Goal: Task Accomplishment & Management: Manage account settings

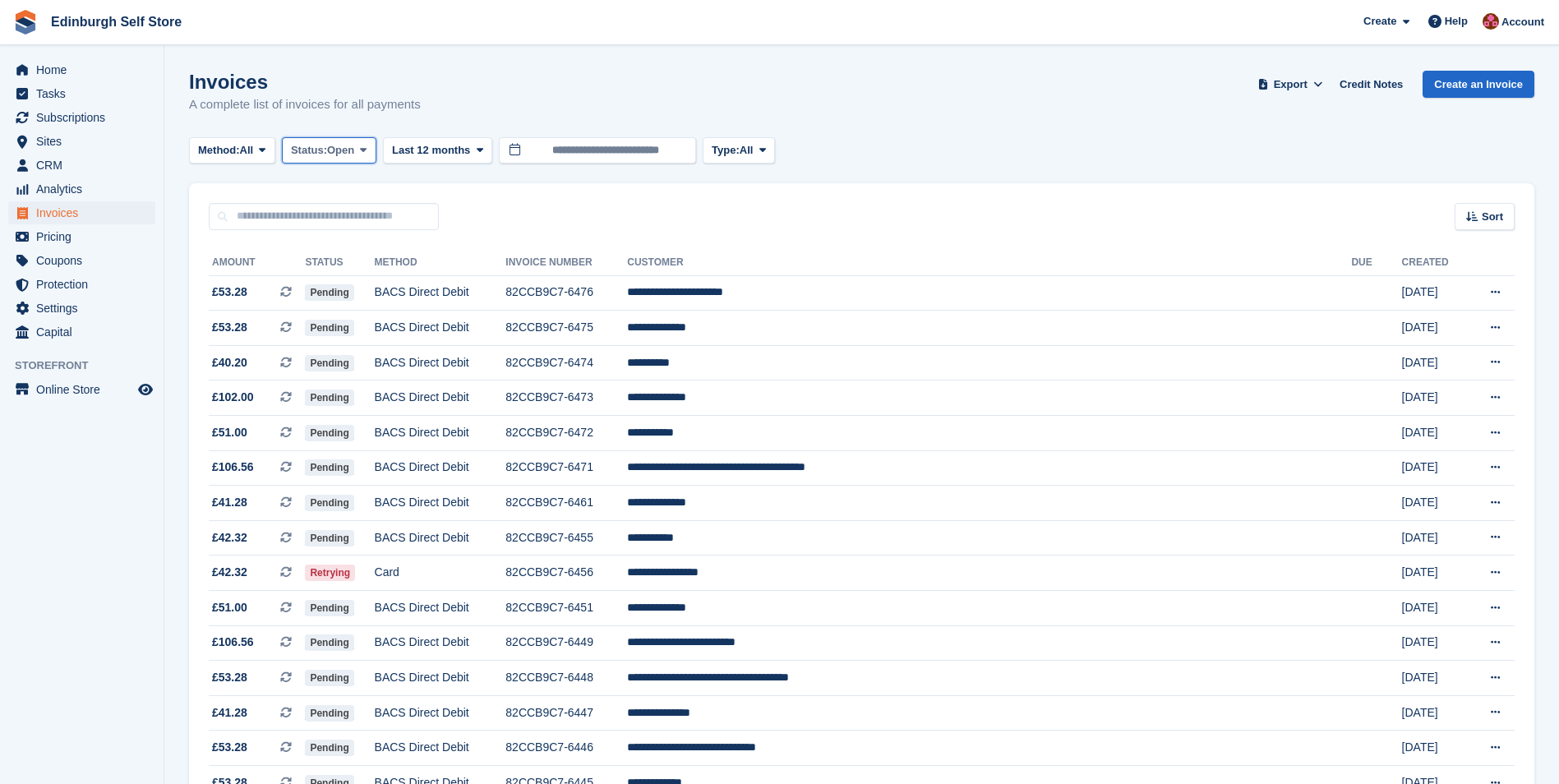
click at [366, 147] on icon at bounding box center [362, 149] width 7 height 11
click at [367, 280] on link "Open" at bounding box center [361, 278] width 143 height 29
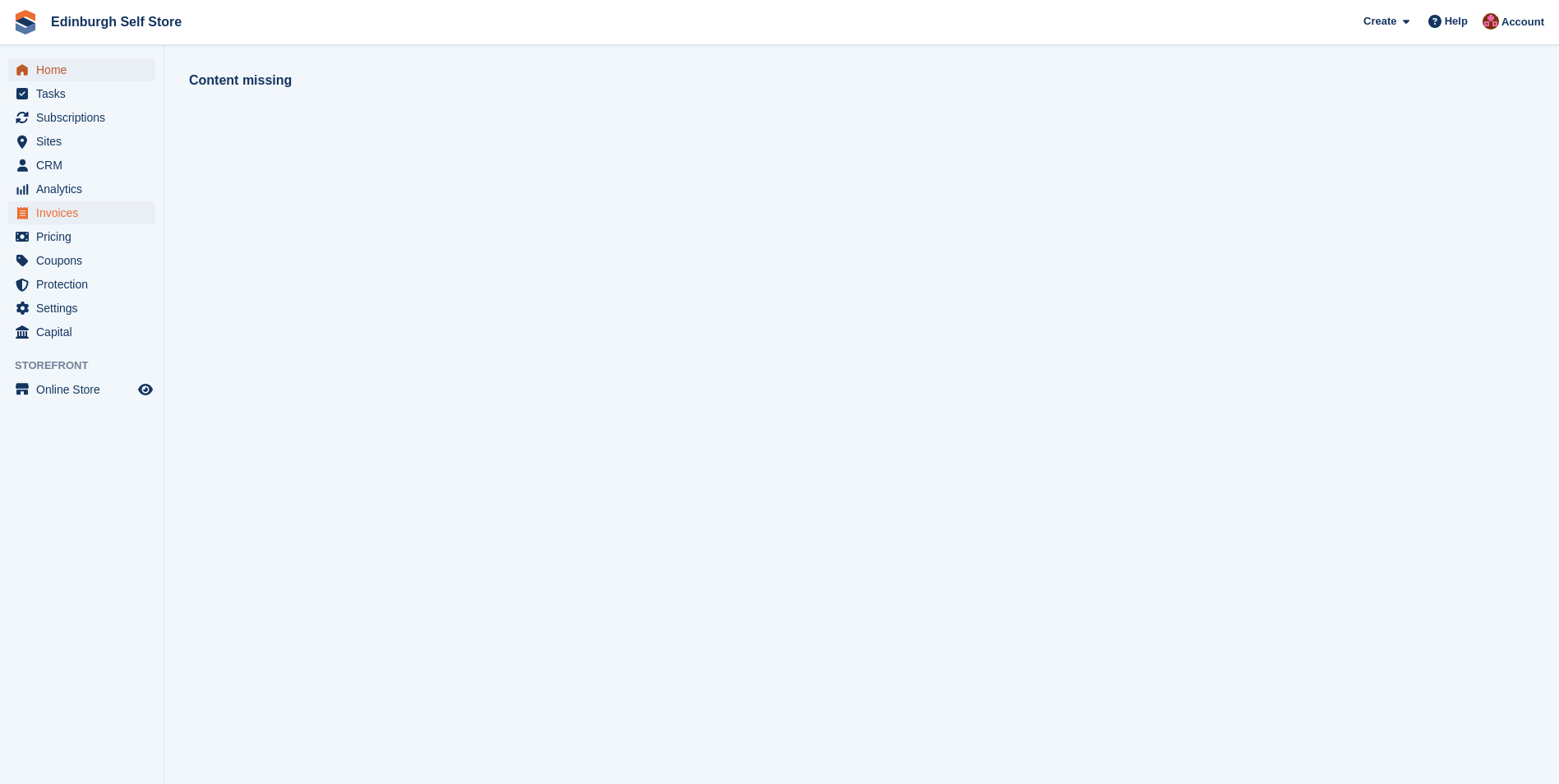
click at [85, 67] on span "Home" at bounding box center [85, 70] width 98 height 23
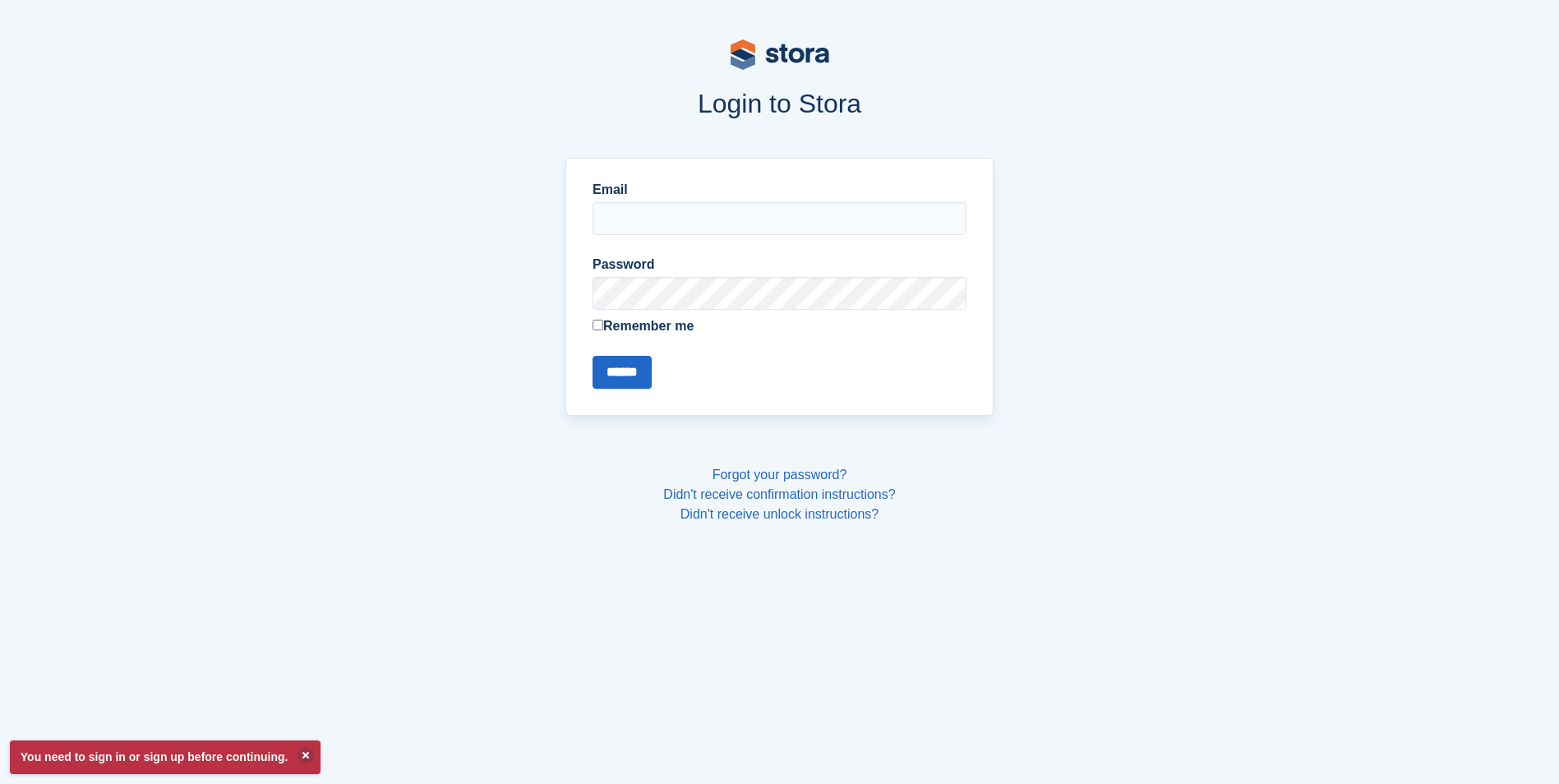
type input "**********"
click at [628, 371] on input "******" at bounding box center [622, 372] width 59 height 33
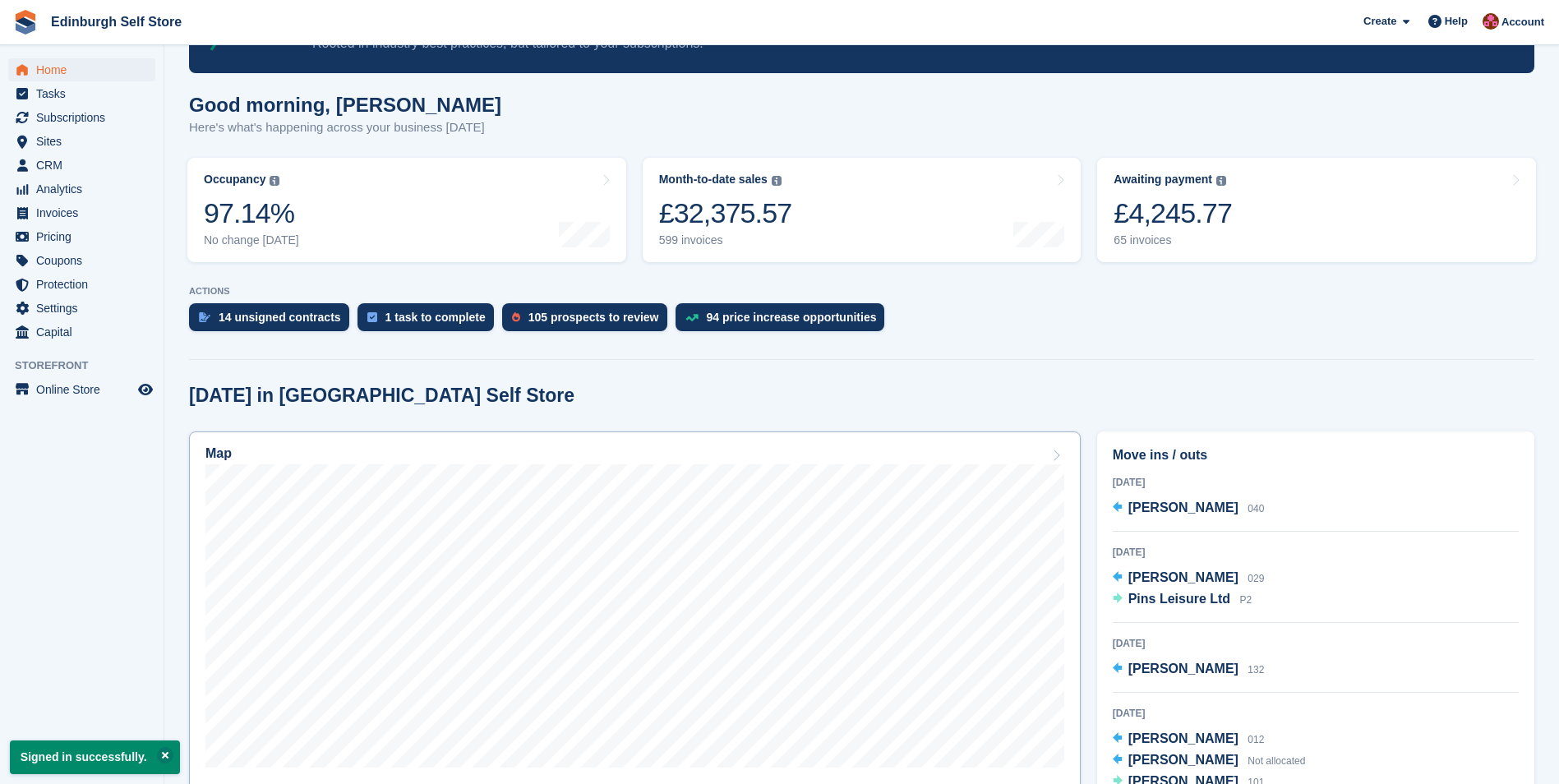
scroll to position [246, 0]
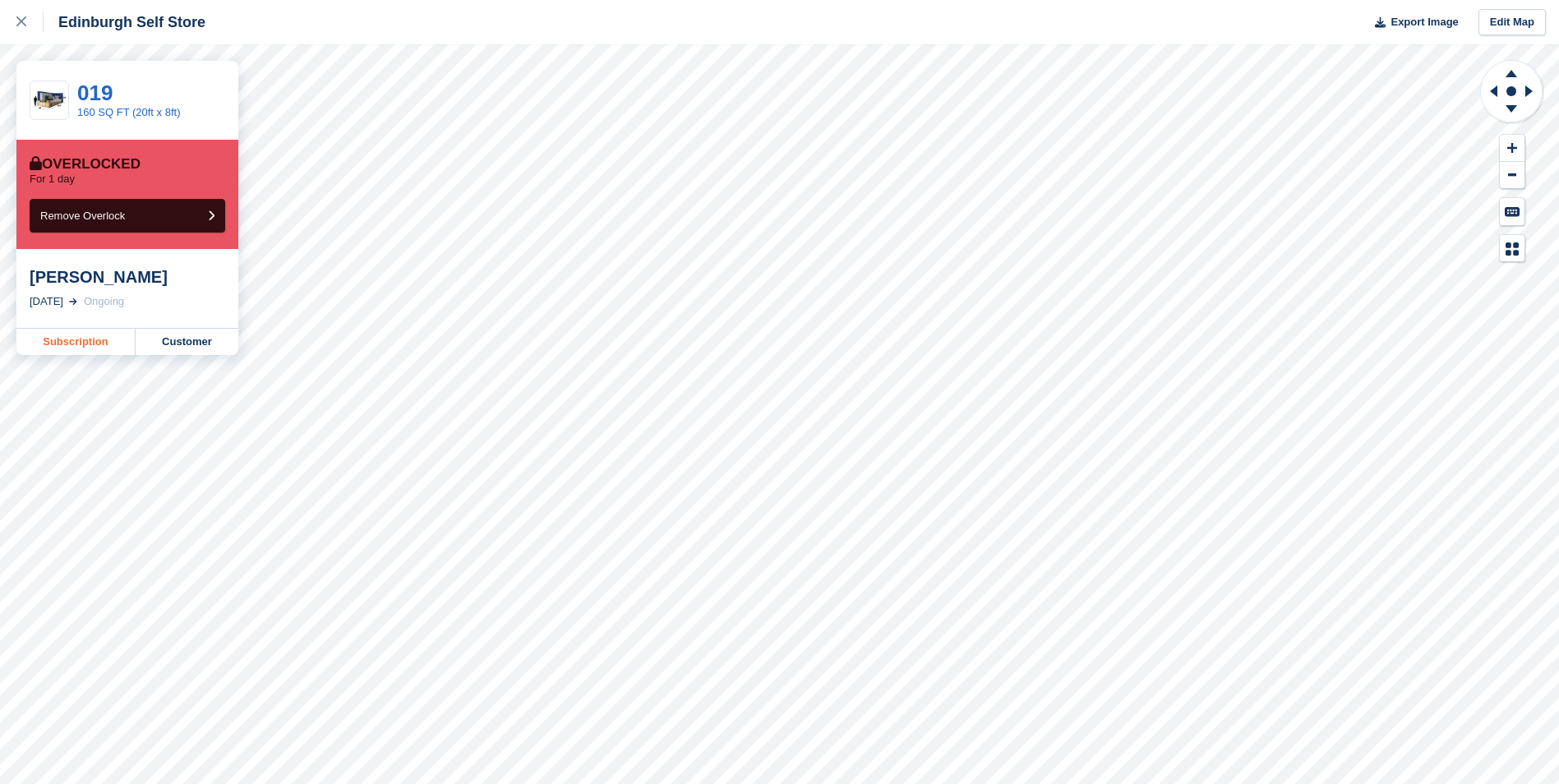
click at [78, 338] on link "Subscription" at bounding box center [76, 341] width 119 height 26
click at [71, 340] on link "Subscription" at bounding box center [76, 341] width 119 height 26
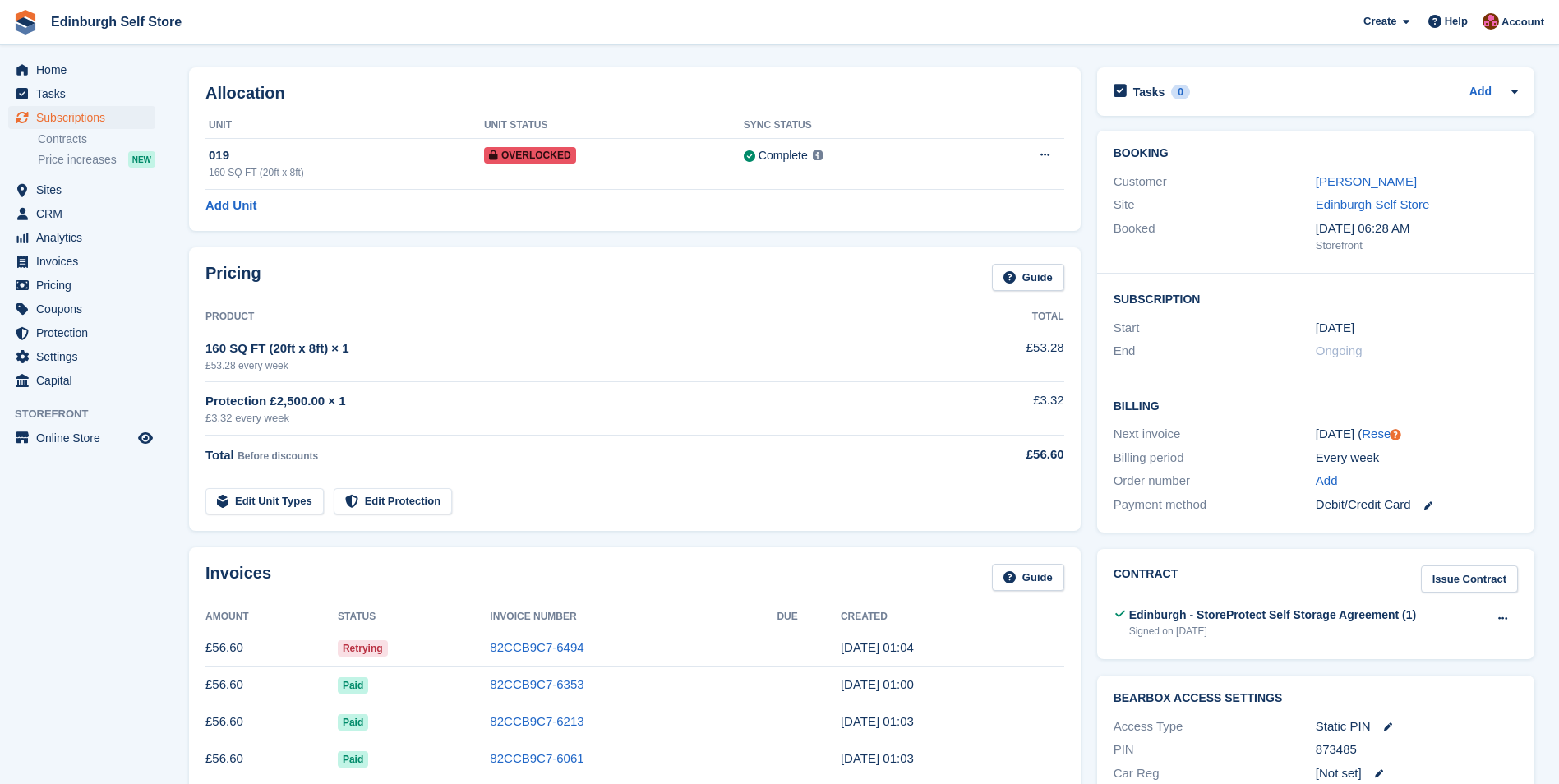
scroll to position [165, 0]
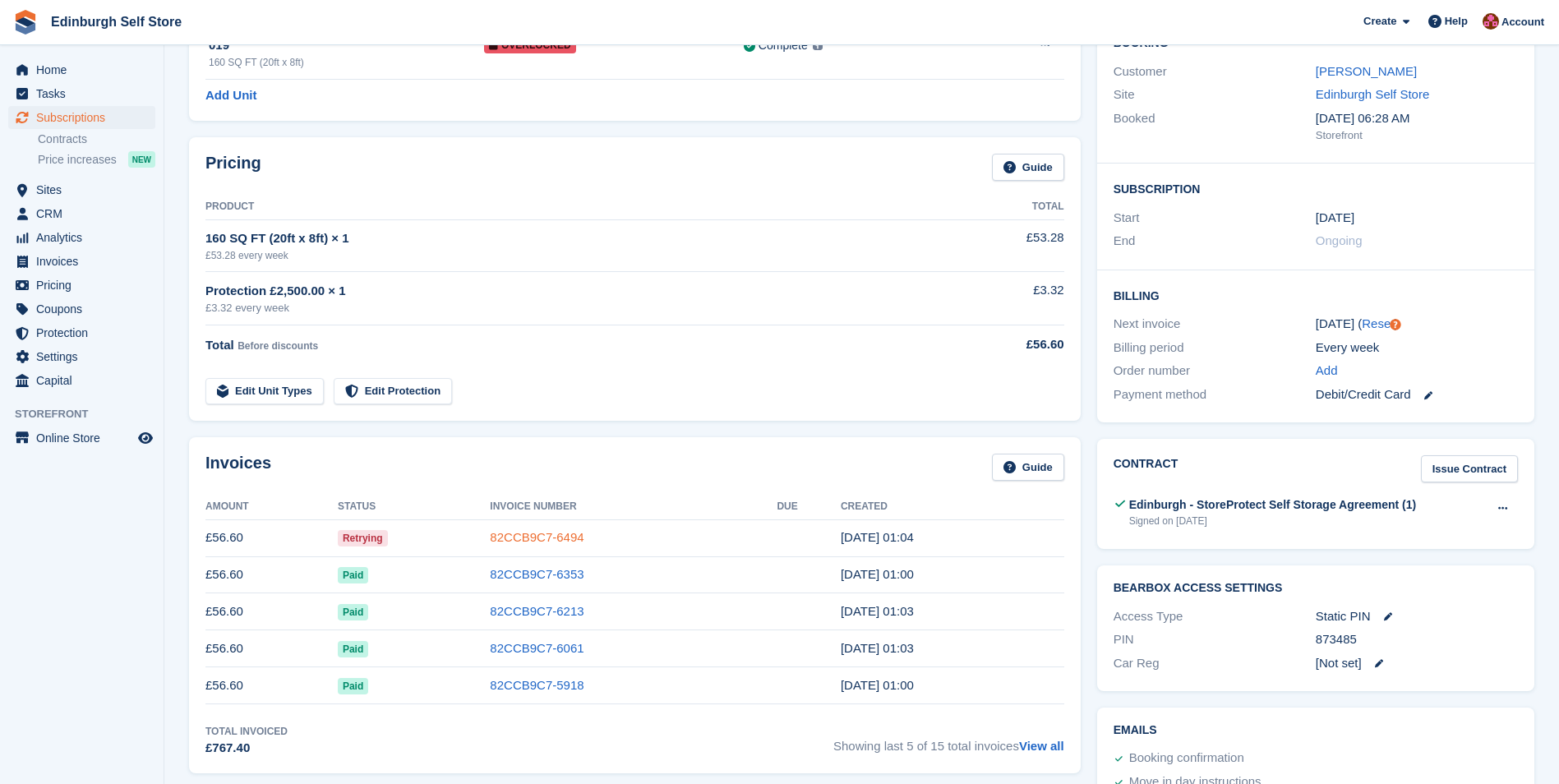
click at [549, 541] on link "82CCB9C7-6494" at bounding box center [537, 537] width 94 height 14
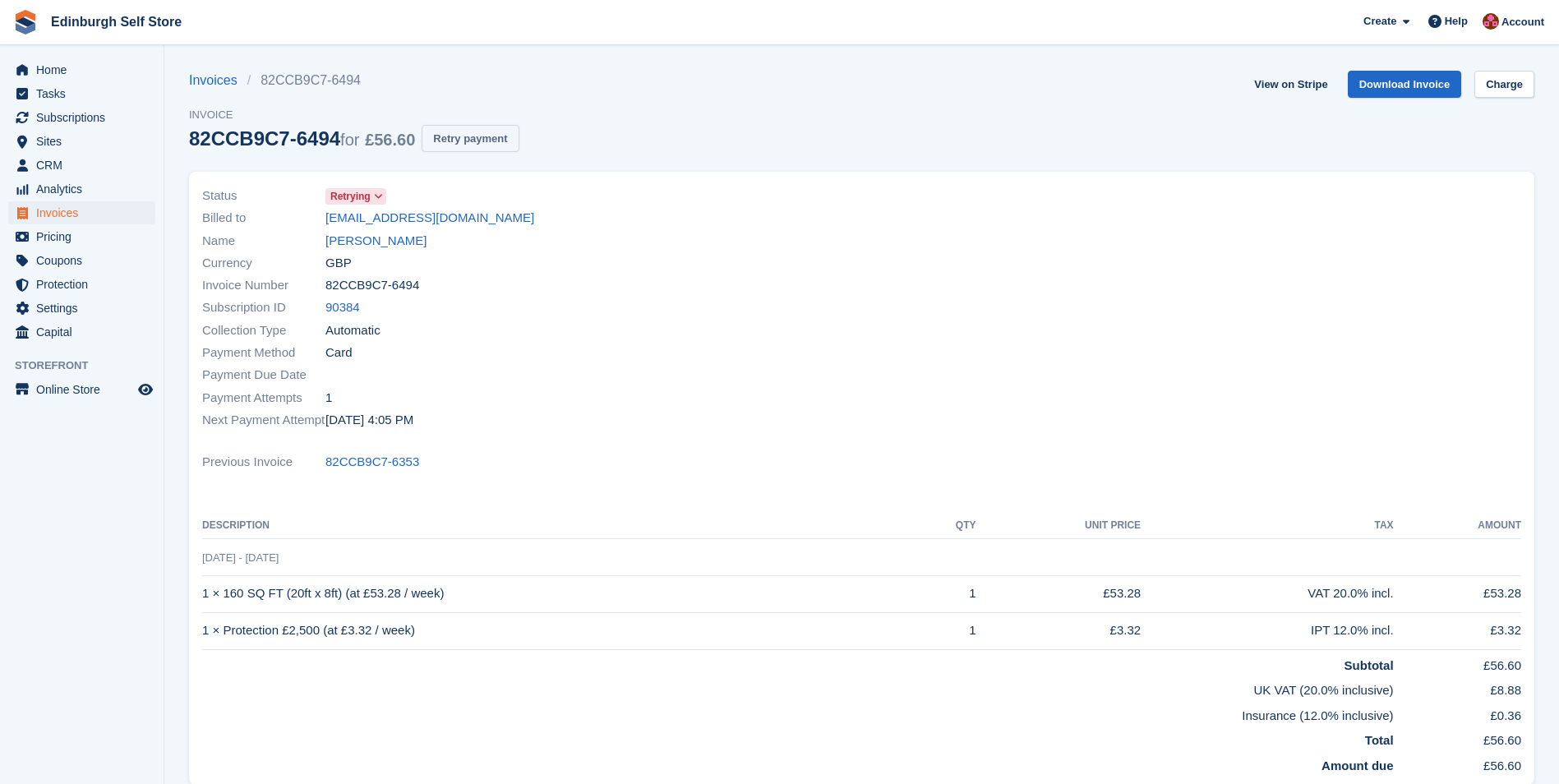
click at [465, 138] on button "Retry payment" at bounding box center [471, 138] width 97 height 27
click at [1299, 82] on link "View on Stripe" at bounding box center [1290, 85] width 87 height 27
drag, startPoint x: 397, startPoint y: 243, endPoint x: 407, endPoint y: 239, distance: 10.8
click at [395, 243] on link "Ryan Anderson" at bounding box center [376, 241] width 101 height 19
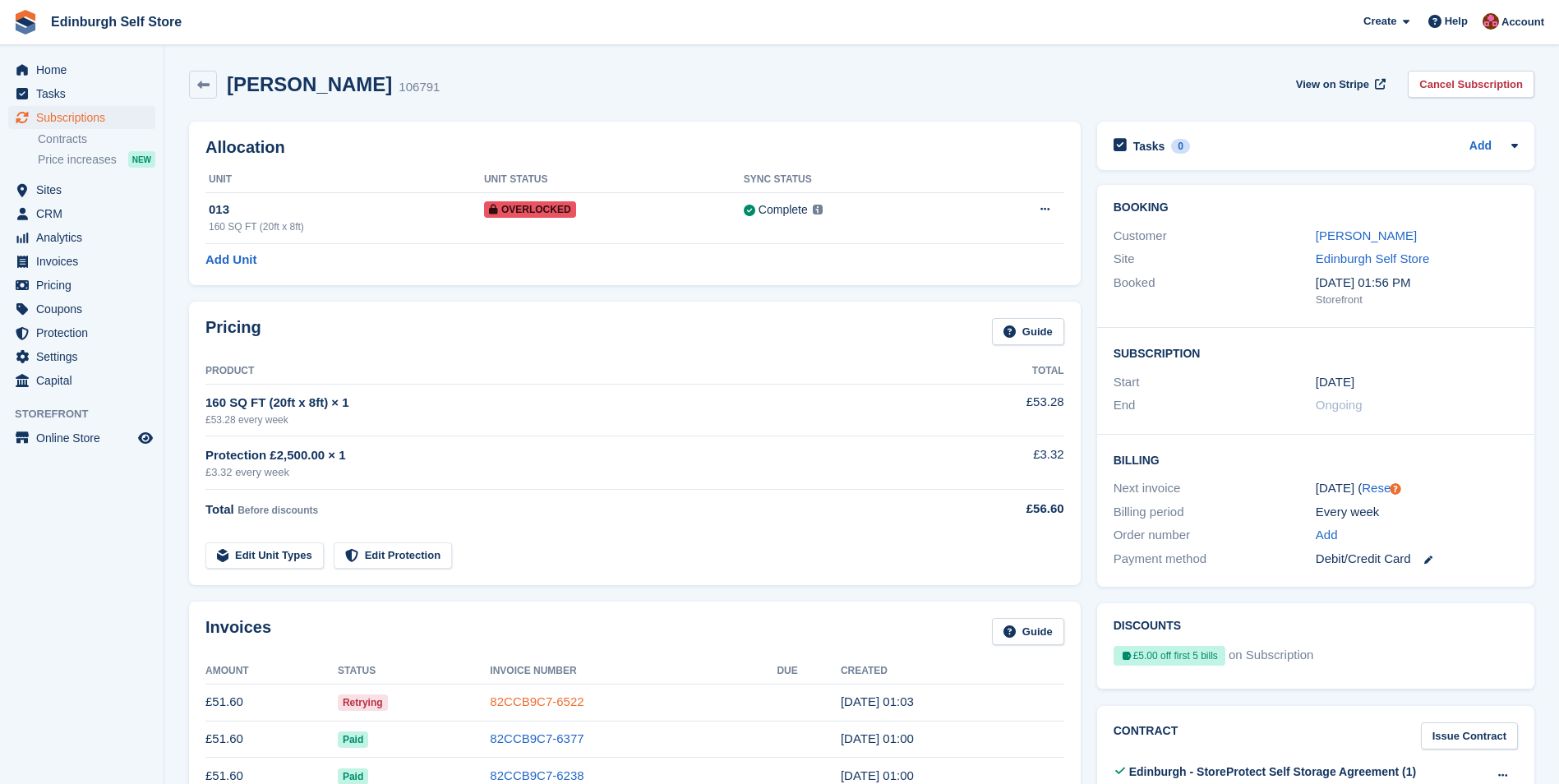
click at [545, 701] on link "82CCB9C7-6522" at bounding box center [537, 701] width 94 height 14
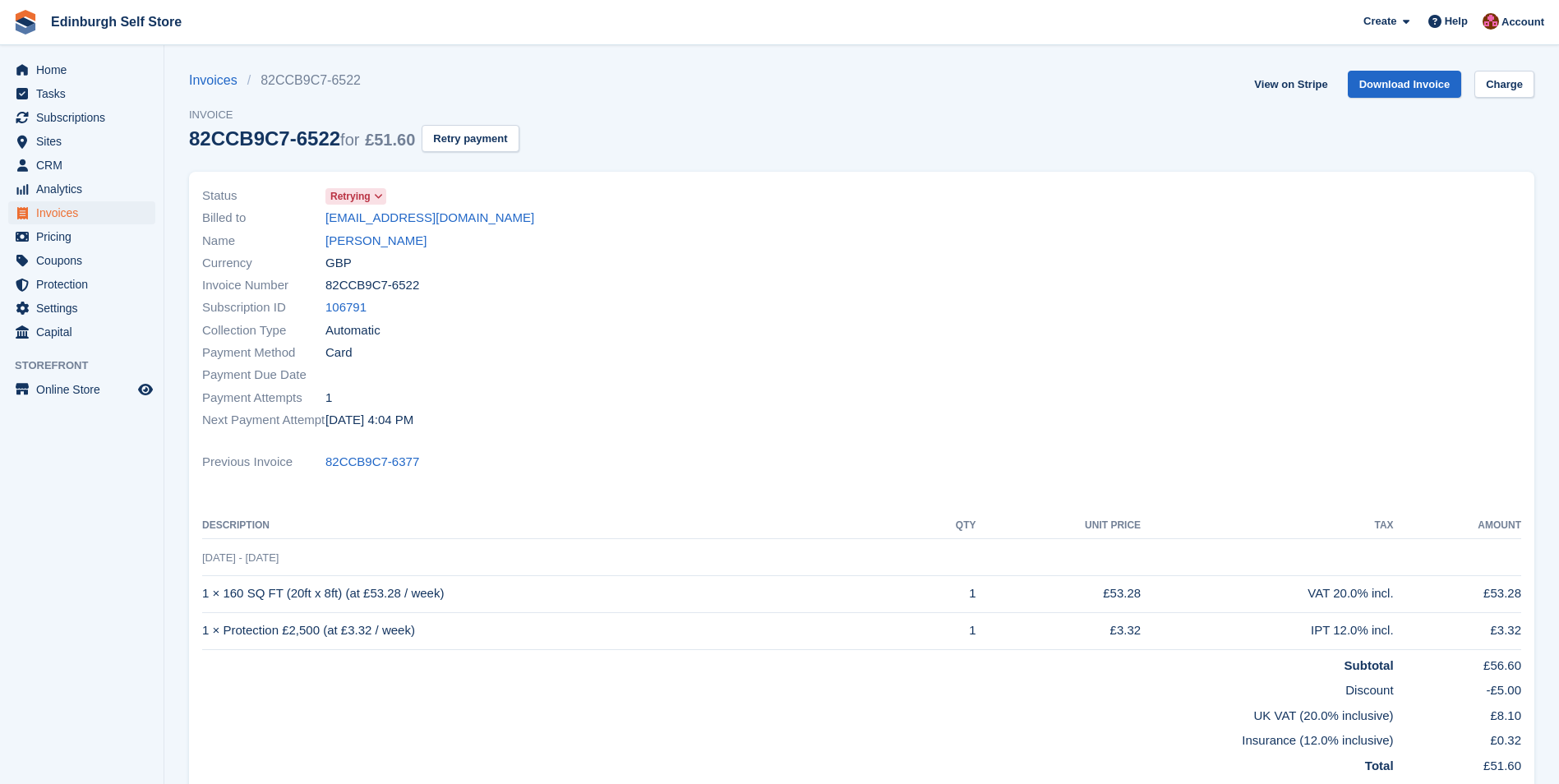
click at [1254, 92] on div "Invoices 82CCB9C7-6522 Invoice 82CCB9C7-6522 for £51.60 Retry payment View on S…" at bounding box center [861, 122] width 1346 height 101
click at [1294, 83] on link "View on Stripe" at bounding box center [1290, 85] width 87 height 27
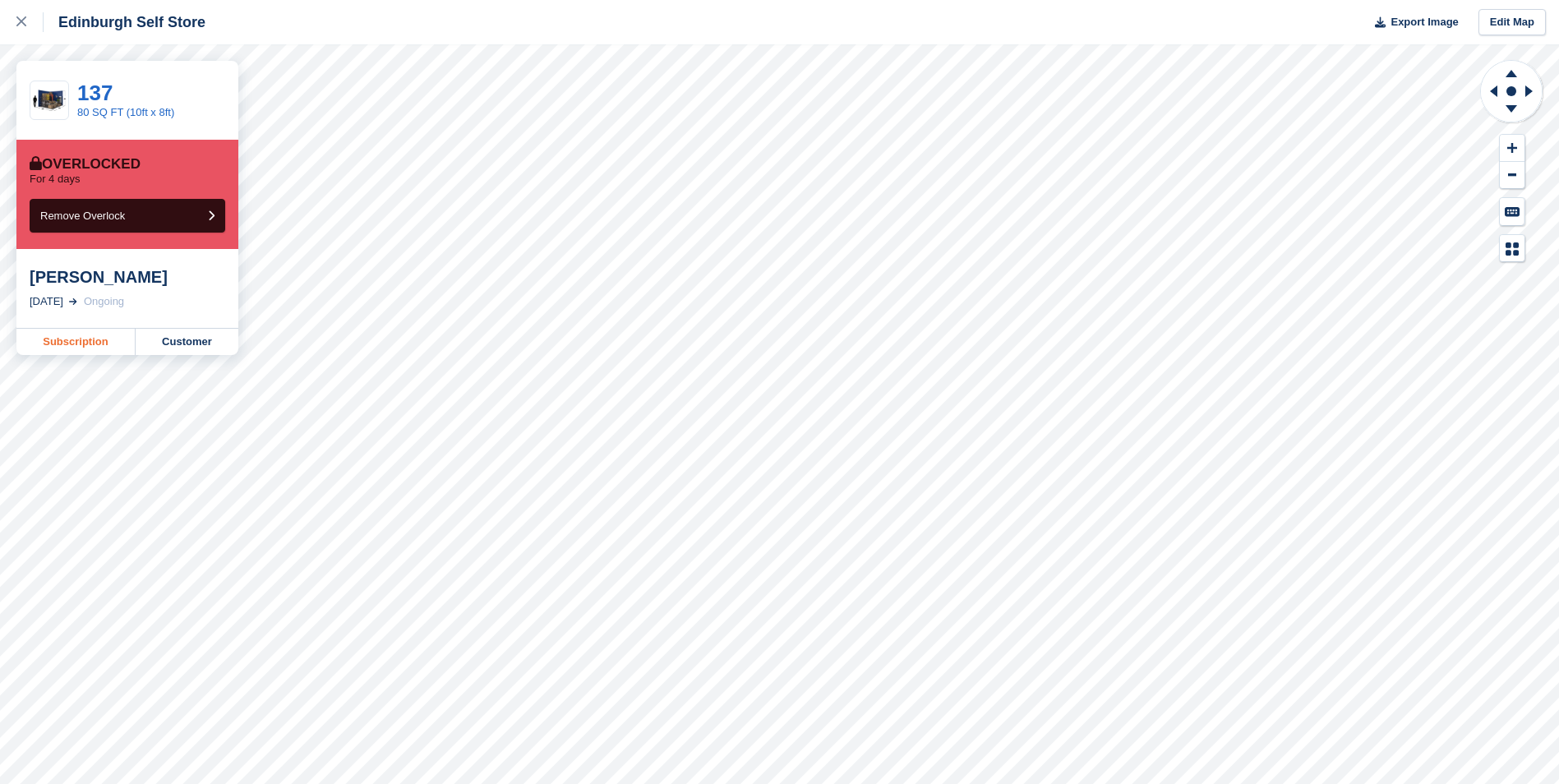
click at [63, 340] on link "Subscription" at bounding box center [76, 341] width 119 height 26
click at [82, 340] on link "Subscription" at bounding box center [76, 341] width 119 height 26
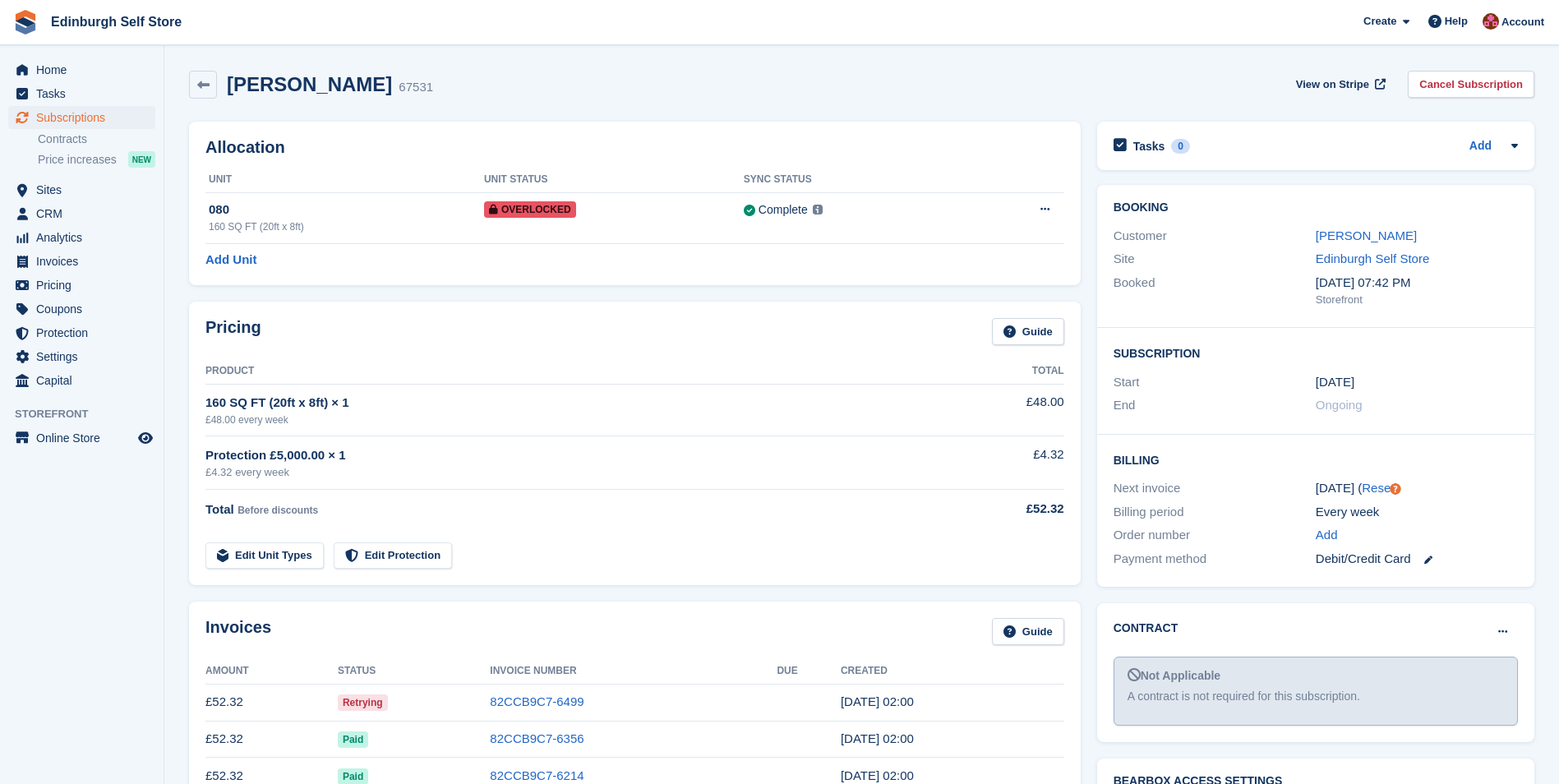
click at [556, 696] on link "82CCB9C7-6499" at bounding box center [537, 701] width 94 height 14
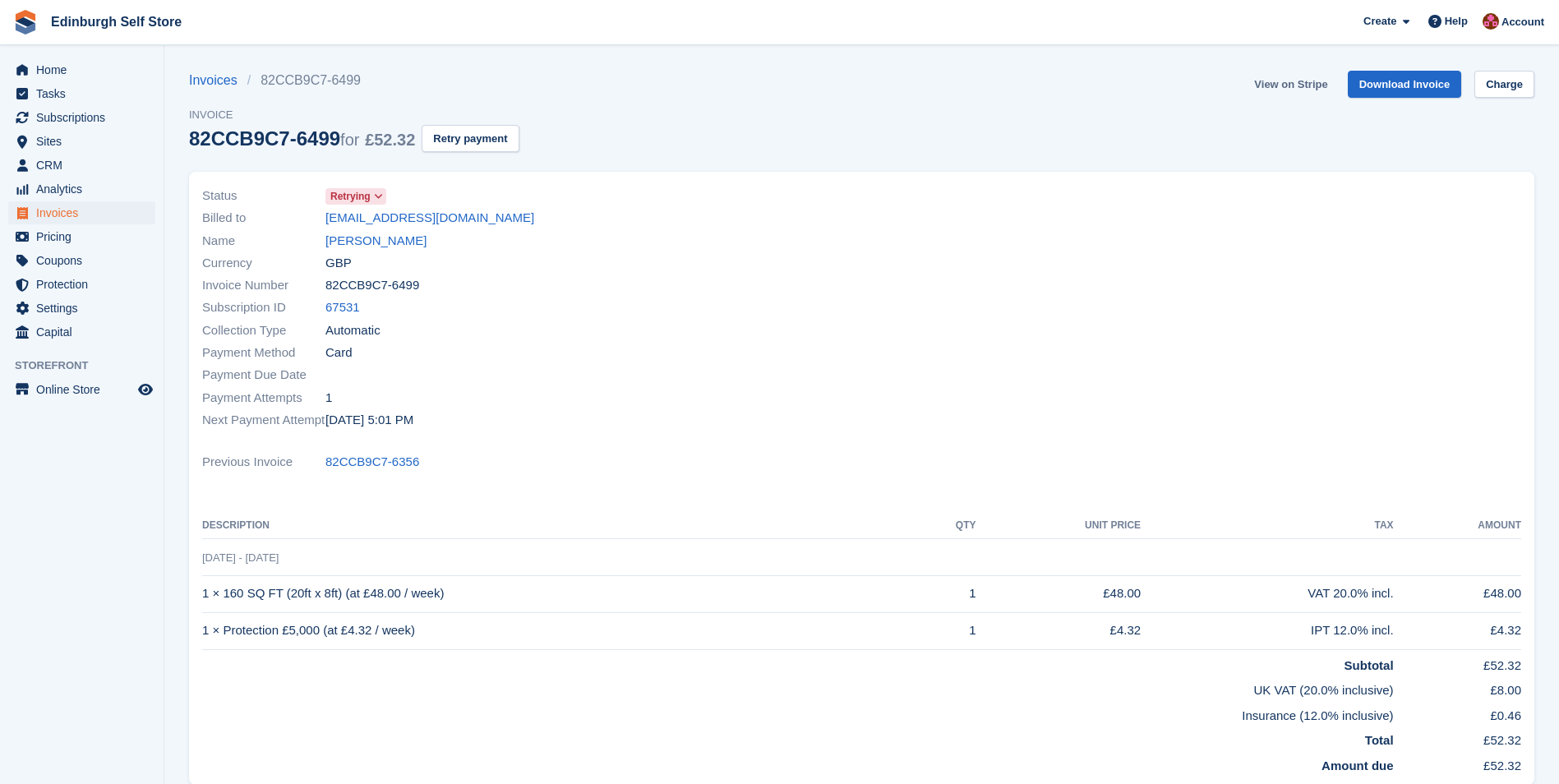
click at [1298, 82] on link "View on Stripe" at bounding box center [1290, 85] width 87 height 27
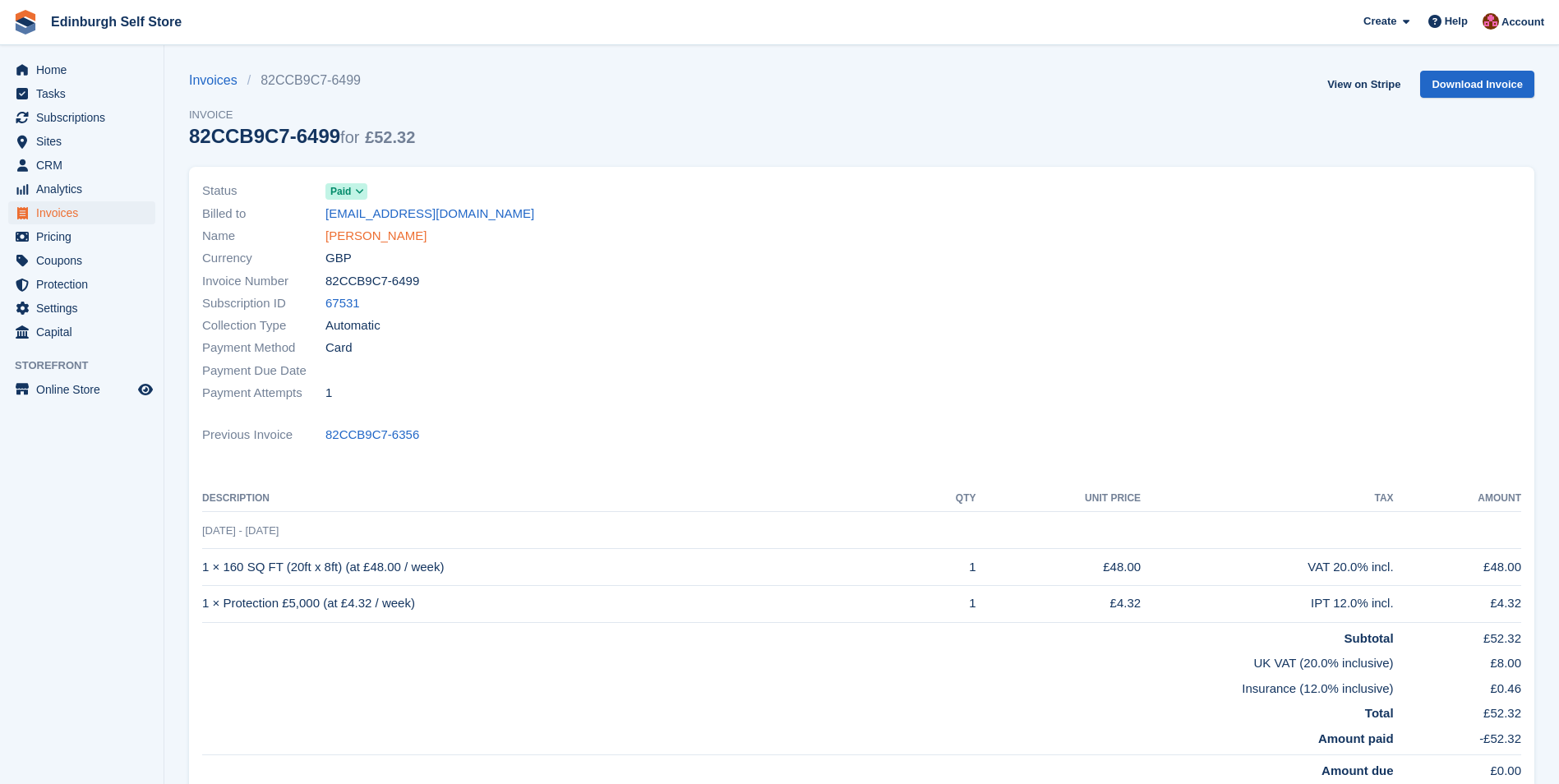
click at [355, 234] on link "Gemma Cairney" at bounding box center [376, 236] width 101 height 19
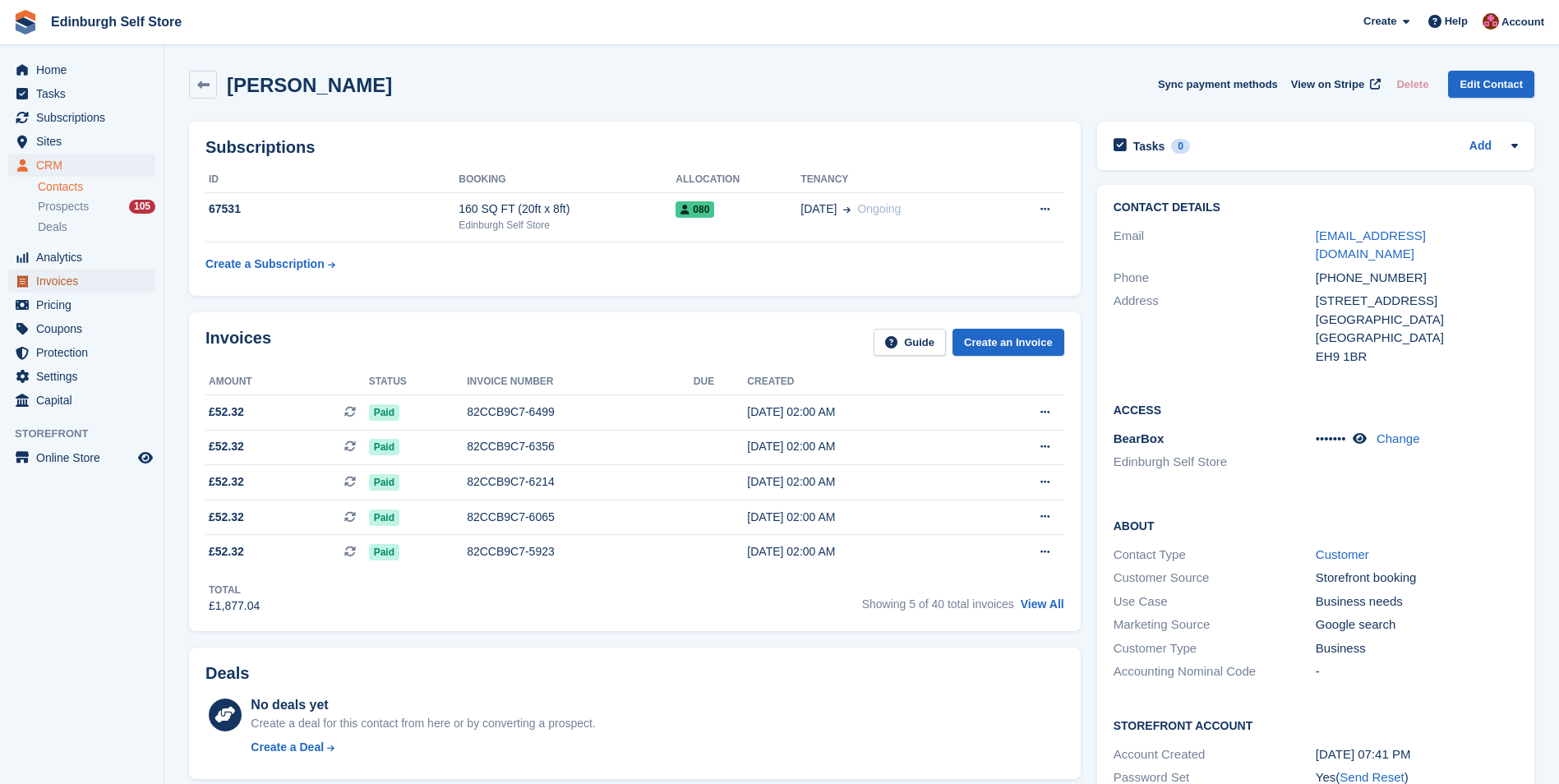
click at [99, 277] on span "Invoices" at bounding box center [85, 281] width 98 height 23
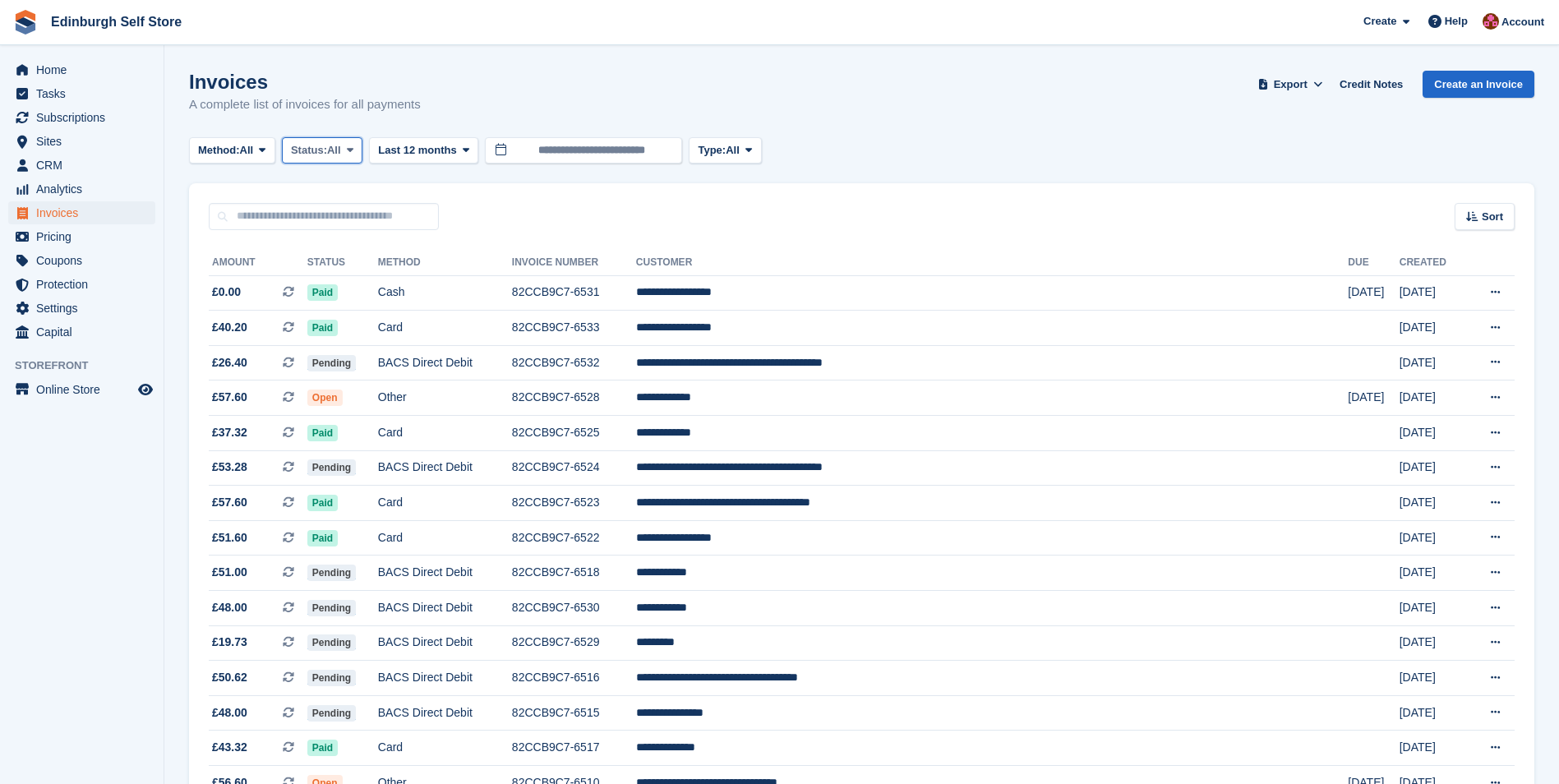
click at [354, 147] on icon at bounding box center [350, 149] width 7 height 11
click at [365, 285] on link "Open" at bounding box center [361, 278] width 143 height 29
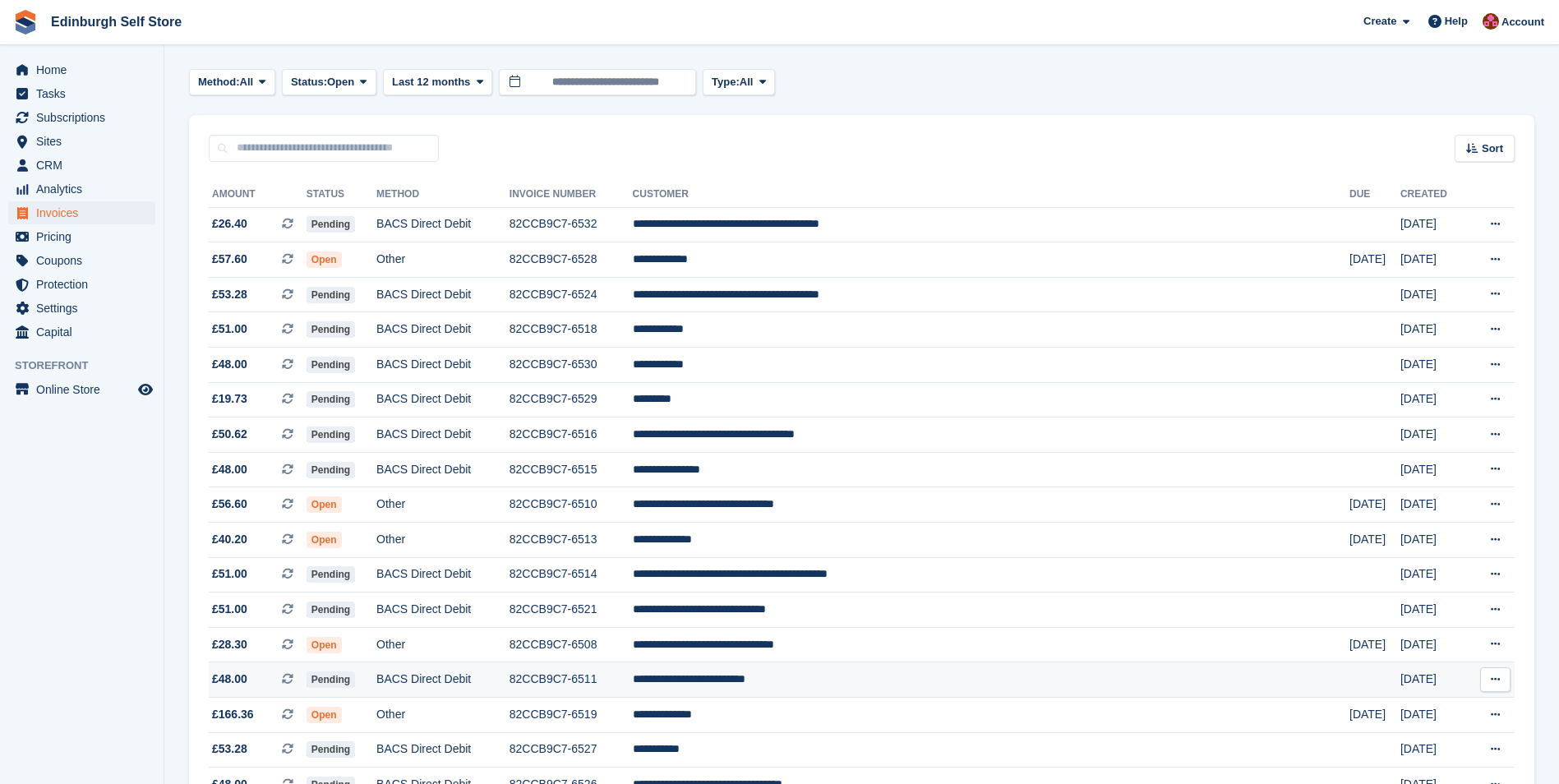
scroll to position [165, 0]
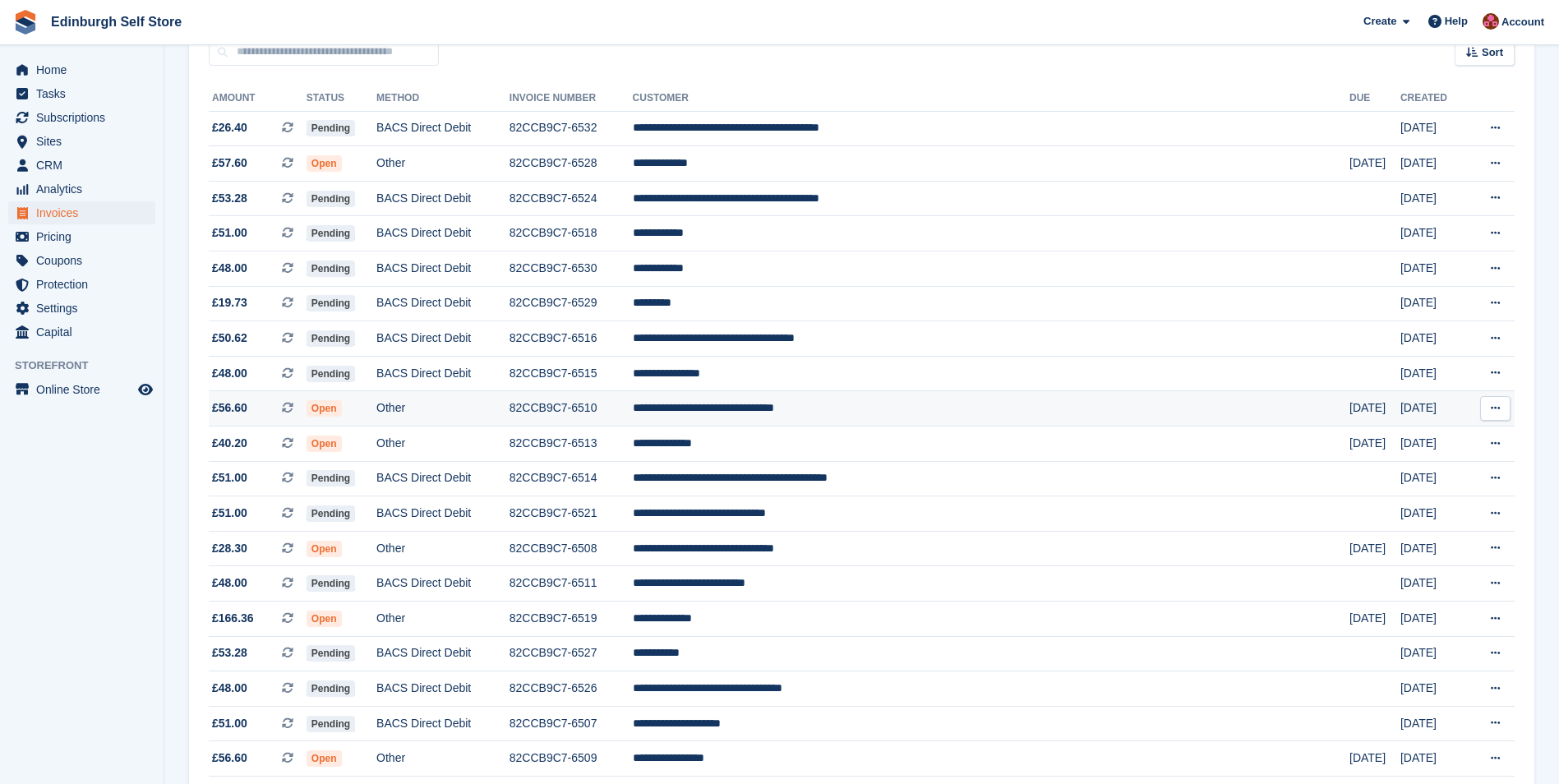
click at [879, 412] on td "**********" at bounding box center [990, 408] width 716 height 35
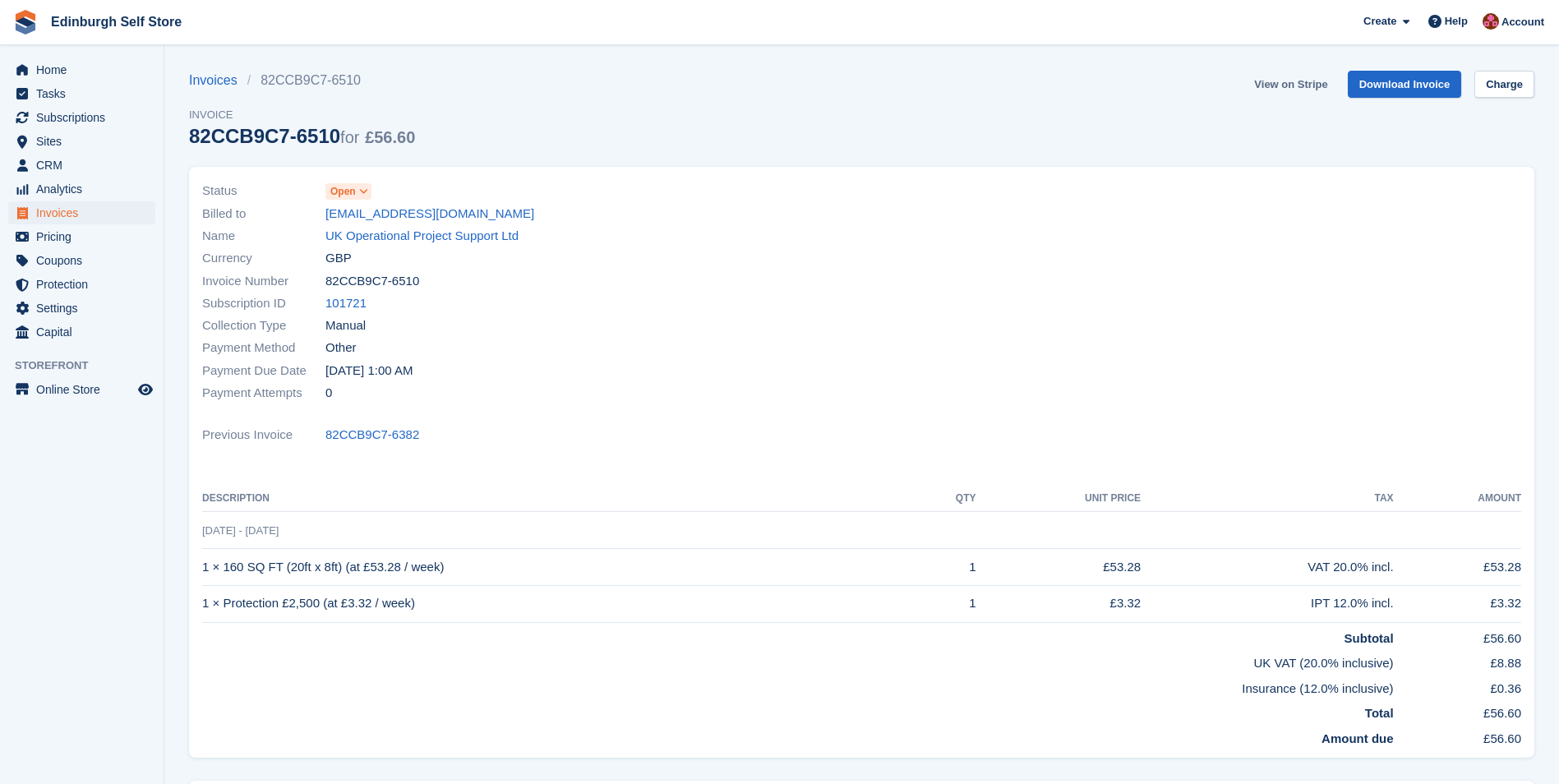
click at [1275, 82] on link "View on Stripe" at bounding box center [1290, 85] width 87 height 27
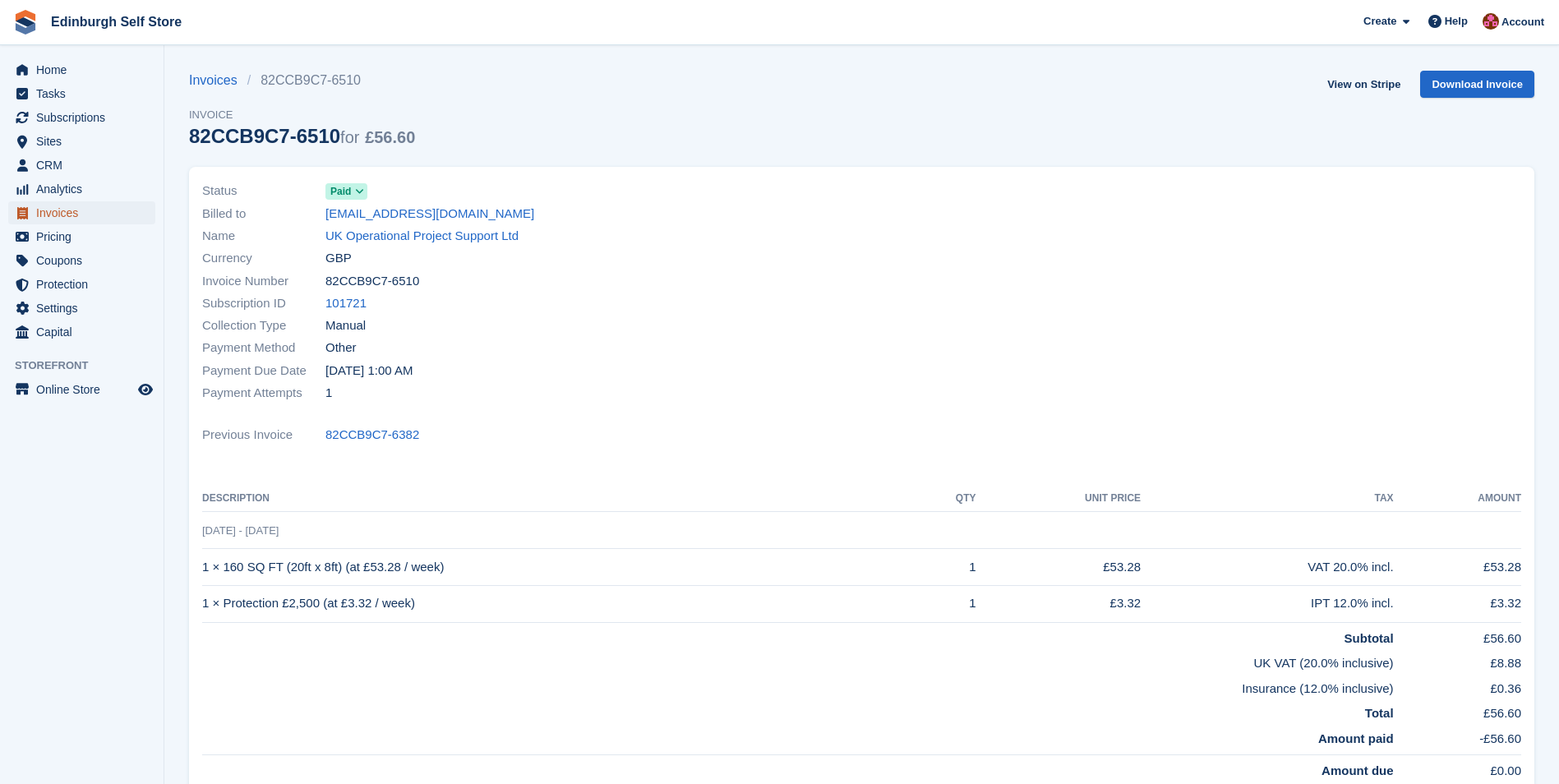
click at [94, 218] on span "Invoices" at bounding box center [85, 213] width 98 height 23
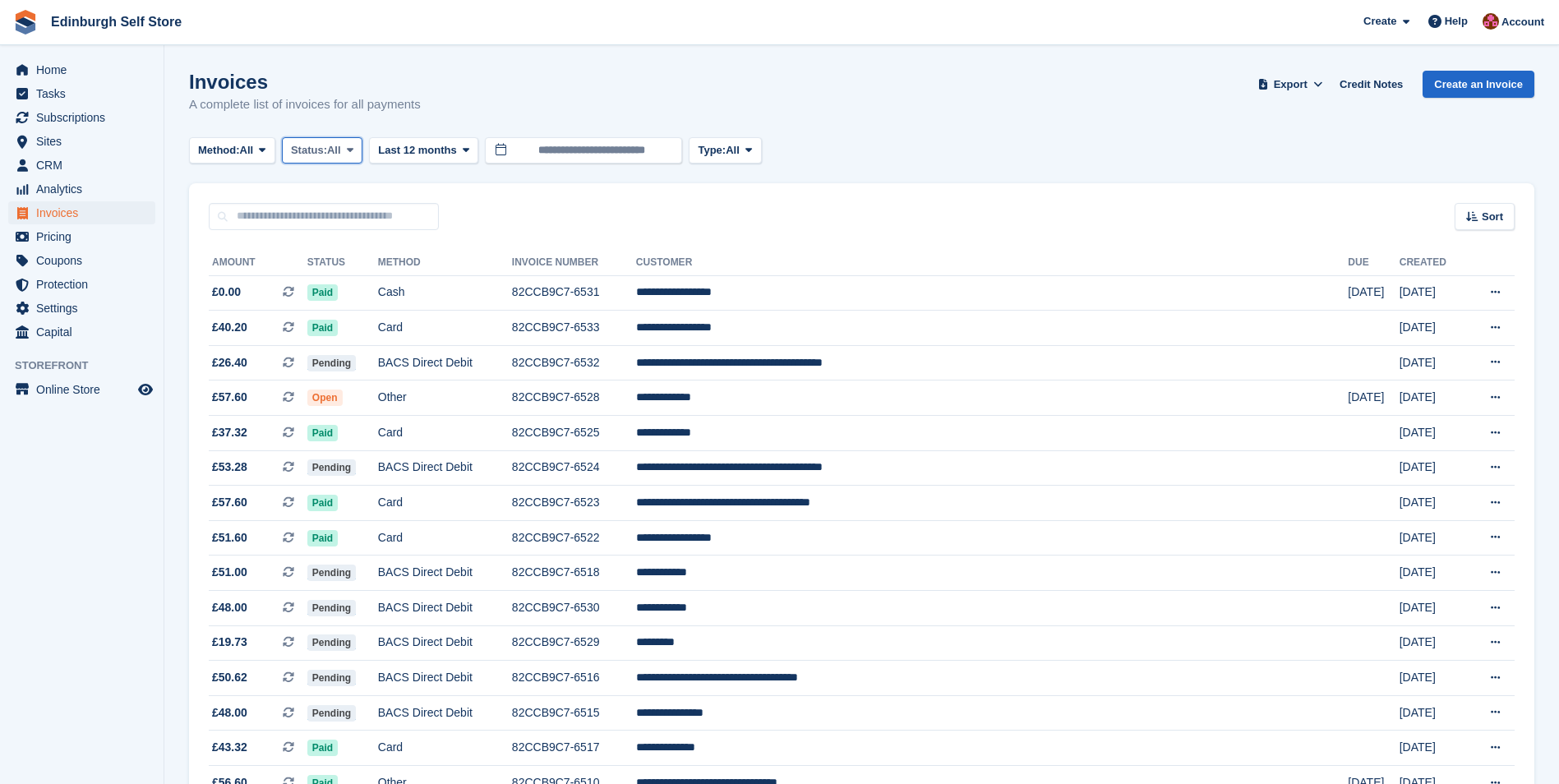
click at [353, 152] on icon at bounding box center [350, 149] width 7 height 11
click at [355, 276] on link "Open" at bounding box center [361, 278] width 143 height 29
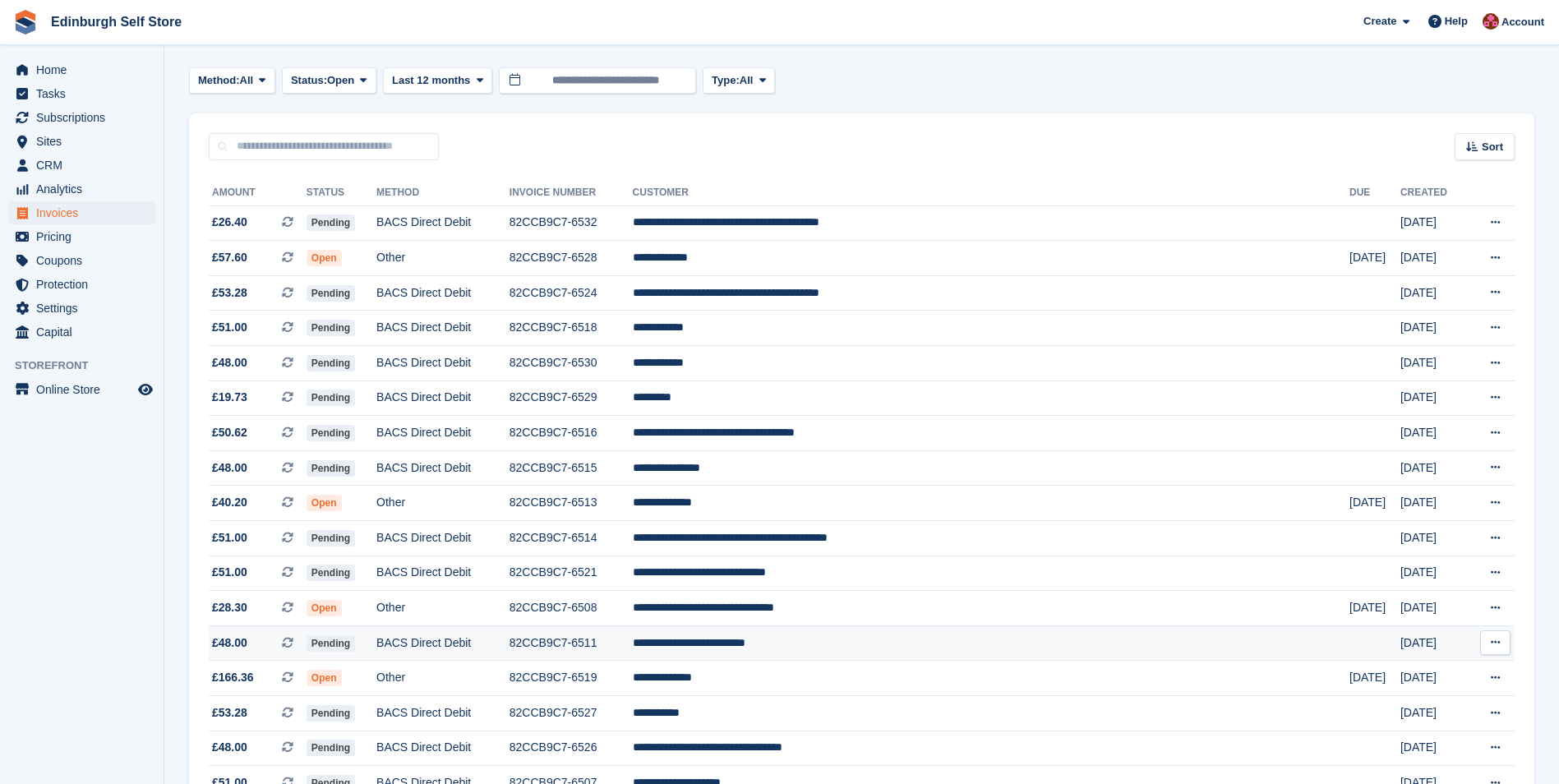
scroll to position [165, 0]
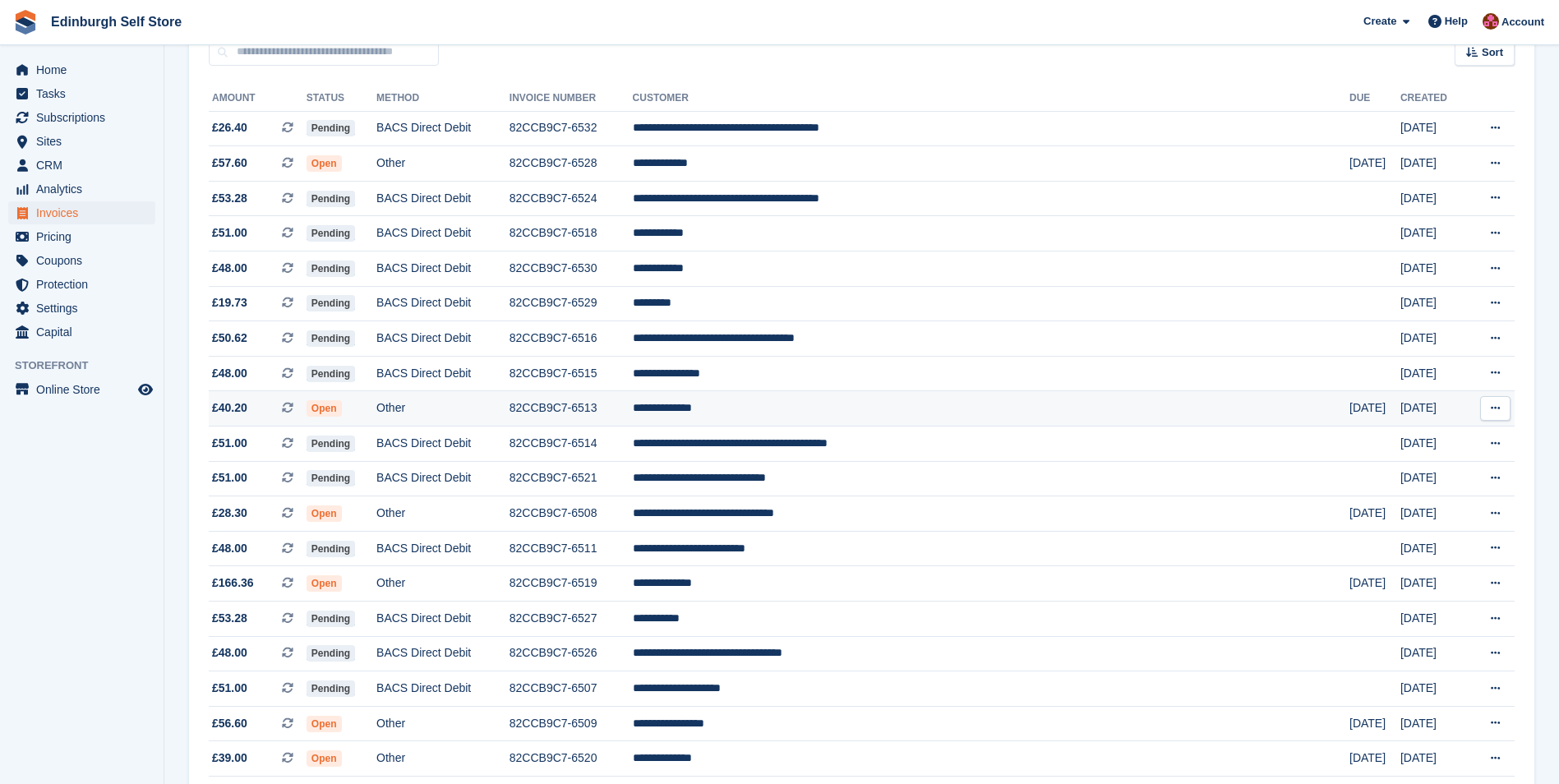
click at [839, 408] on td "**********" at bounding box center [990, 408] width 716 height 35
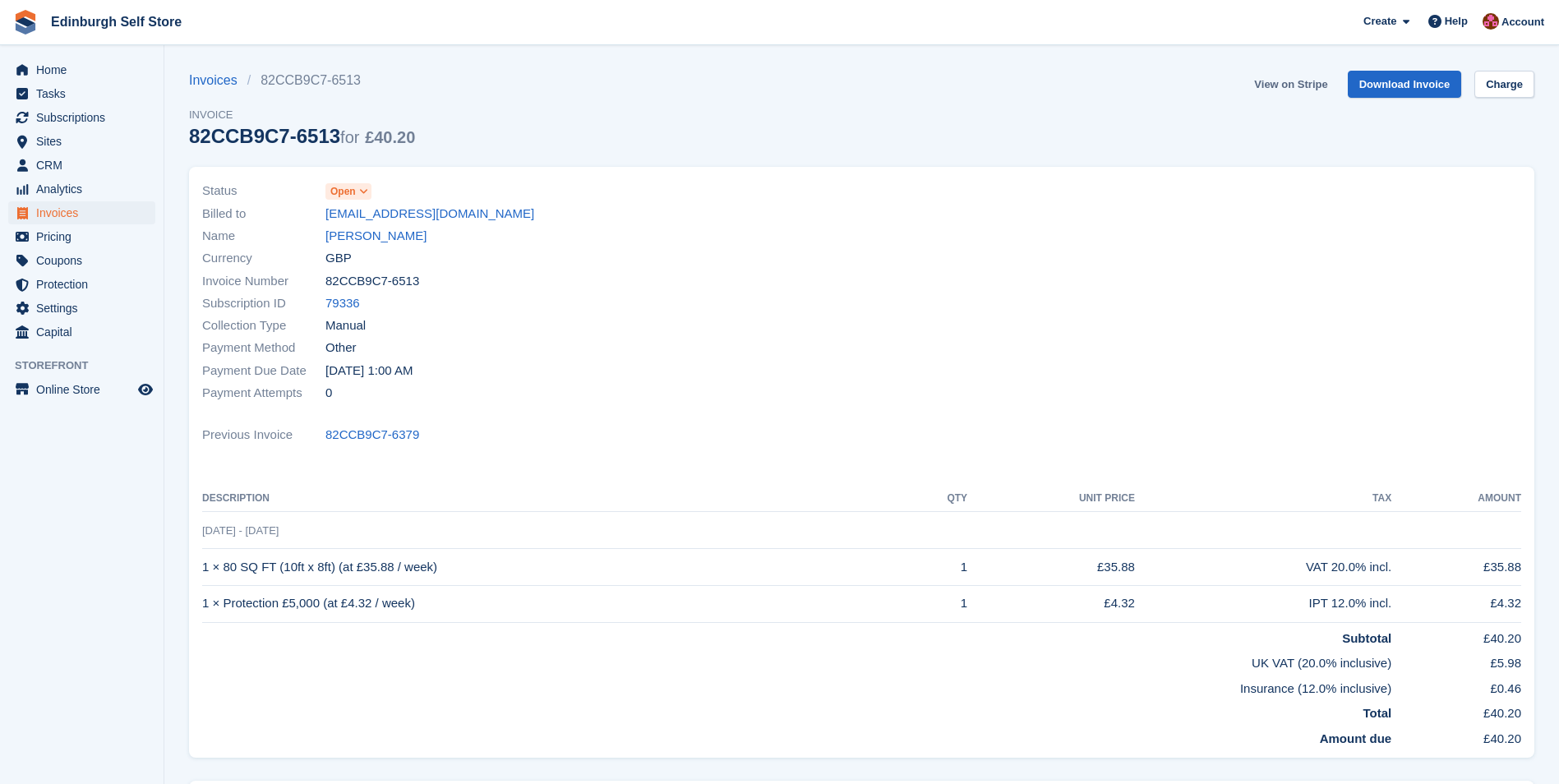
click at [1290, 82] on link "View on Stripe" at bounding box center [1290, 85] width 87 height 27
click at [110, 212] on span "Invoices" at bounding box center [85, 213] width 98 height 23
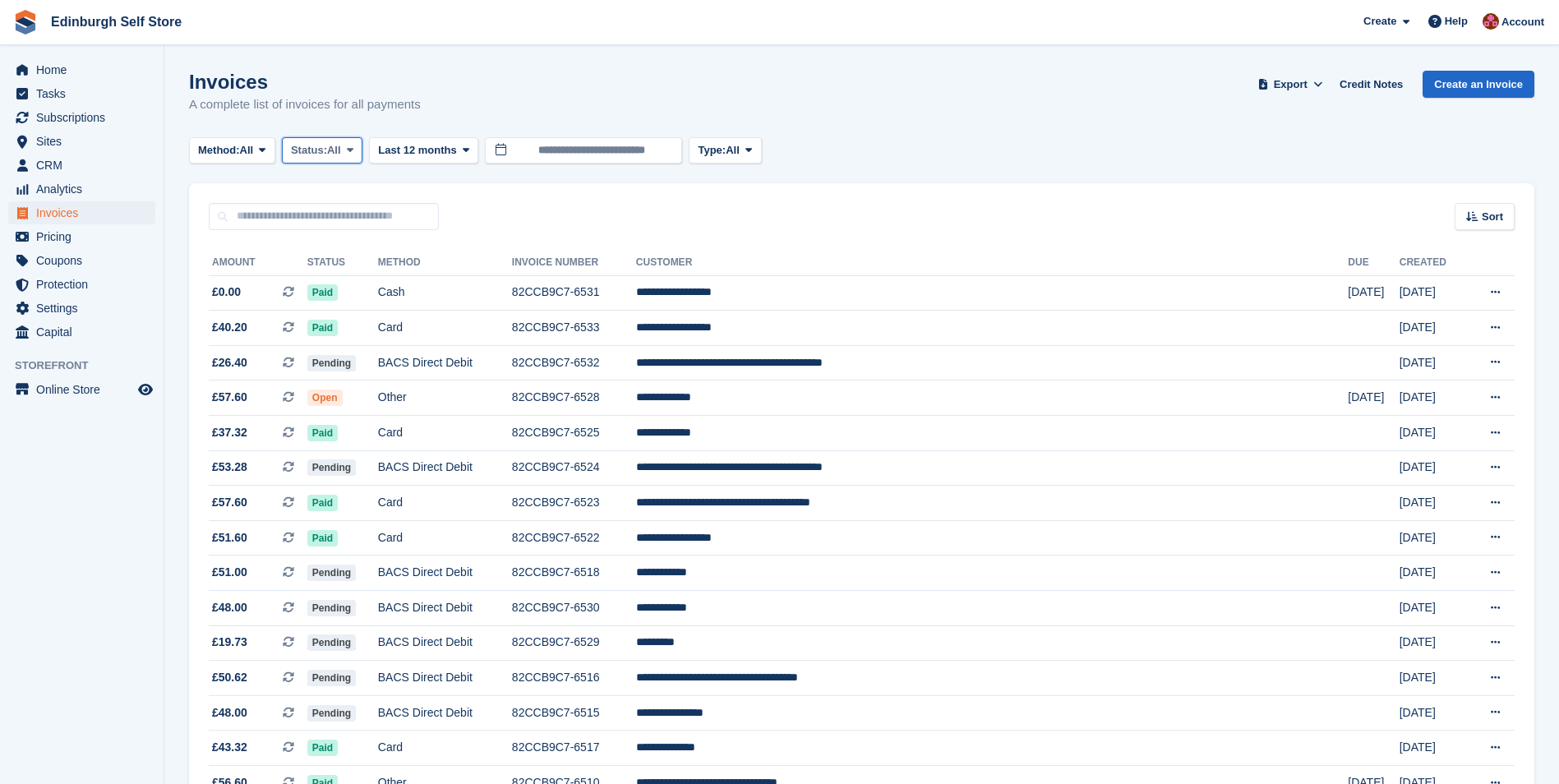
click at [353, 150] on icon at bounding box center [350, 149] width 7 height 11
click at [352, 279] on link "Open" at bounding box center [361, 278] width 143 height 29
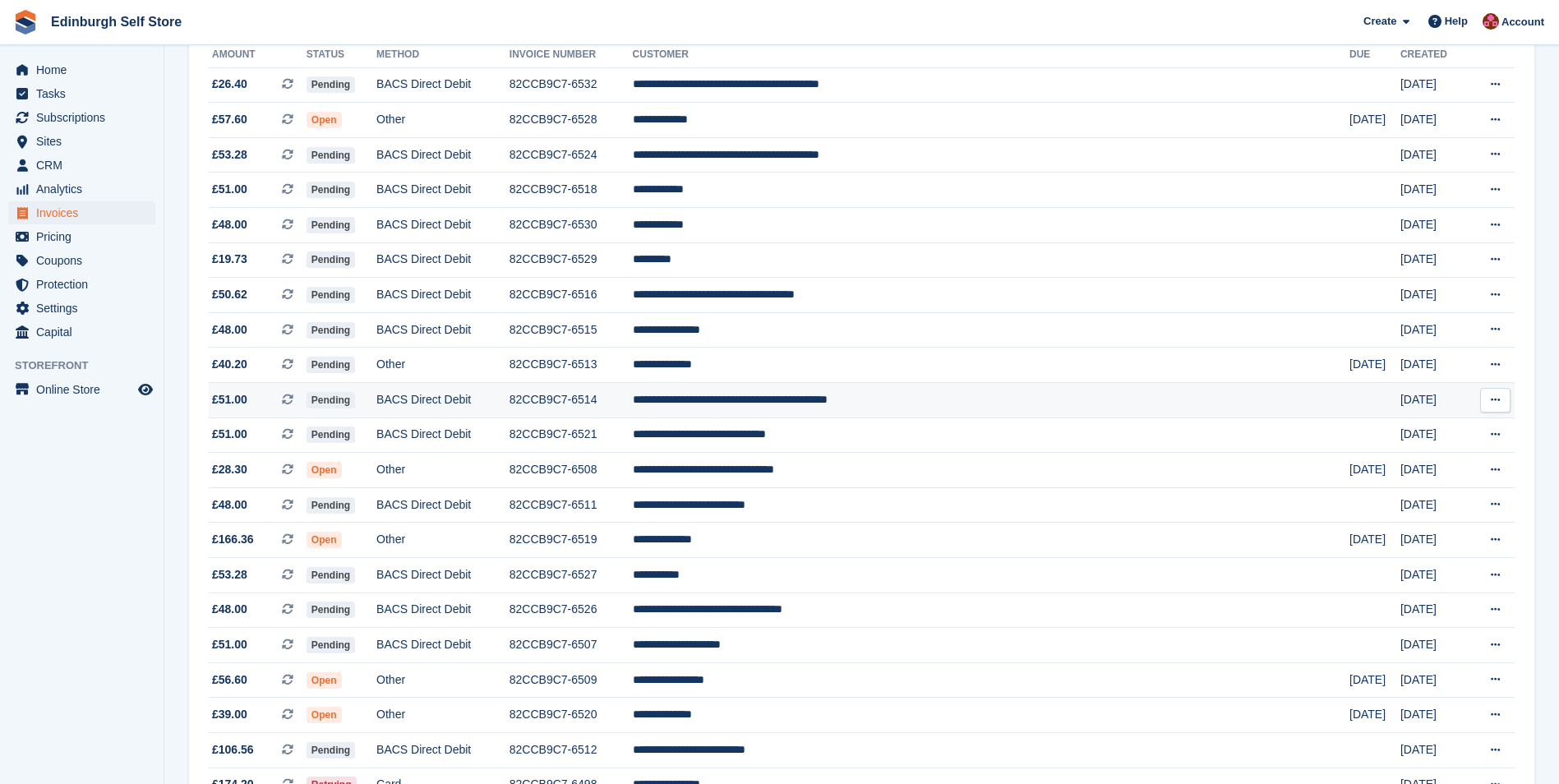
scroll to position [246, 0]
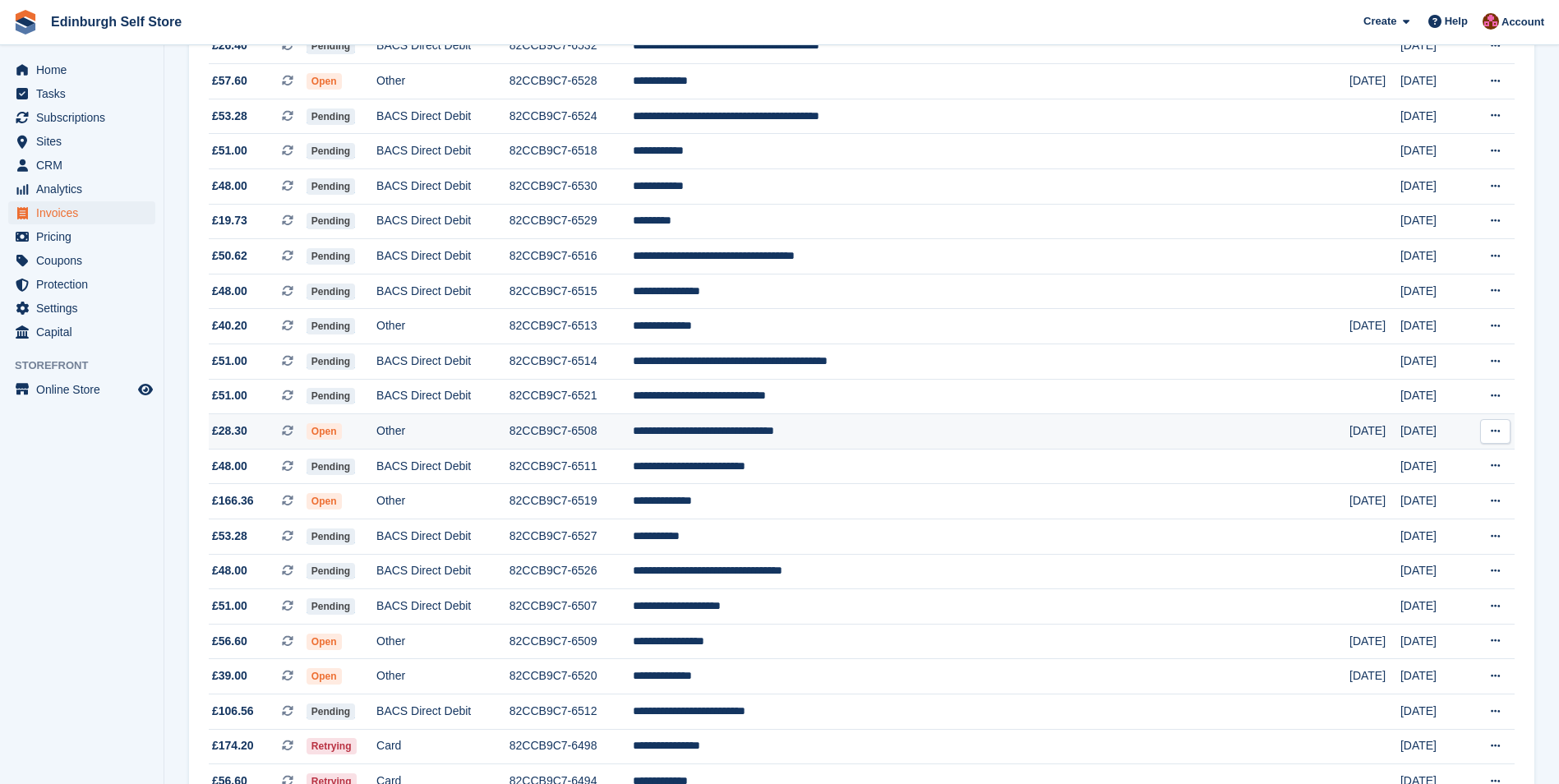
click at [858, 432] on td "**********" at bounding box center [990, 431] width 716 height 35
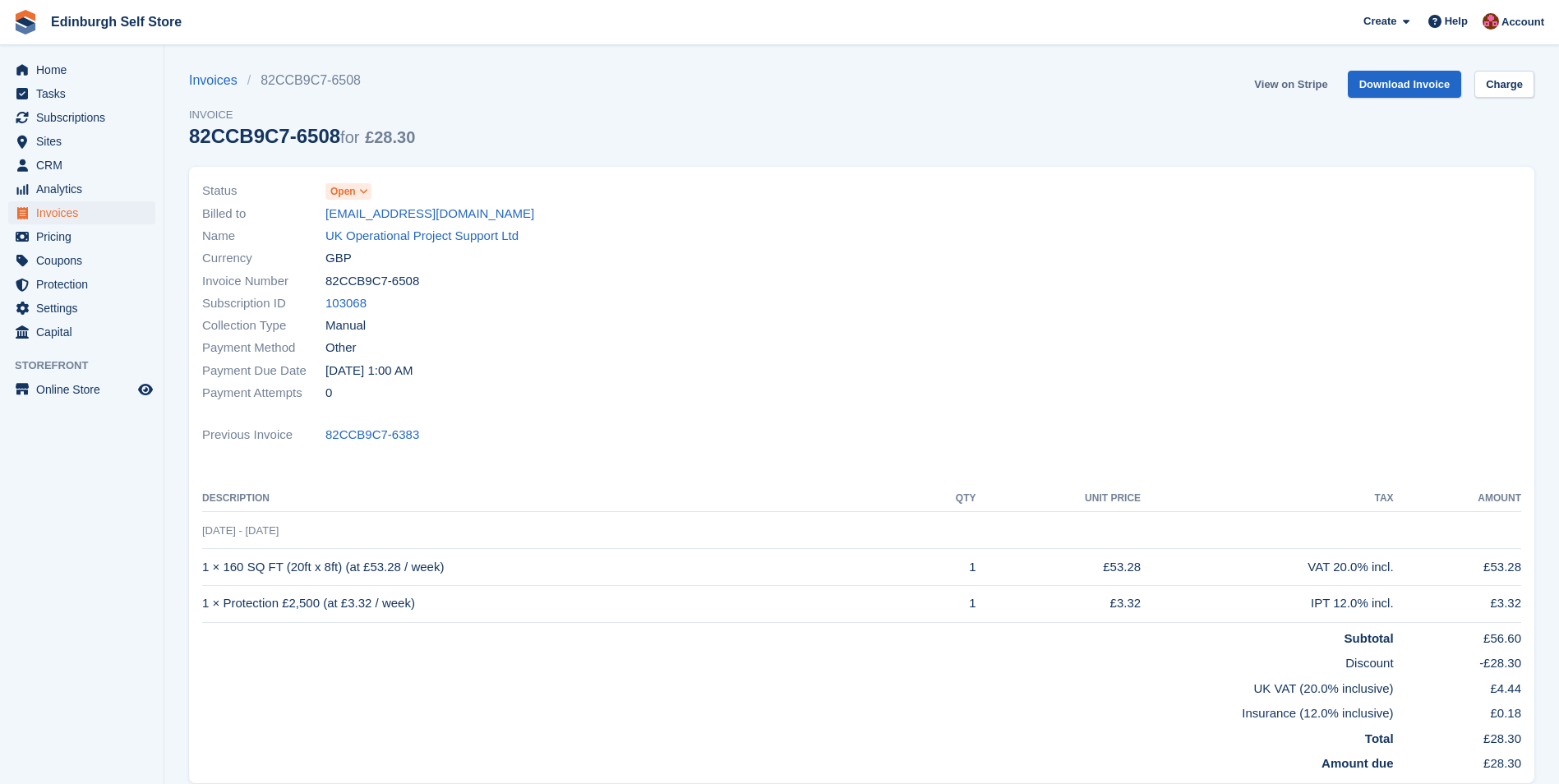
click at [1289, 82] on link "View on Stripe" at bounding box center [1290, 85] width 87 height 27
click at [106, 214] on span "Invoices" at bounding box center [85, 213] width 98 height 23
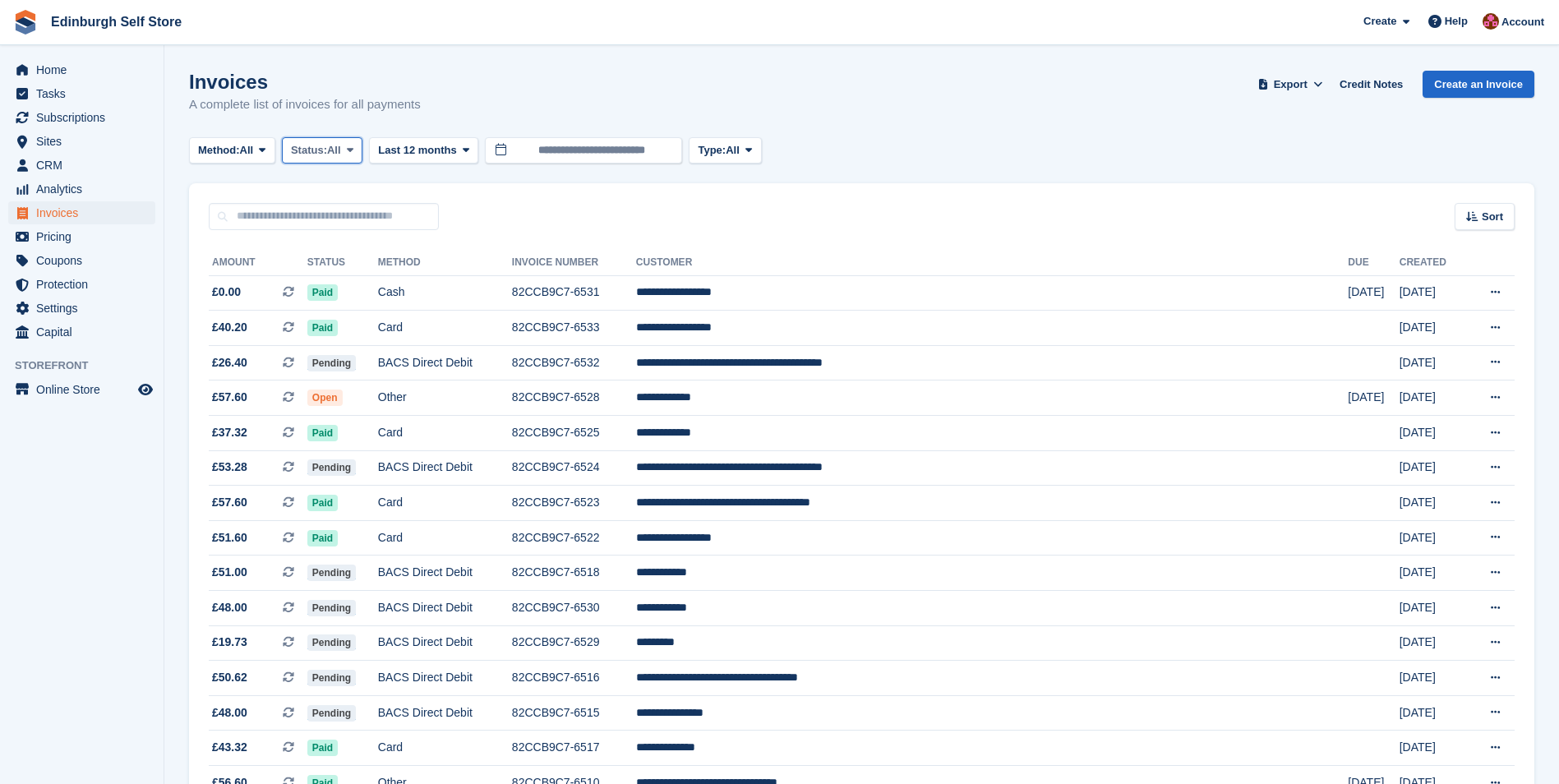
click at [354, 151] on icon at bounding box center [350, 149] width 7 height 11
click at [373, 280] on link "Open" at bounding box center [361, 278] width 143 height 29
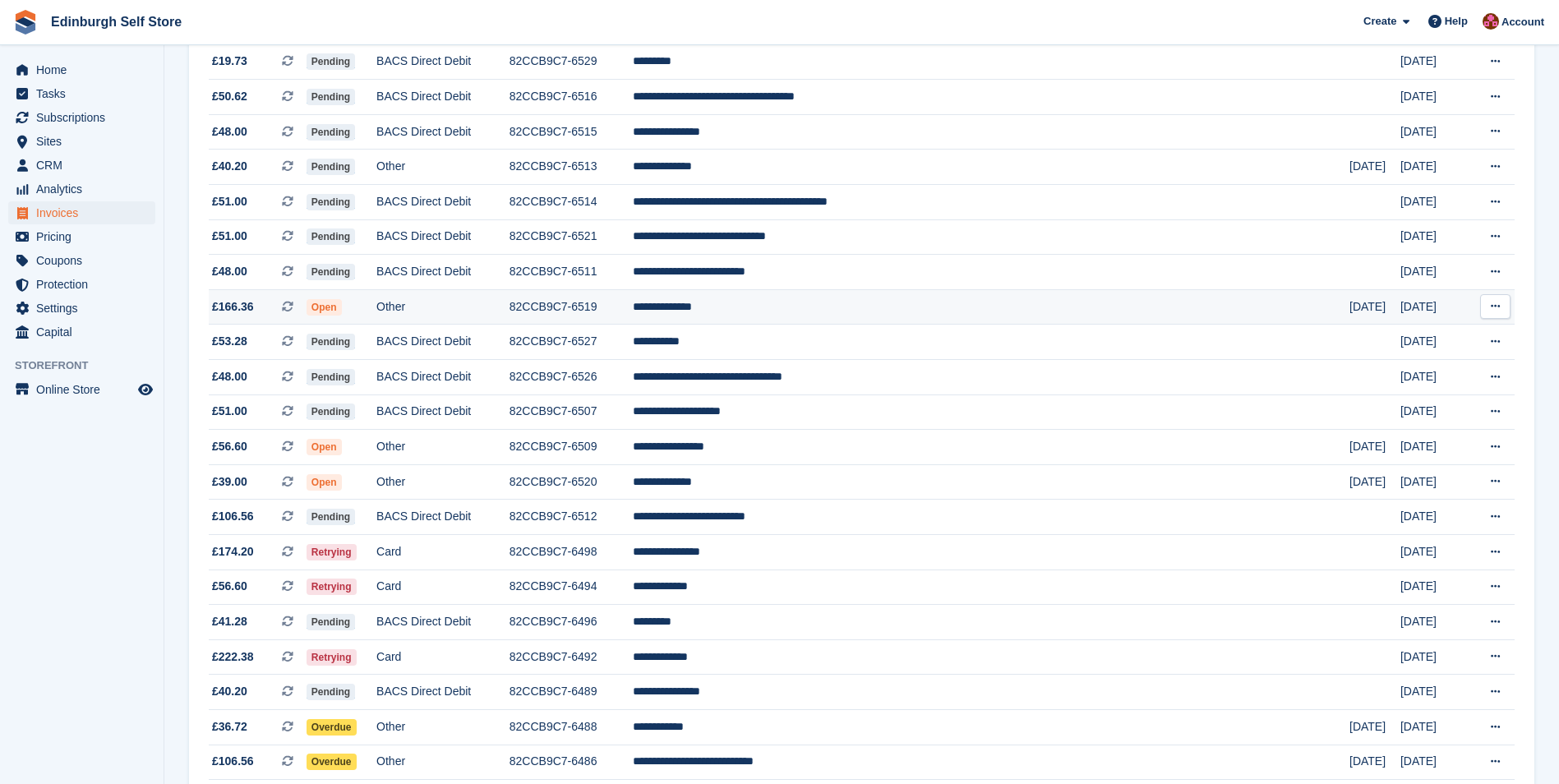
scroll to position [411, 0]
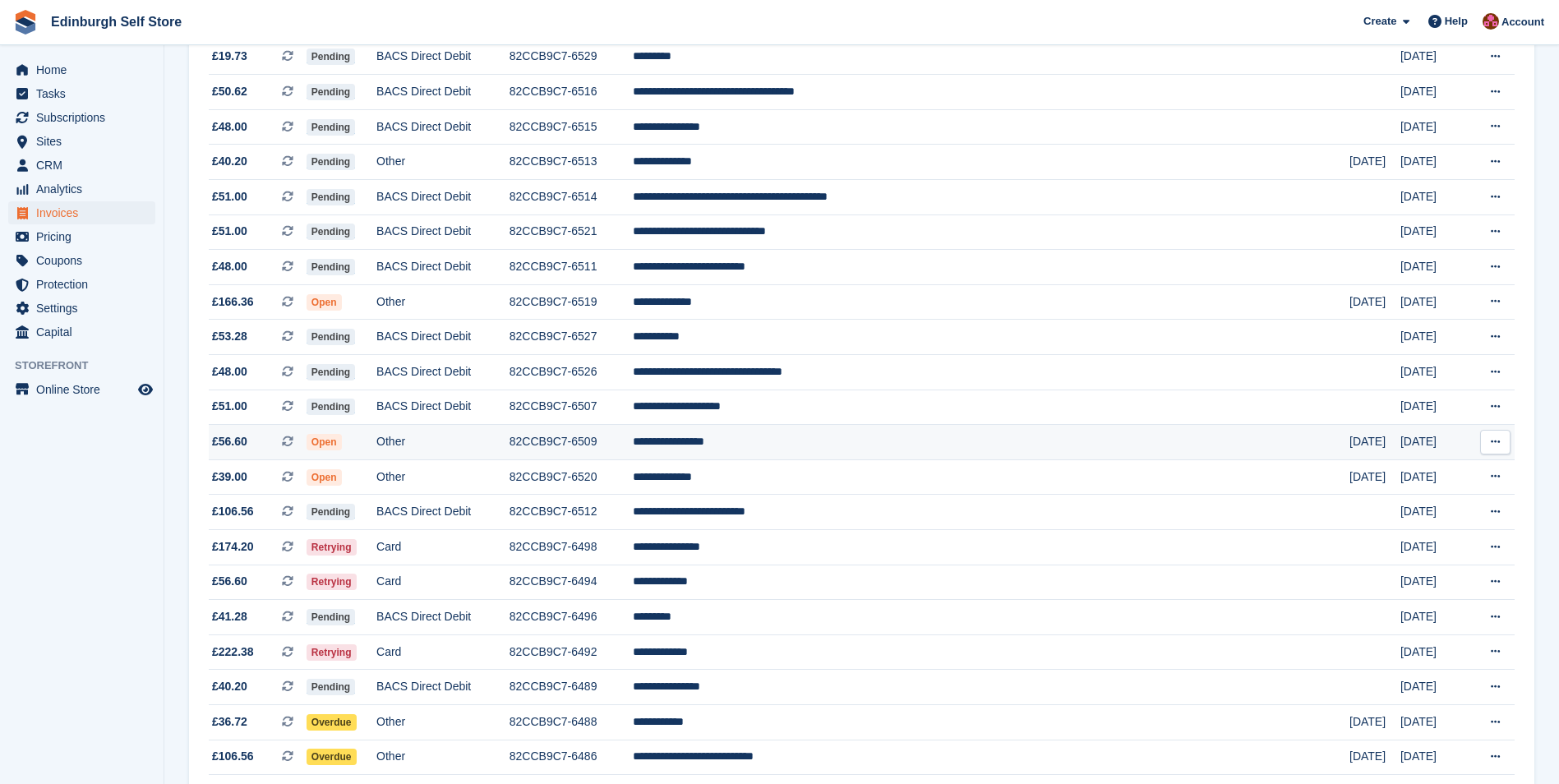
click at [833, 445] on td "**********" at bounding box center [990, 442] width 716 height 35
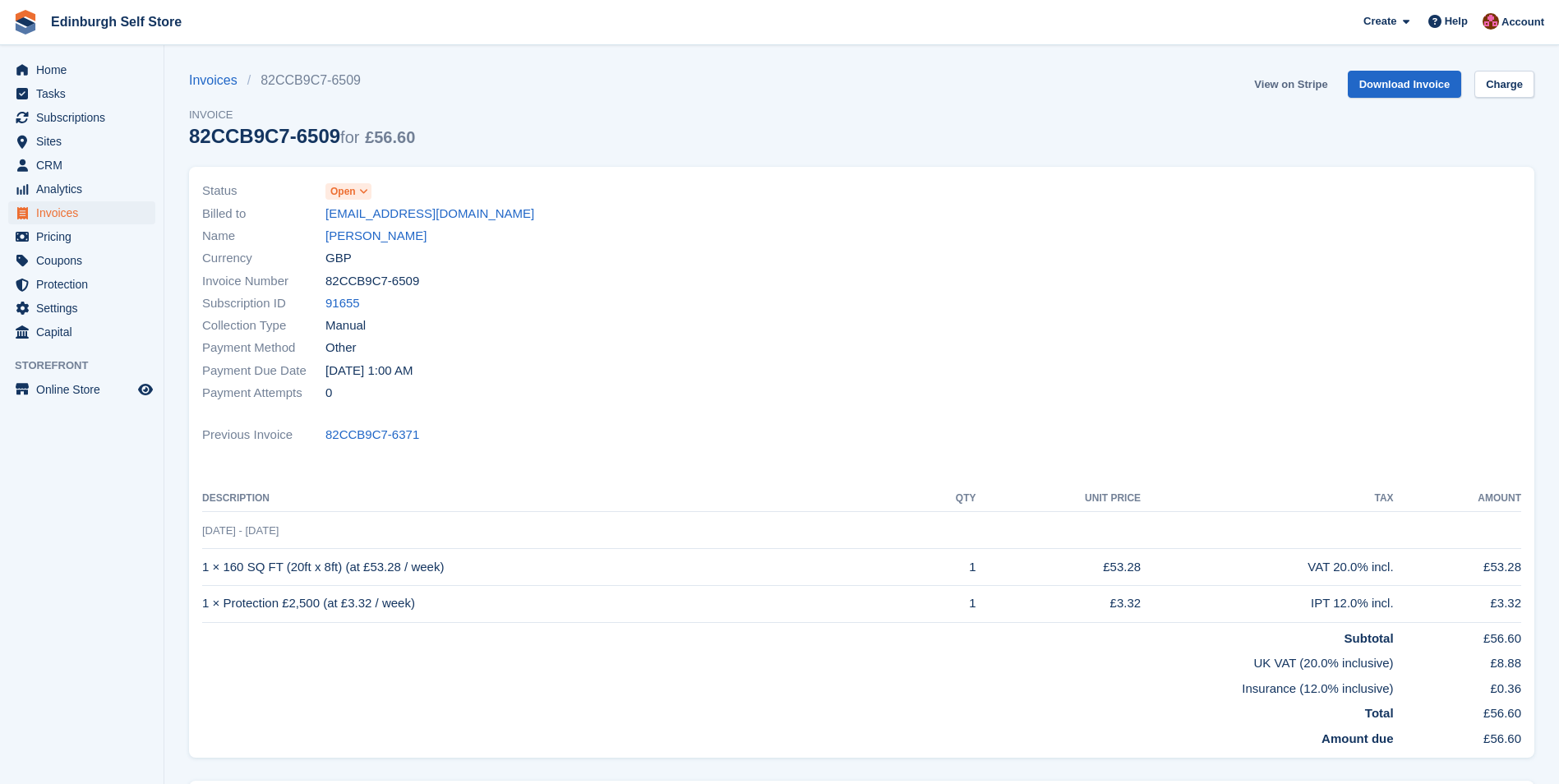
click at [1294, 83] on link "View on Stripe" at bounding box center [1290, 85] width 87 height 27
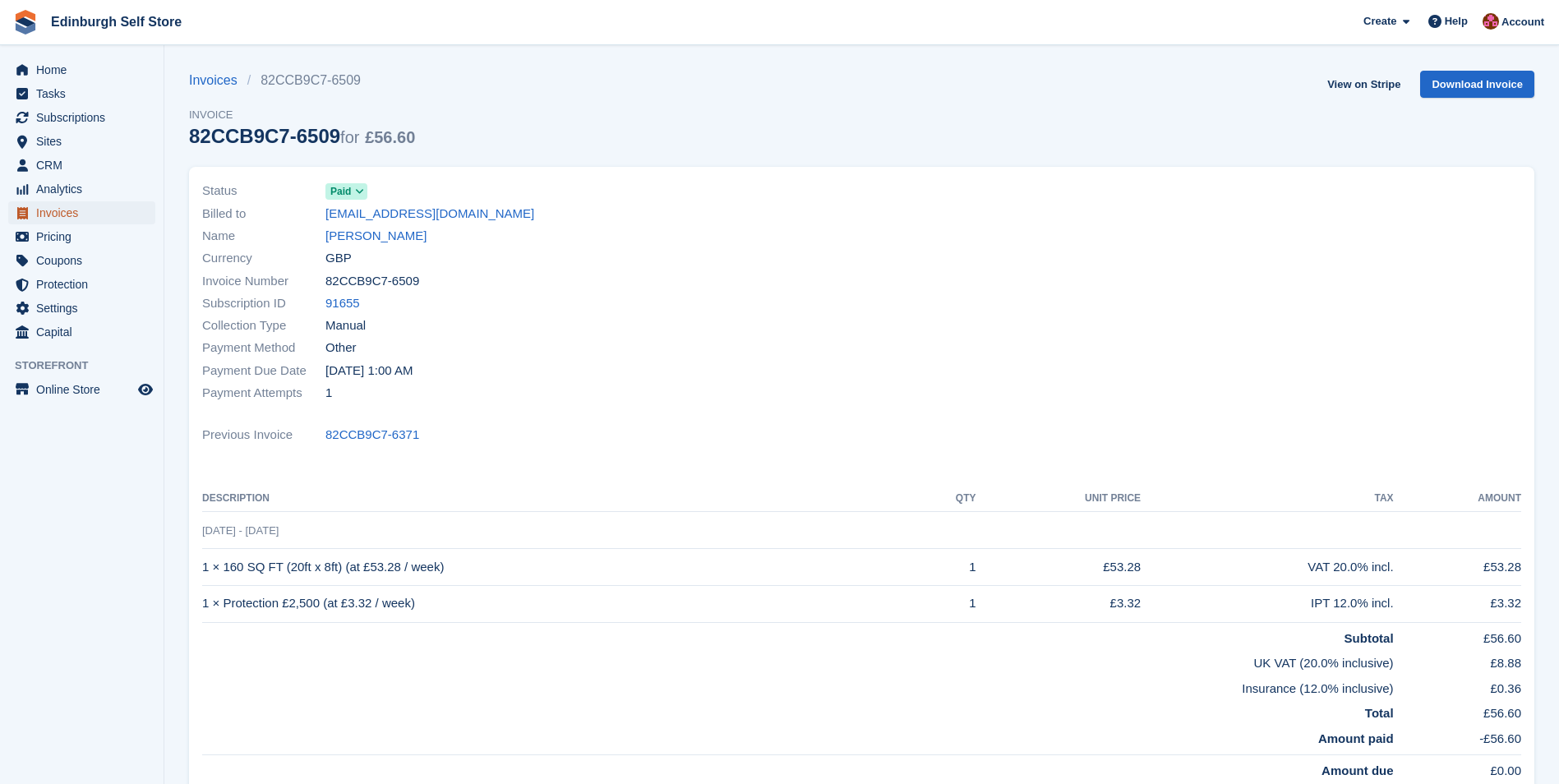
click at [87, 217] on span "Invoices" at bounding box center [85, 213] width 98 height 23
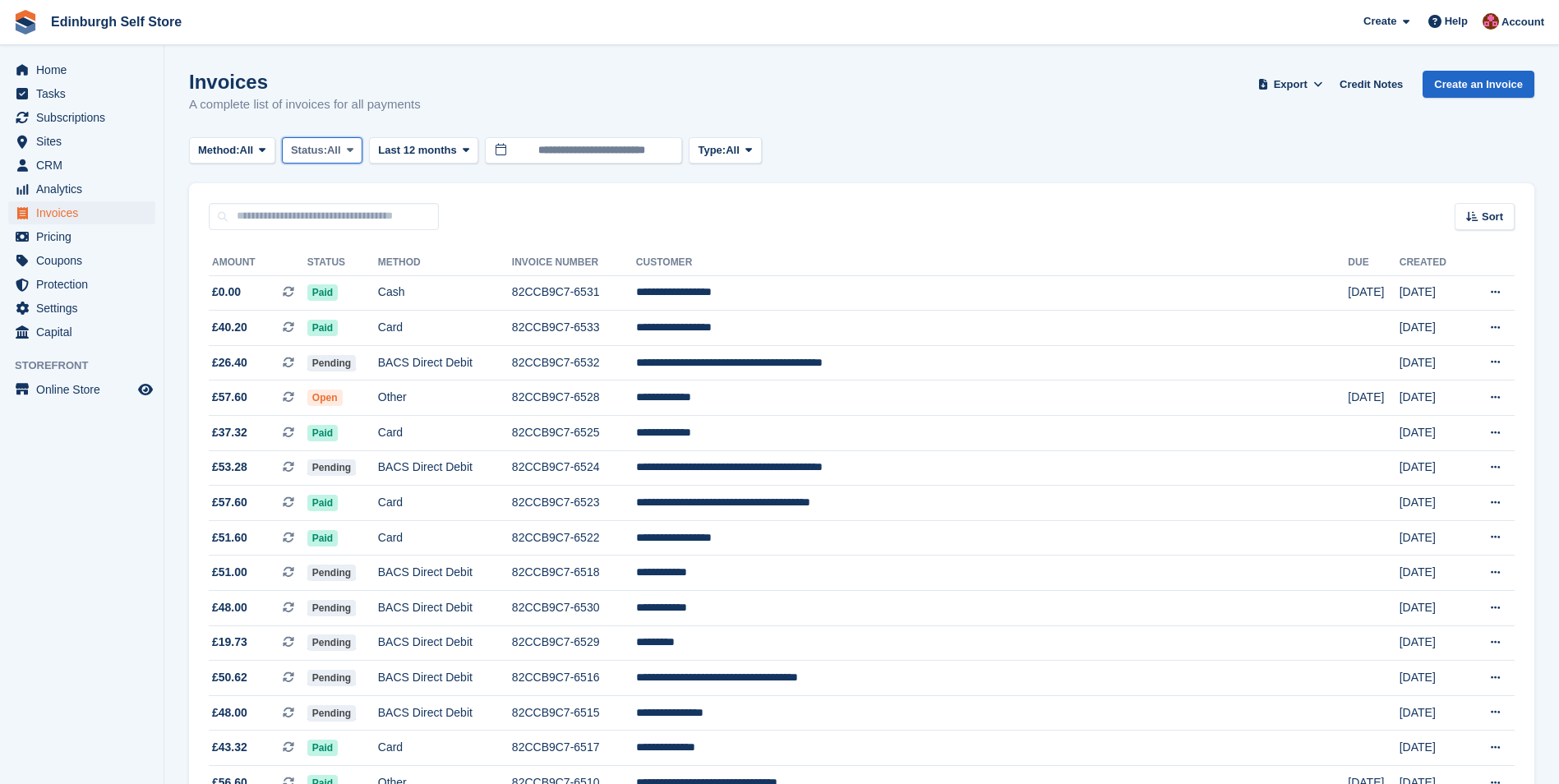
click at [354, 148] on icon at bounding box center [350, 149] width 7 height 11
click at [341, 279] on link "Open" at bounding box center [361, 278] width 143 height 29
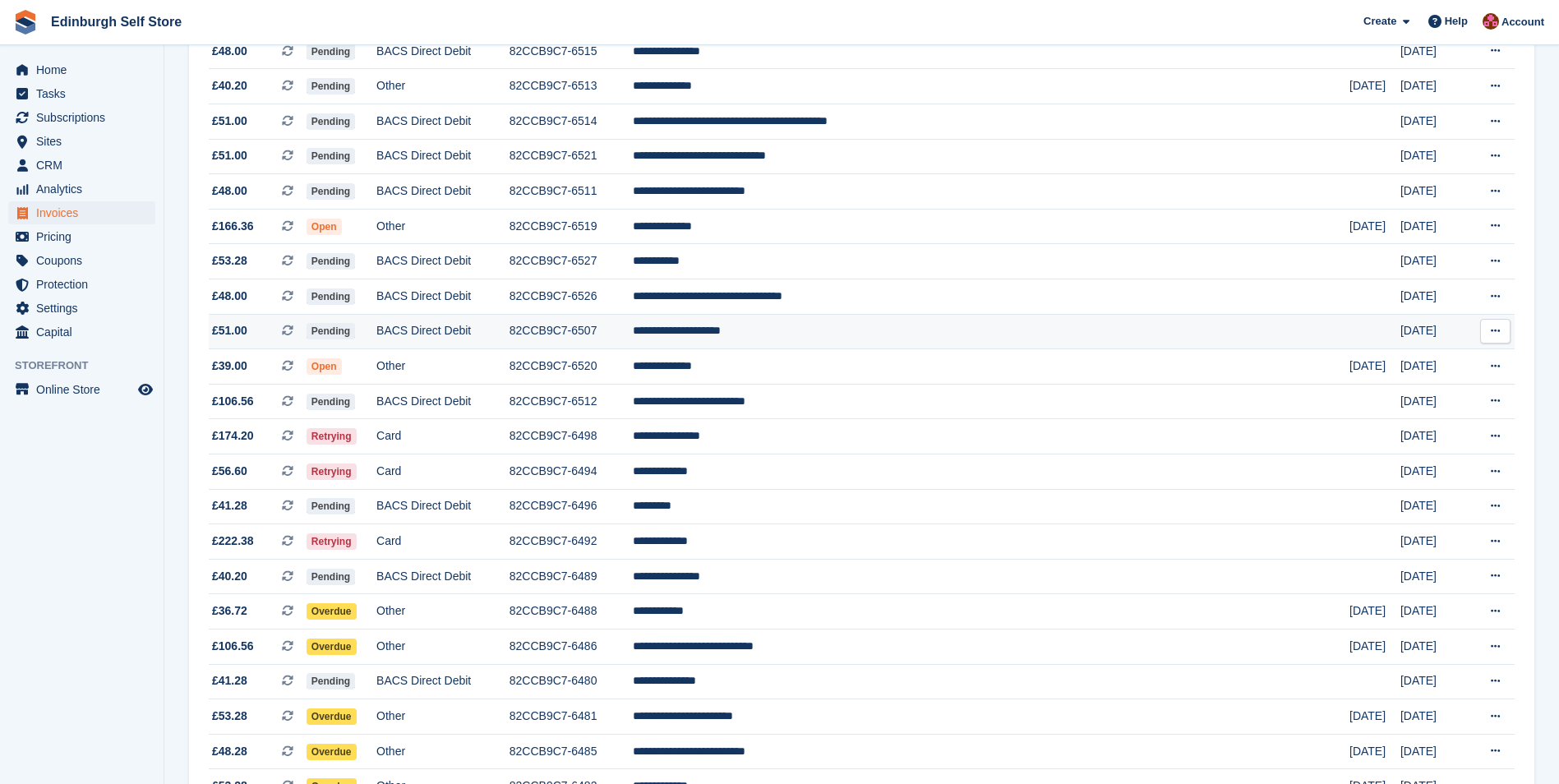
scroll to position [493, 0]
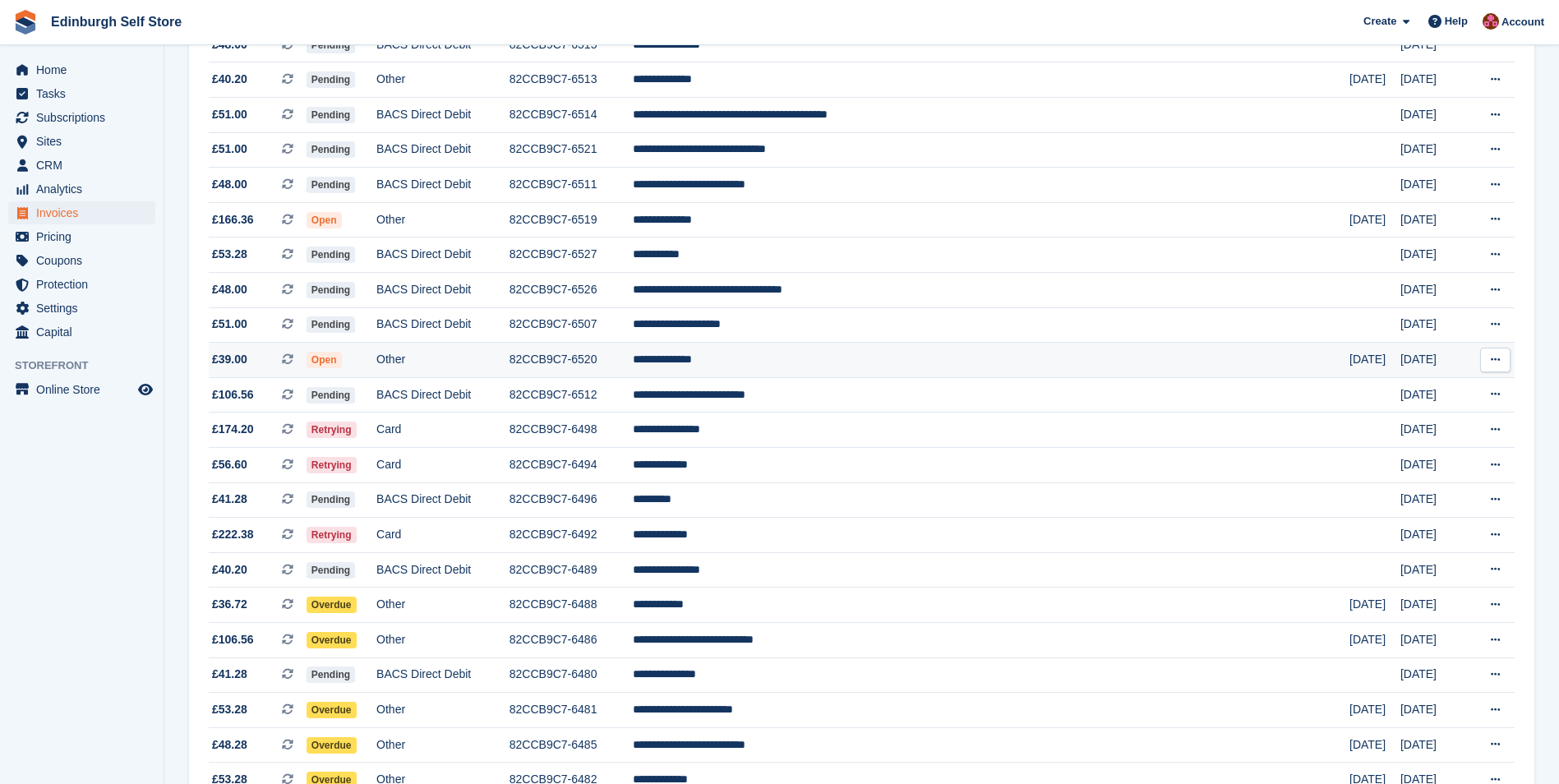
click at [820, 361] on td "**********" at bounding box center [990, 360] width 716 height 35
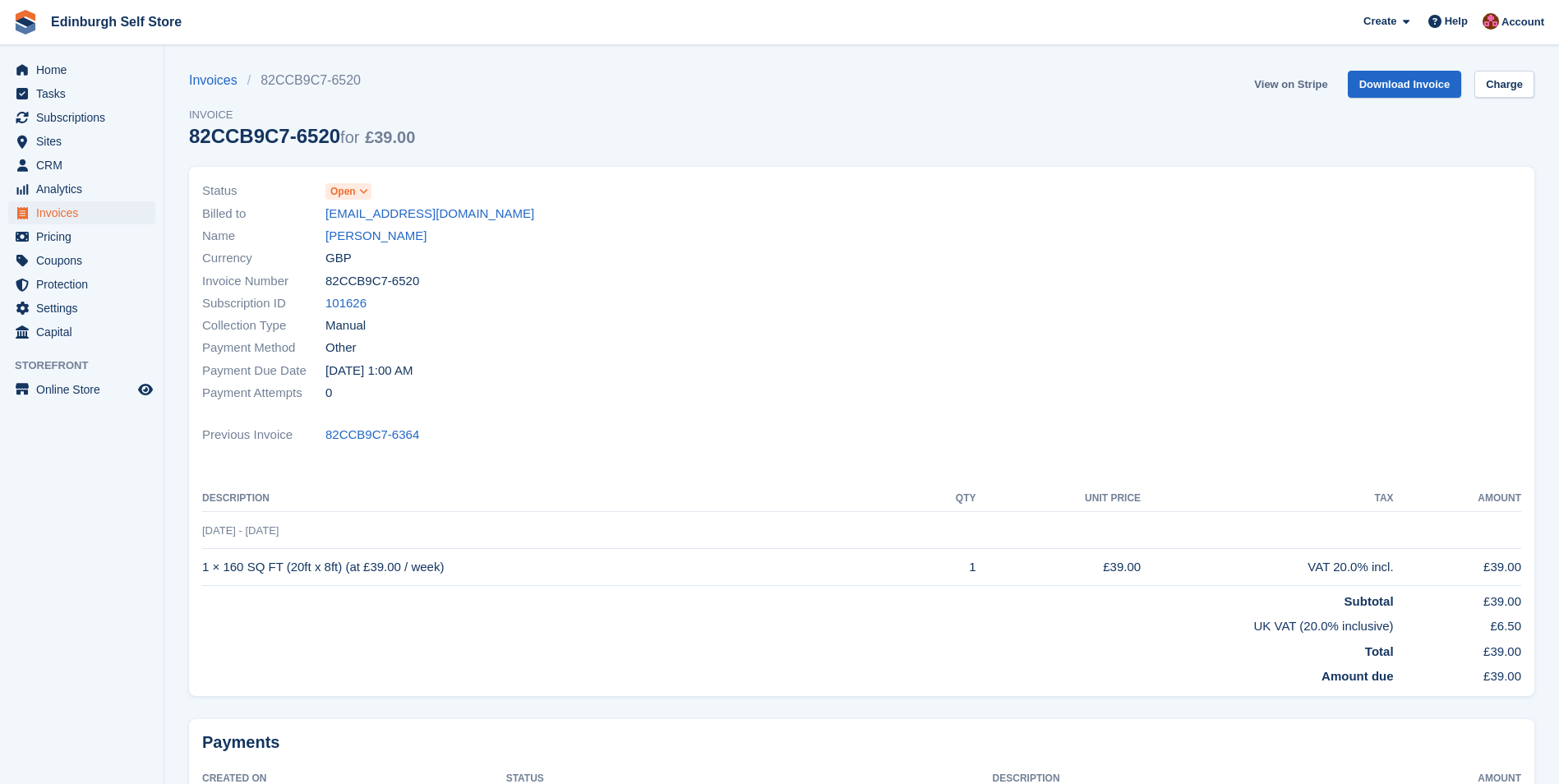
click at [1301, 84] on link "View on Stripe" at bounding box center [1290, 85] width 87 height 27
click at [106, 212] on span "Invoices" at bounding box center [85, 213] width 98 height 23
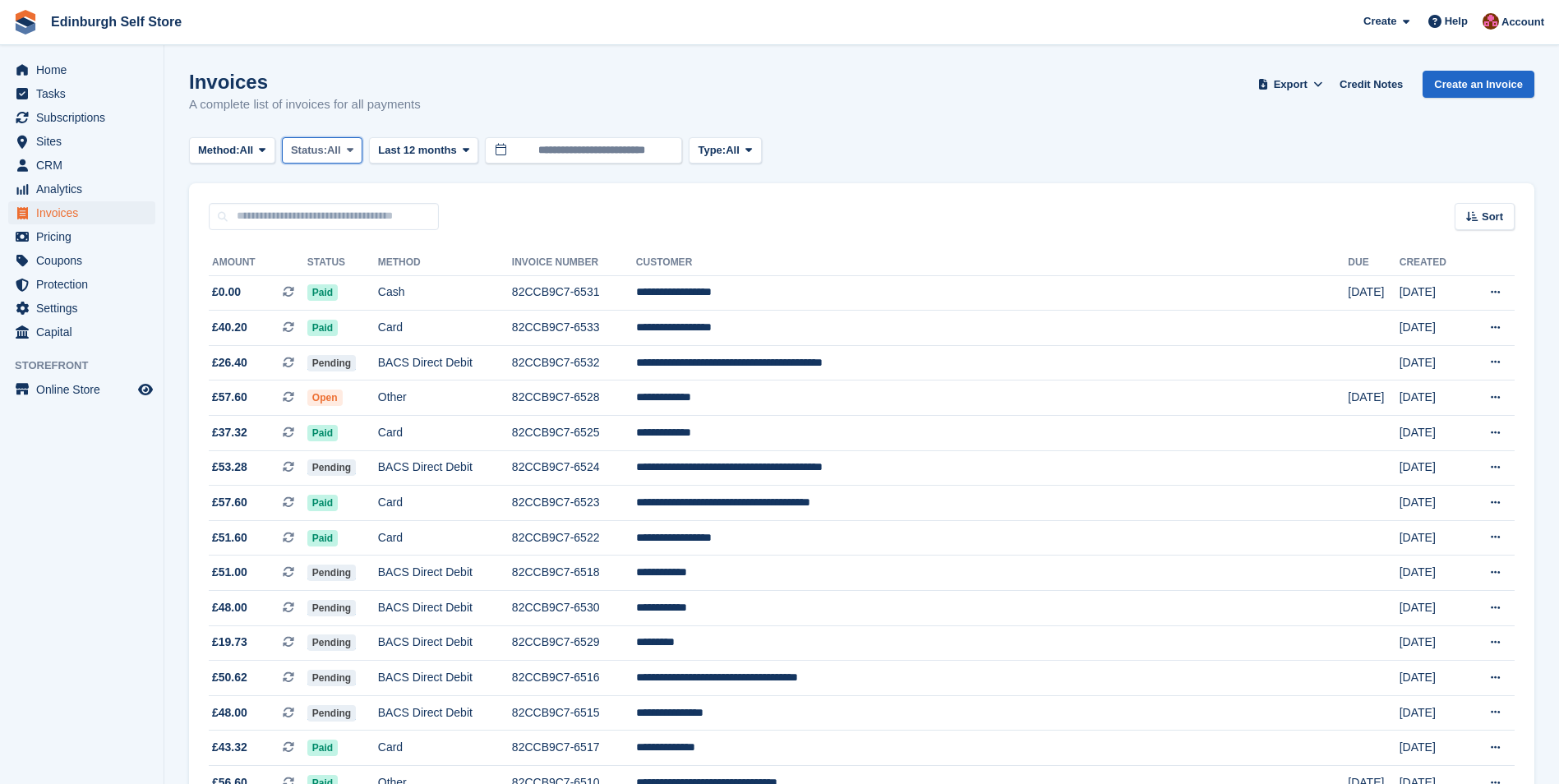
click at [354, 150] on icon at bounding box center [350, 149] width 7 height 11
click at [357, 274] on link "Open" at bounding box center [361, 278] width 143 height 29
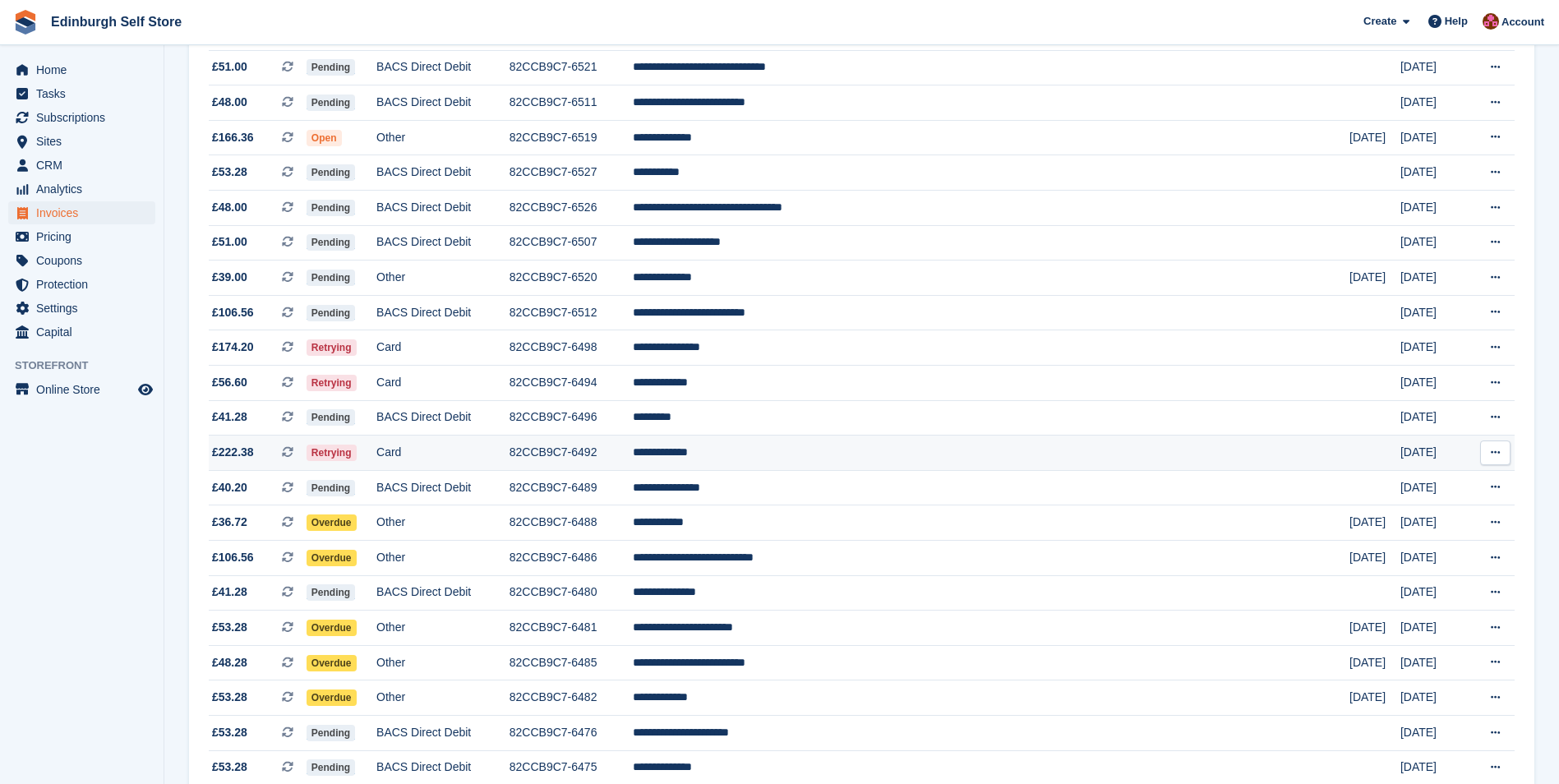
scroll to position [657, 0]
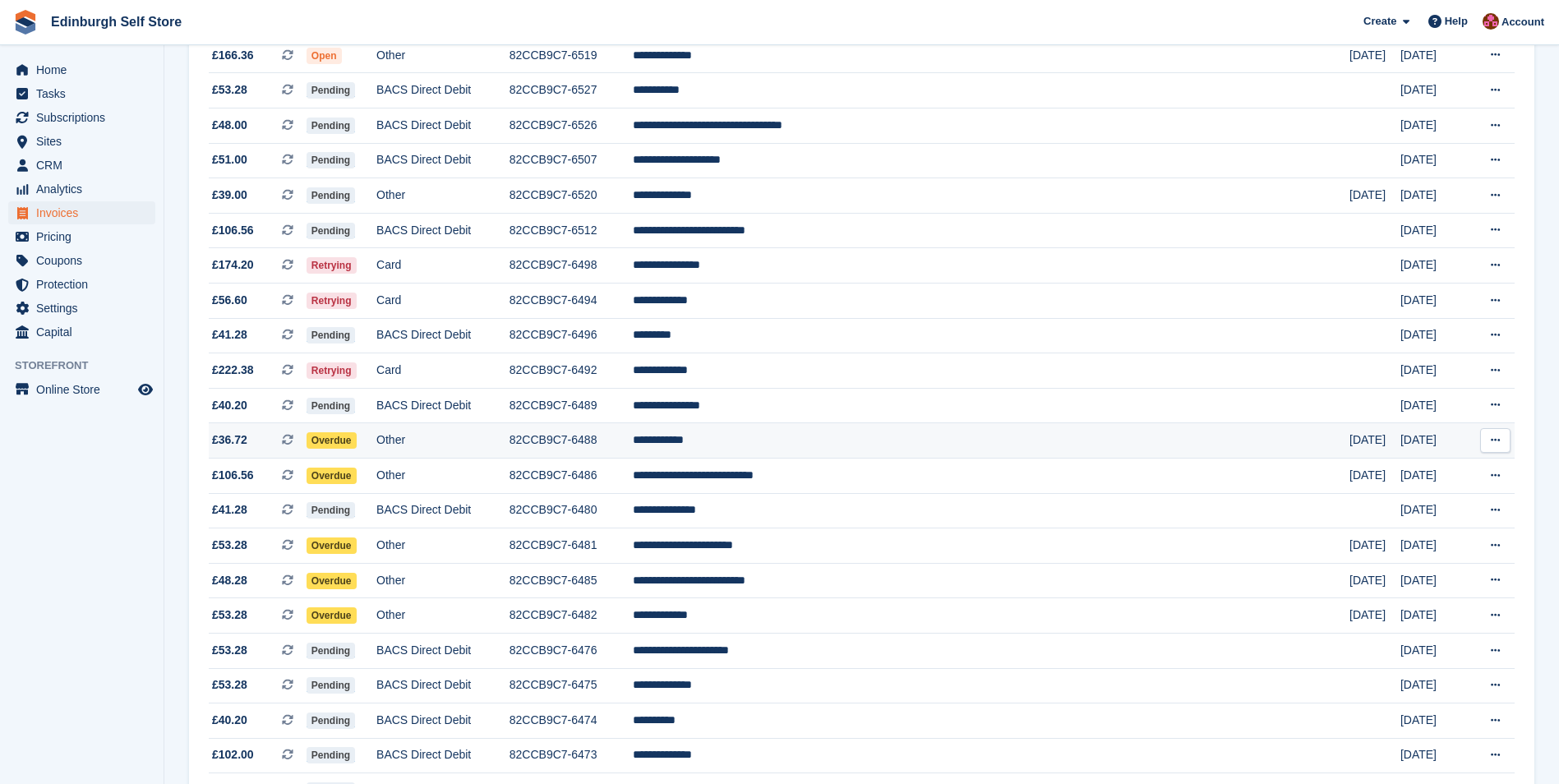
click at [819, 439] on td "**********" at bounding box center [990, 440] width 716 height 35
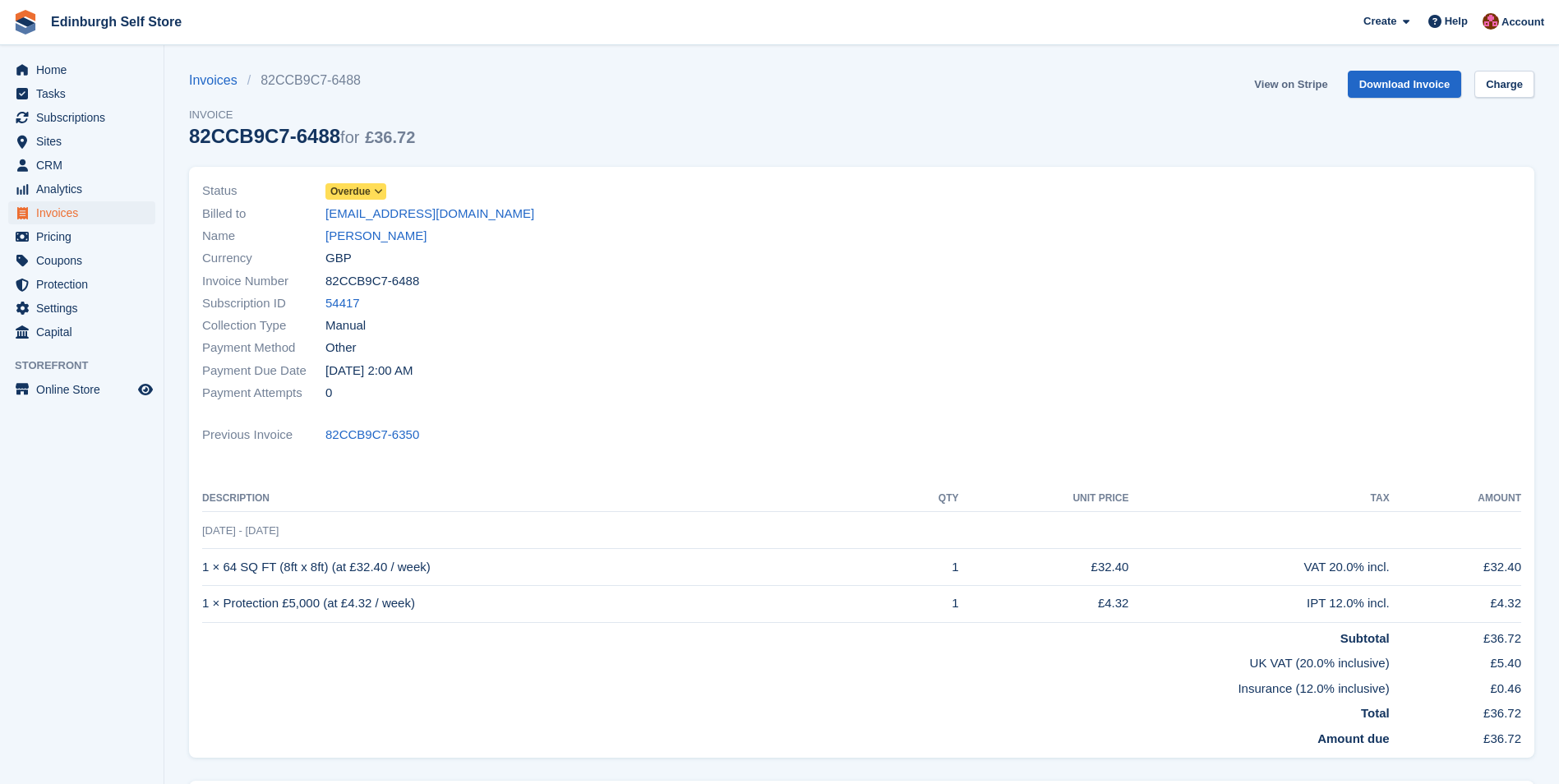
click at [1296, 83] on link "View on Stripe" at bounding box center [1290, 85] width 87 height 27
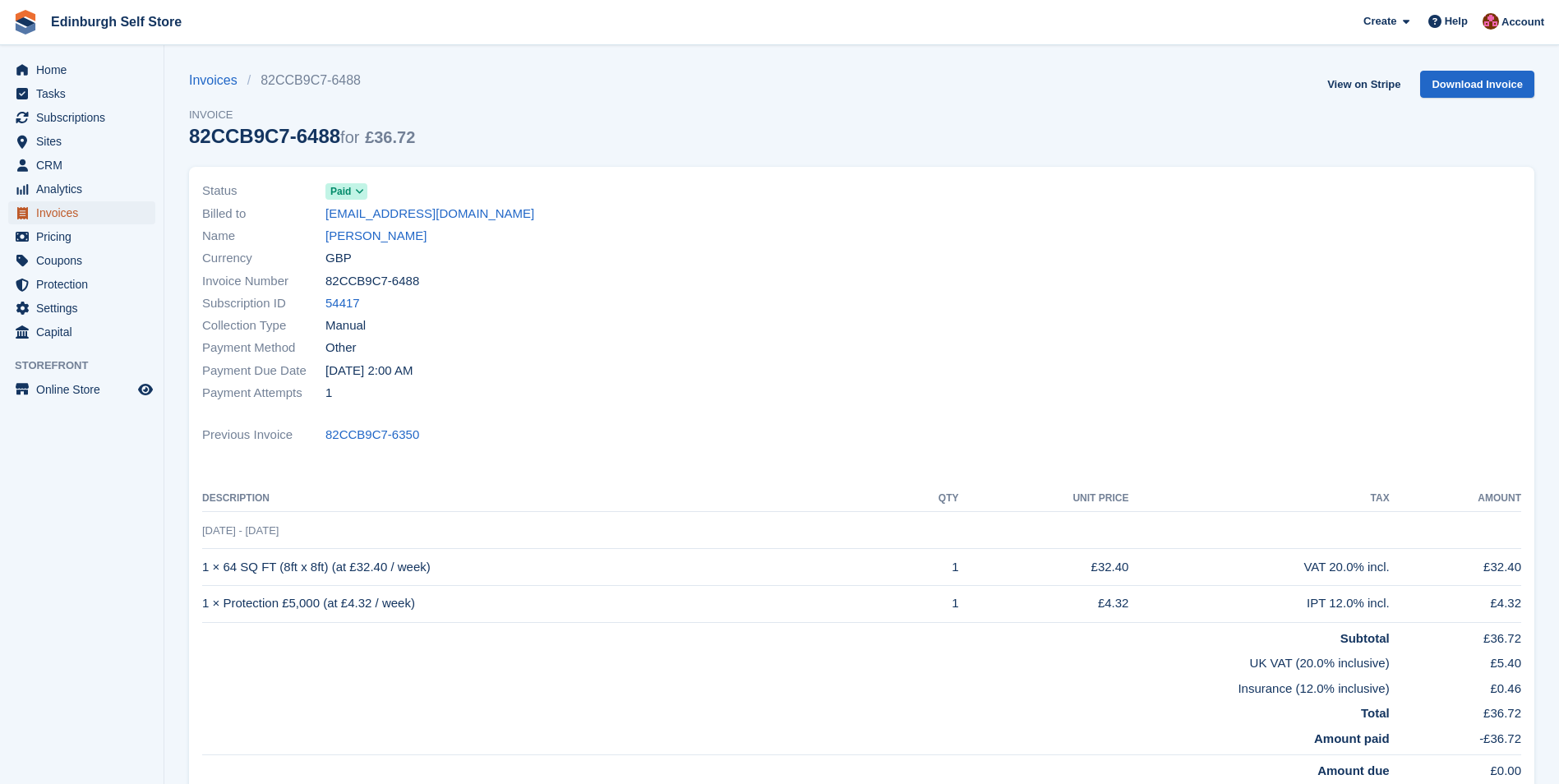
click at [76, 217] on span "Invoices" at bounding box center [85, 213] width 98 height 23
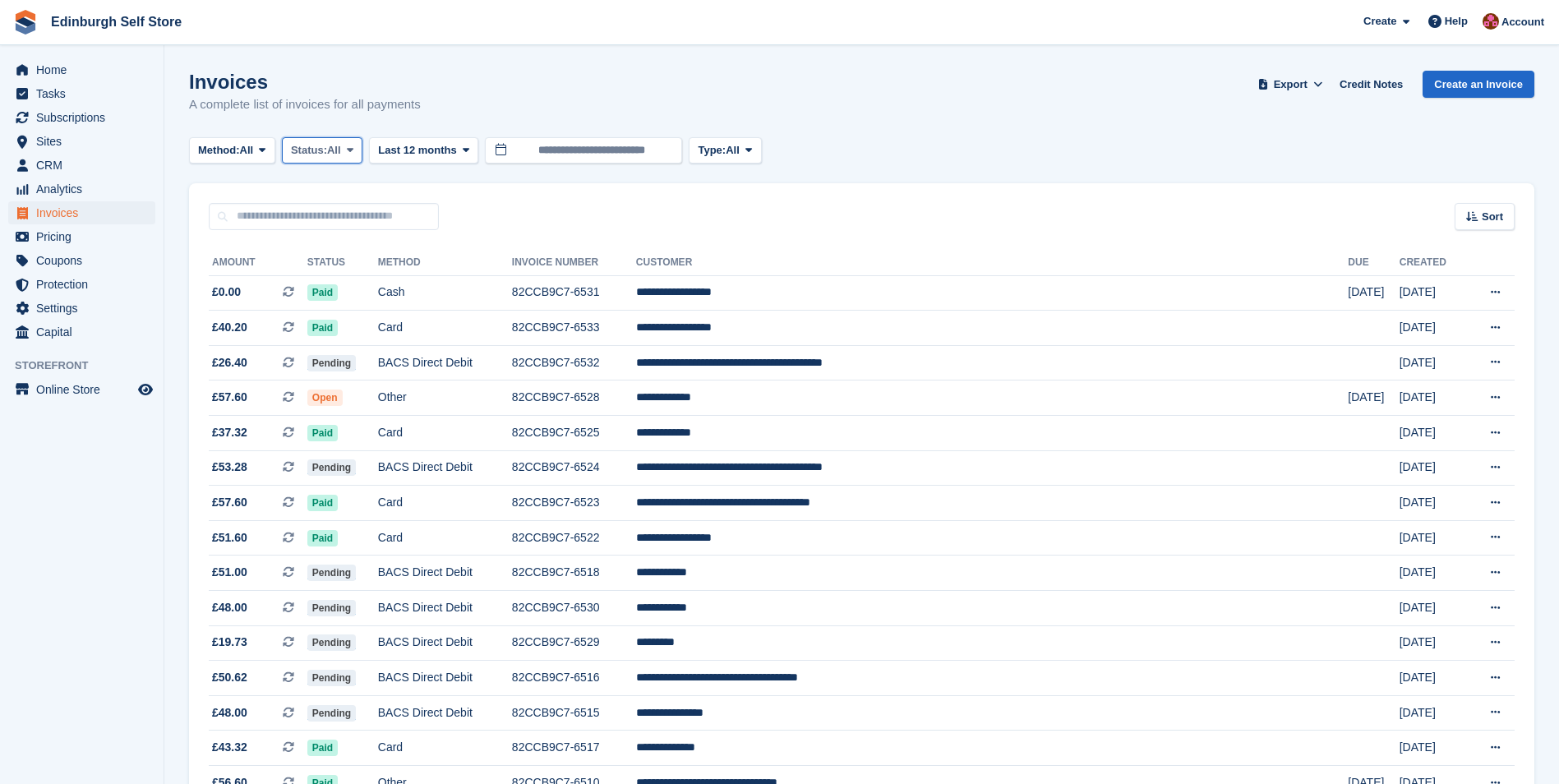
click at [354, 148] on icon at bounding box center [350, 149] width 7 height 11
click at [355, 276] on link "Open" at bounding box center [361, 278] width 143 height 29
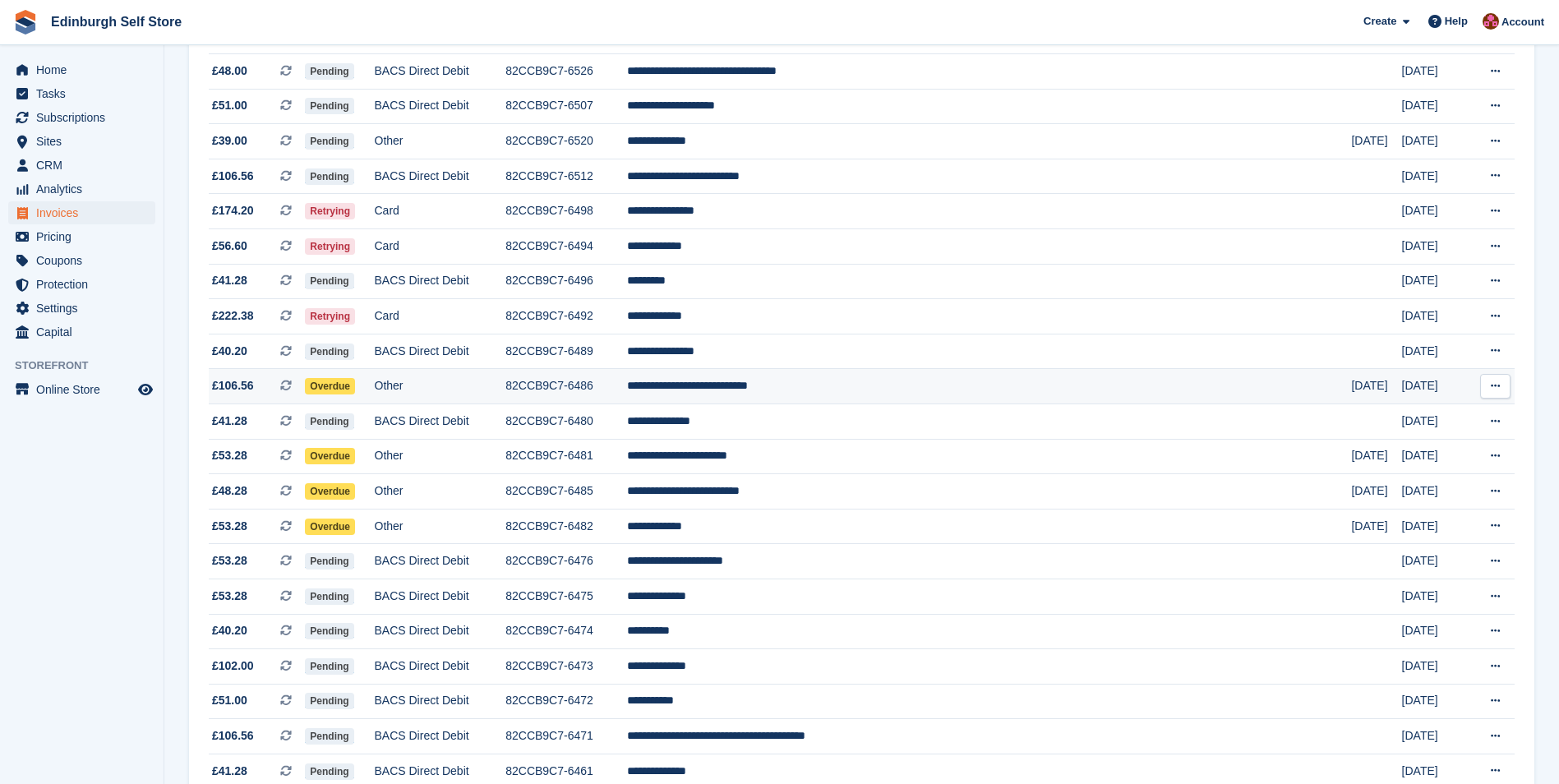
scroll to position [739, 0]
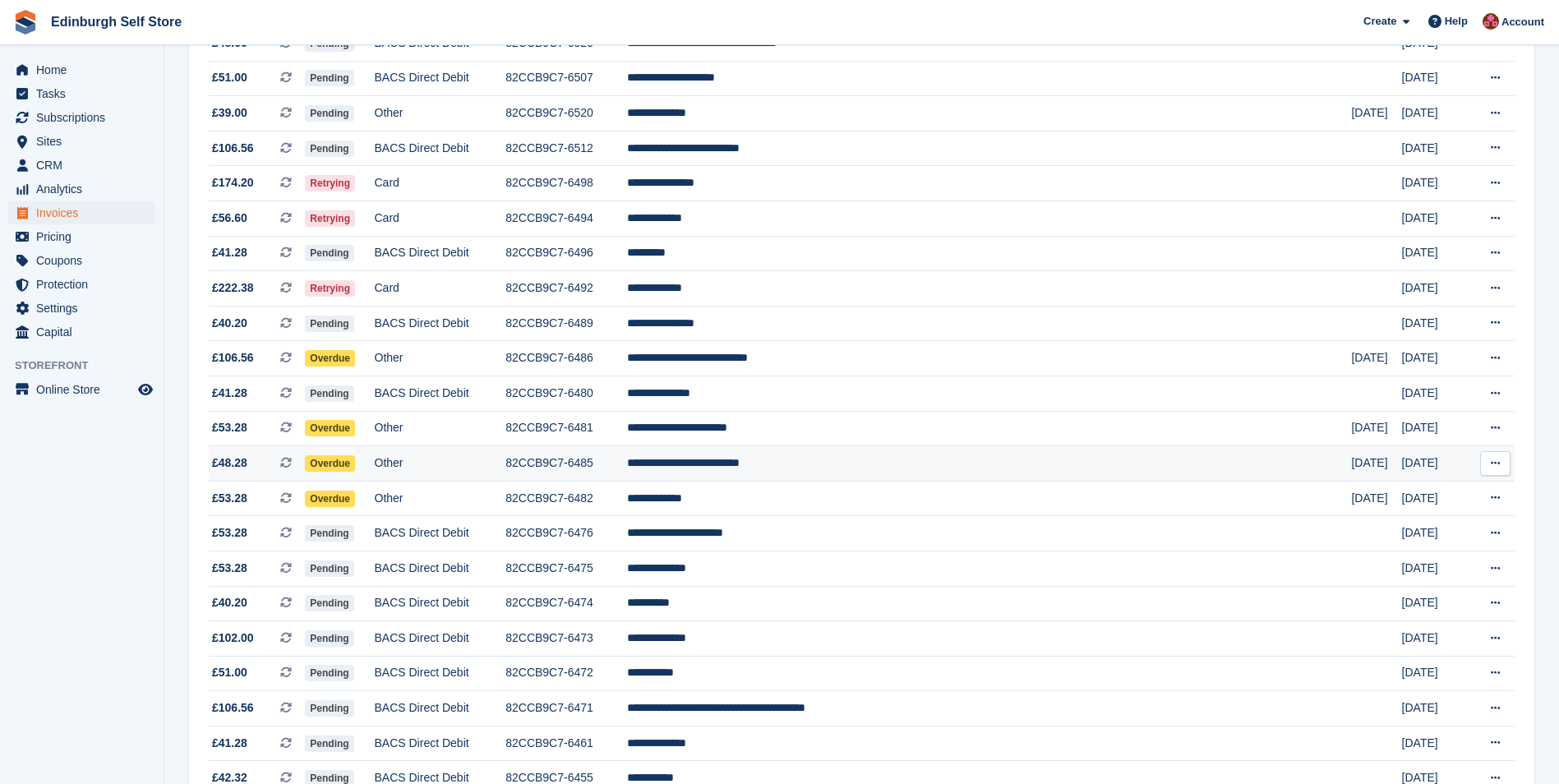
click at [826, 462] on td "**********" at bounding box center [989, 464] width 724 height 35
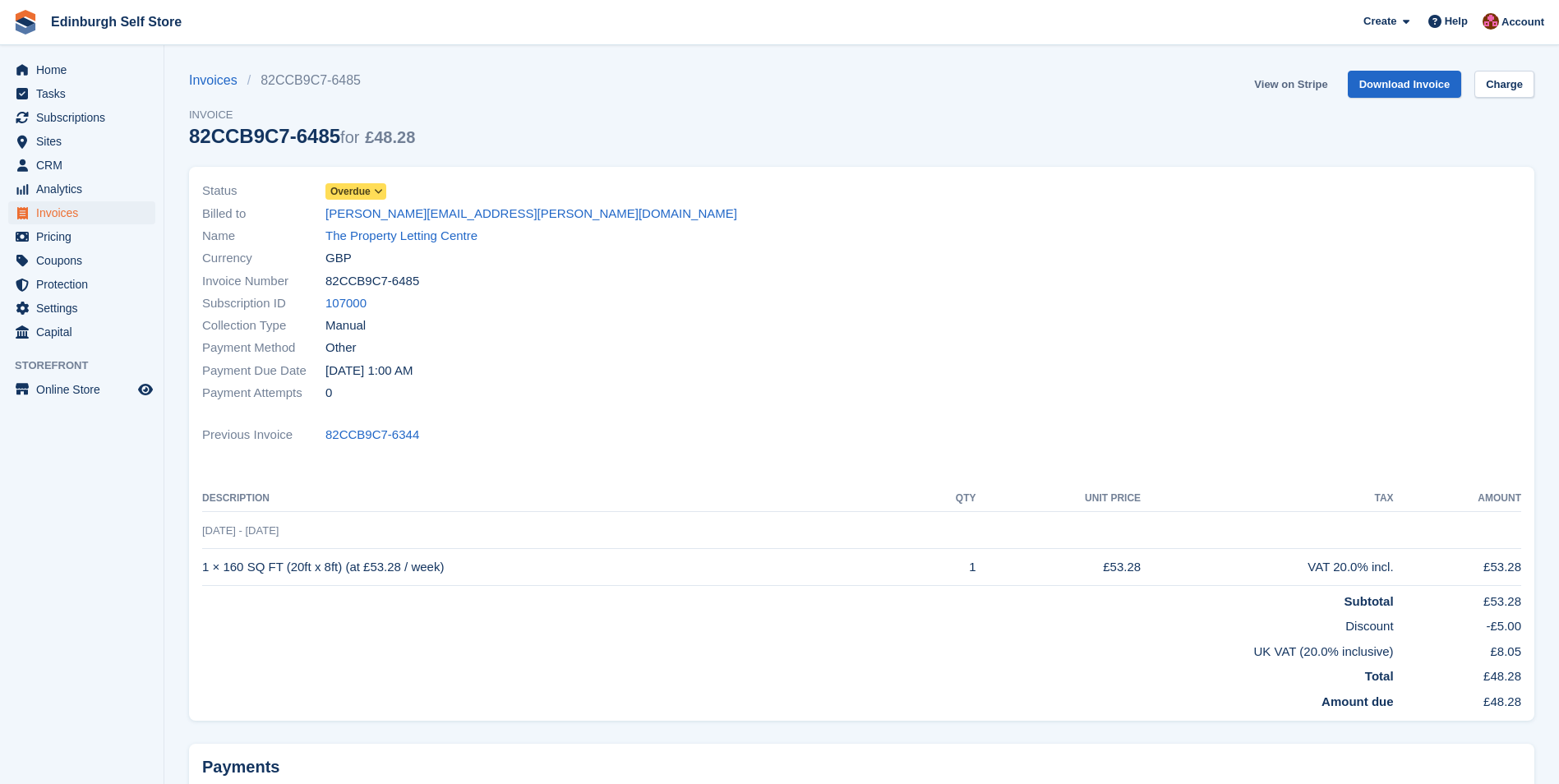
click at [1275, 79] on link "View on Stripe" at bounding box center [1290, 85] width 87 height 27
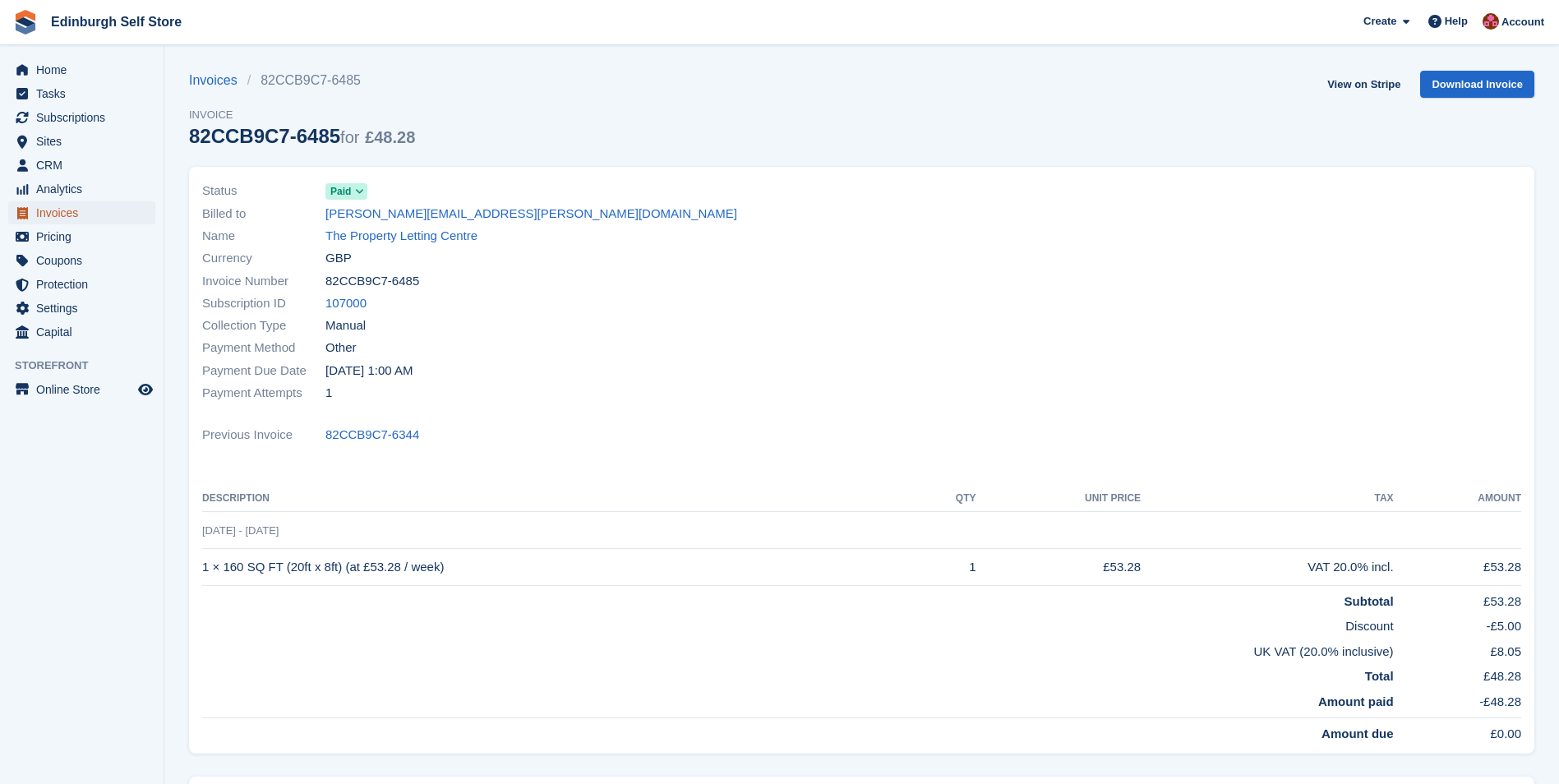
click at [100, 215] on span "Invoices" at bounding box center [85, 213] width 98 height 23
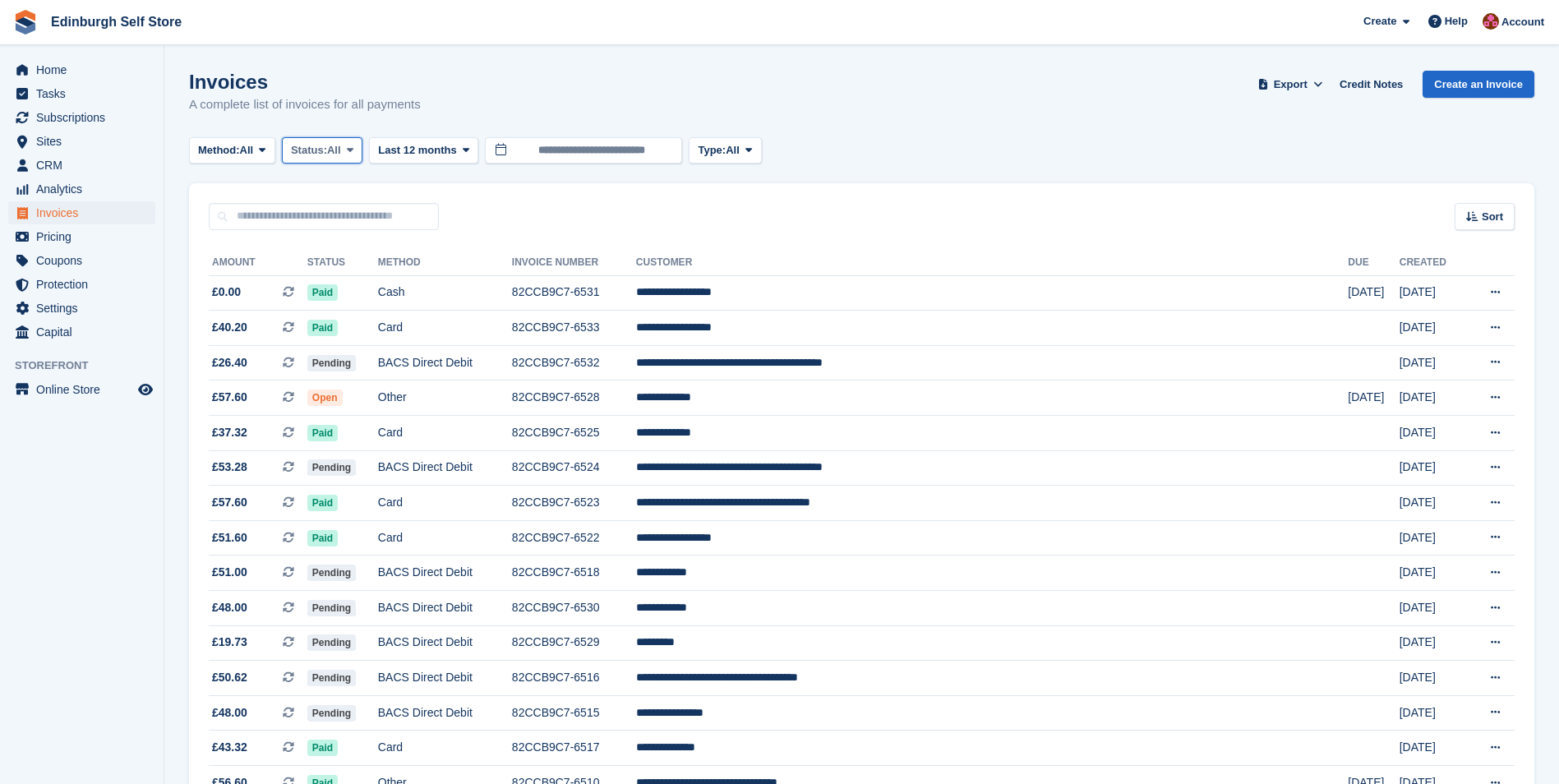
click at [357, 149] on span at bounding box center [350, 150] width 13 height 13
click at [355, 278] on link "Open" at bounding box center [361, 278] width 143 height 29
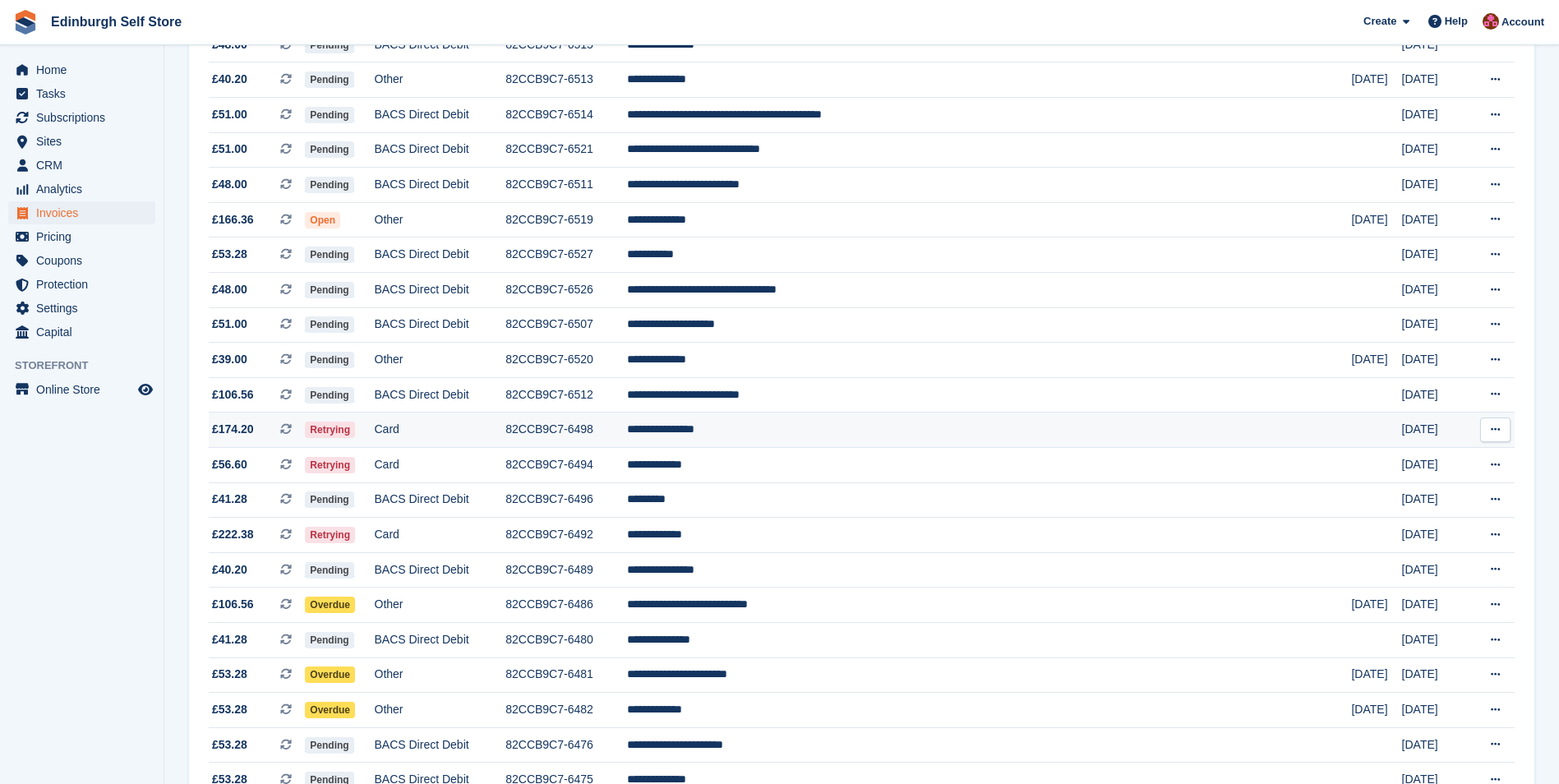
scroll to position [575, 0]
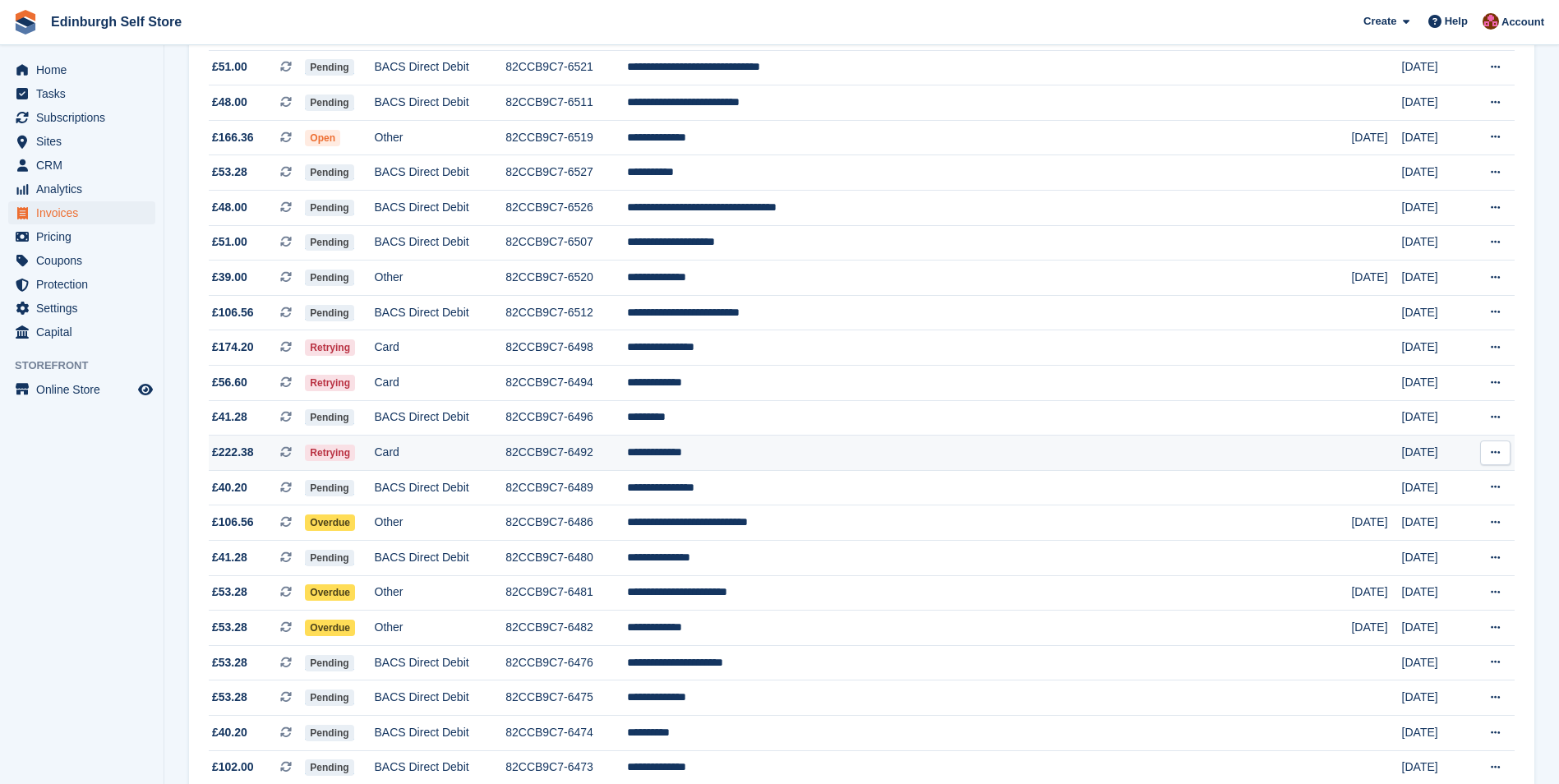
click at [826, 449] on td "**********" at bounding box center [989, 453] width 724 height 35
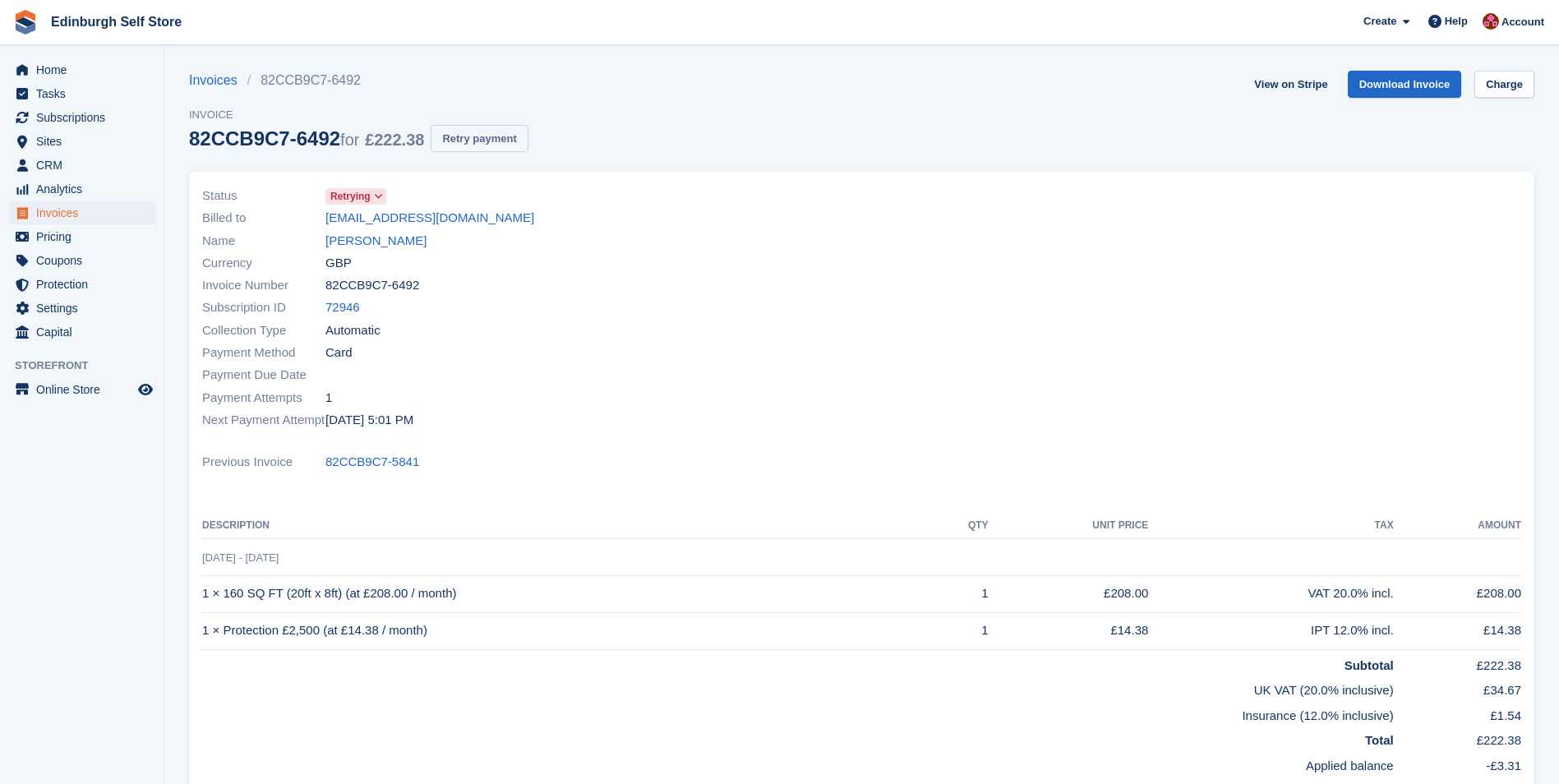
click at [459, 132] on button "Retry payment" at bounding box center [479, 138] width 97 height 27
click at [80, 212] on span "Invoices" at bounding box center [85, 213] width 98 height 23
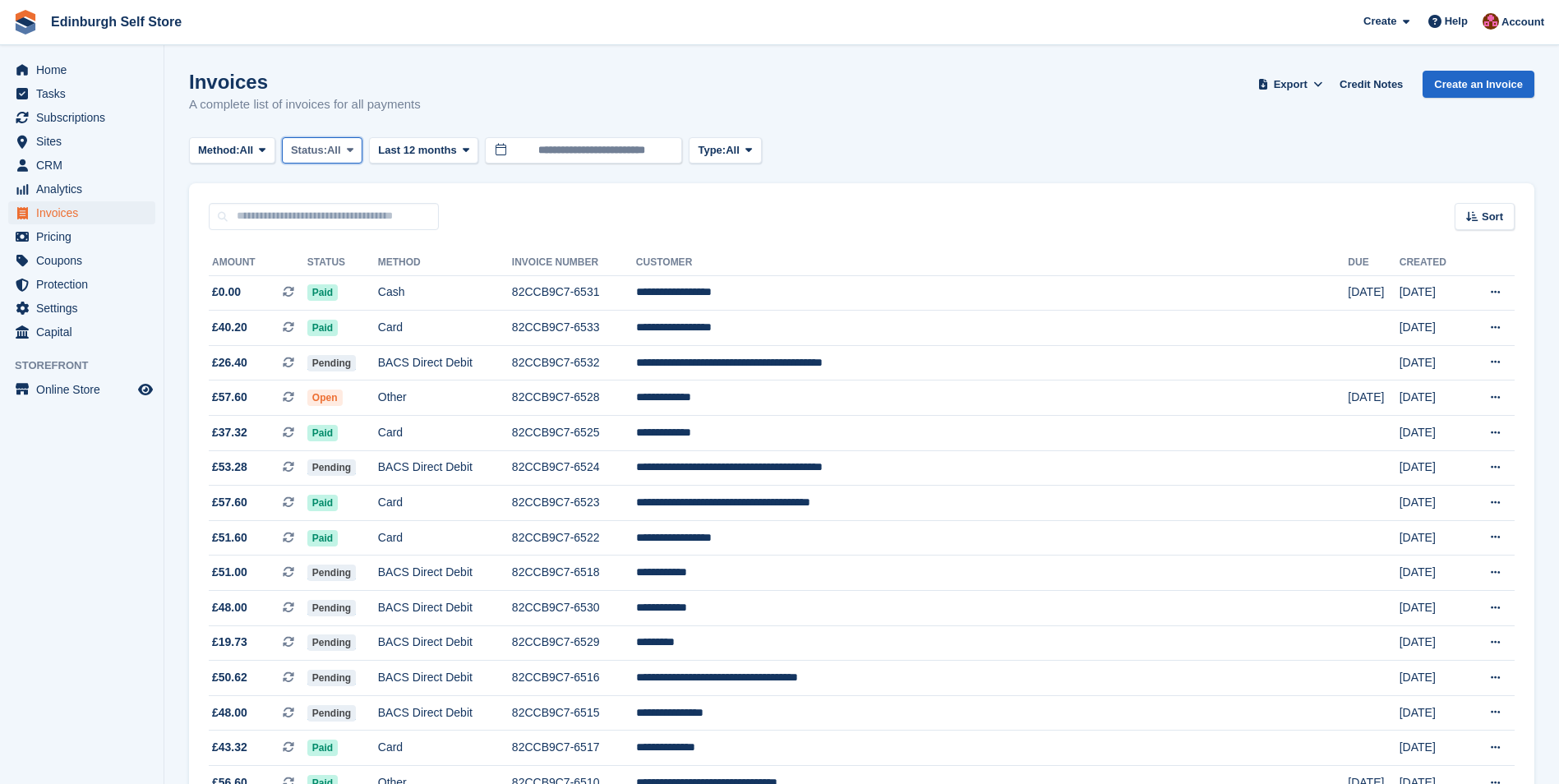
click at [352, 149] on icon at bounding box center [350, 149] width 7 height 11
click at [345, 283] on link "Open" at bounding box center [361, 278] width 143 height 29
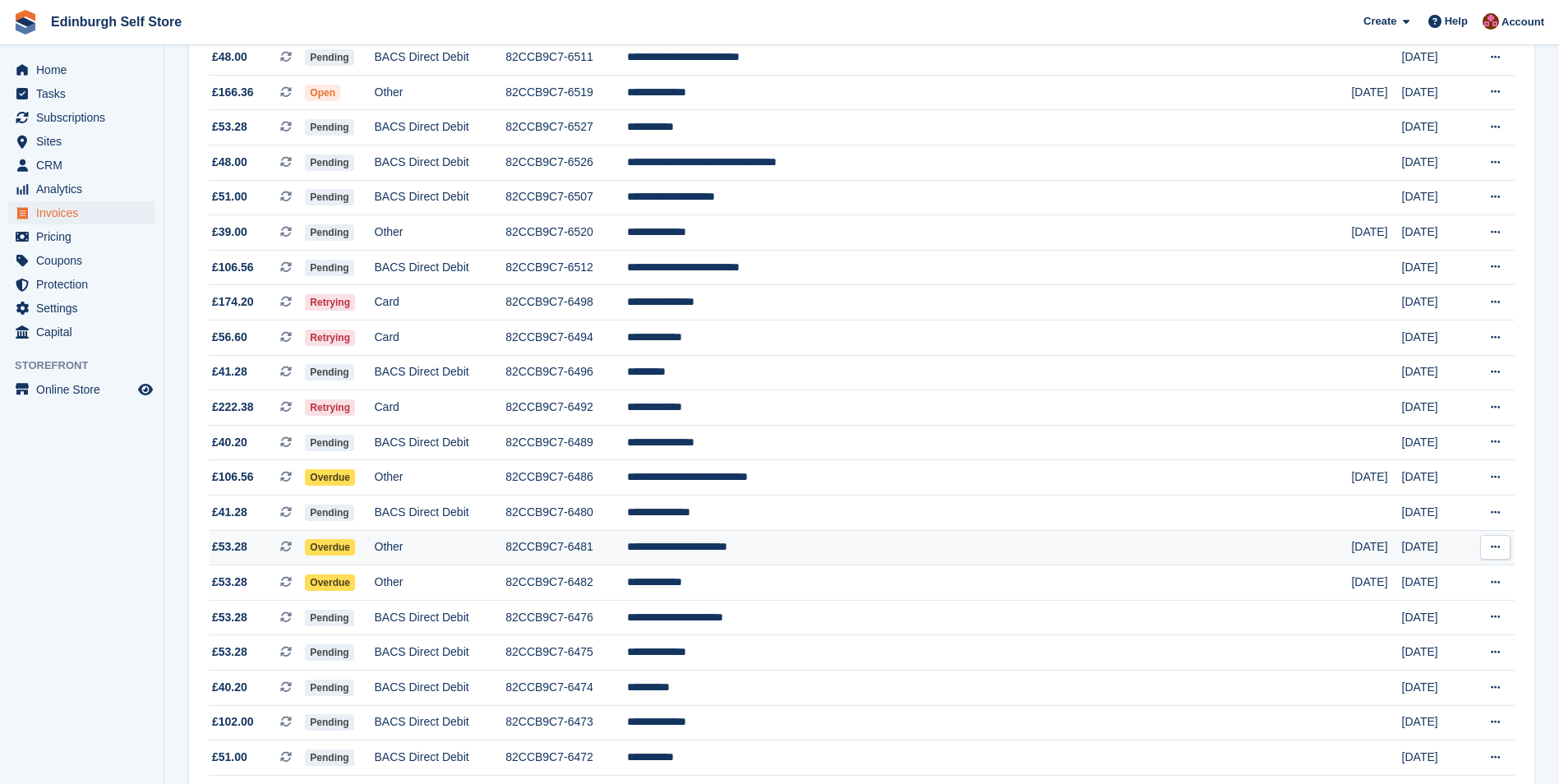
scroll to position [657, 0]
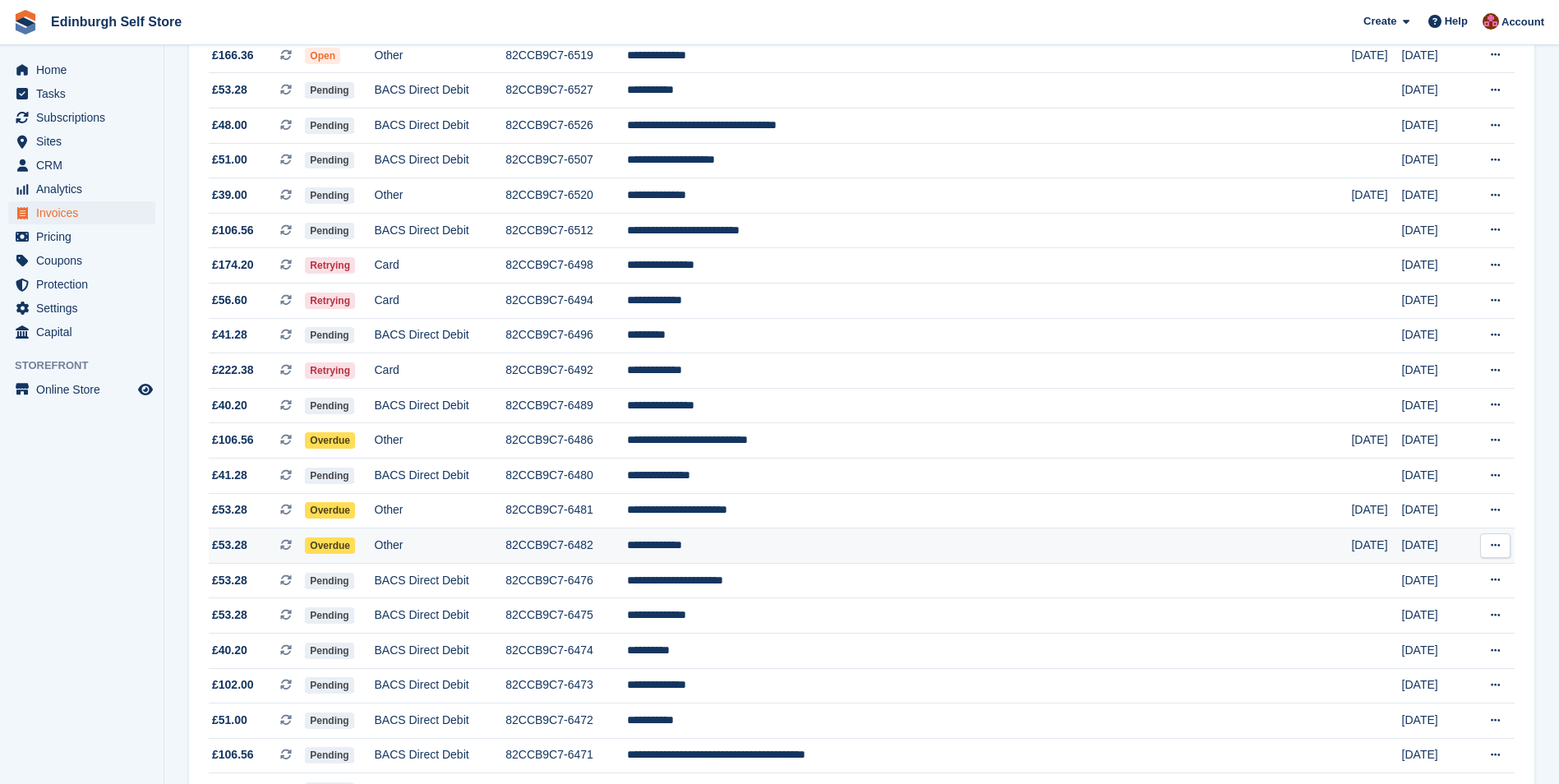
click at [819, 545] on td "**********" at bounding box center [989, 545] width 724 height 35
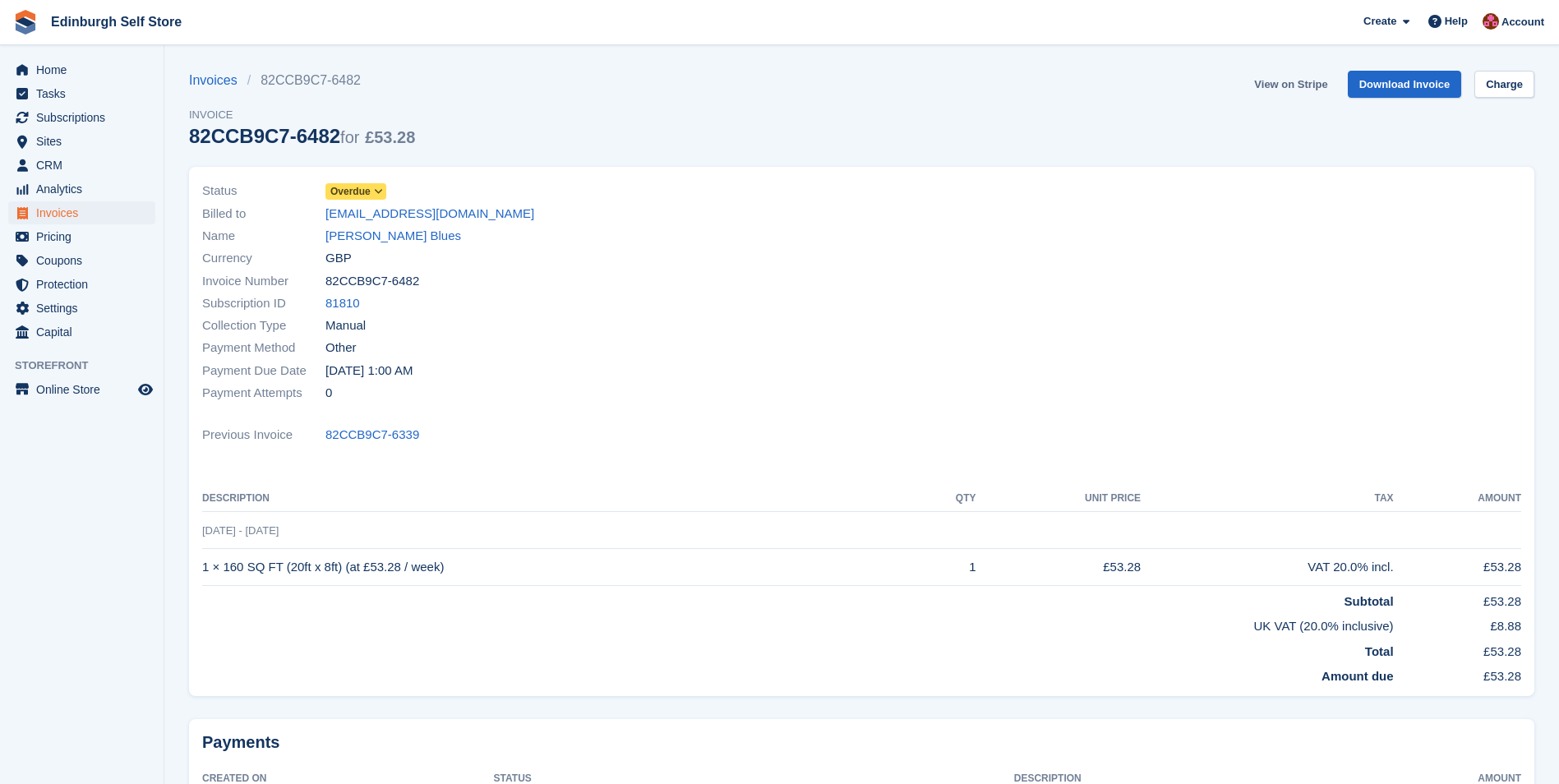
click at [1279, 76] on link "View on Stripe" at bounding box center [1290, 85] width 87 height 27
click at [88, 215] on span "Invoices" at bounding box center [85, 213] width 98 height 23
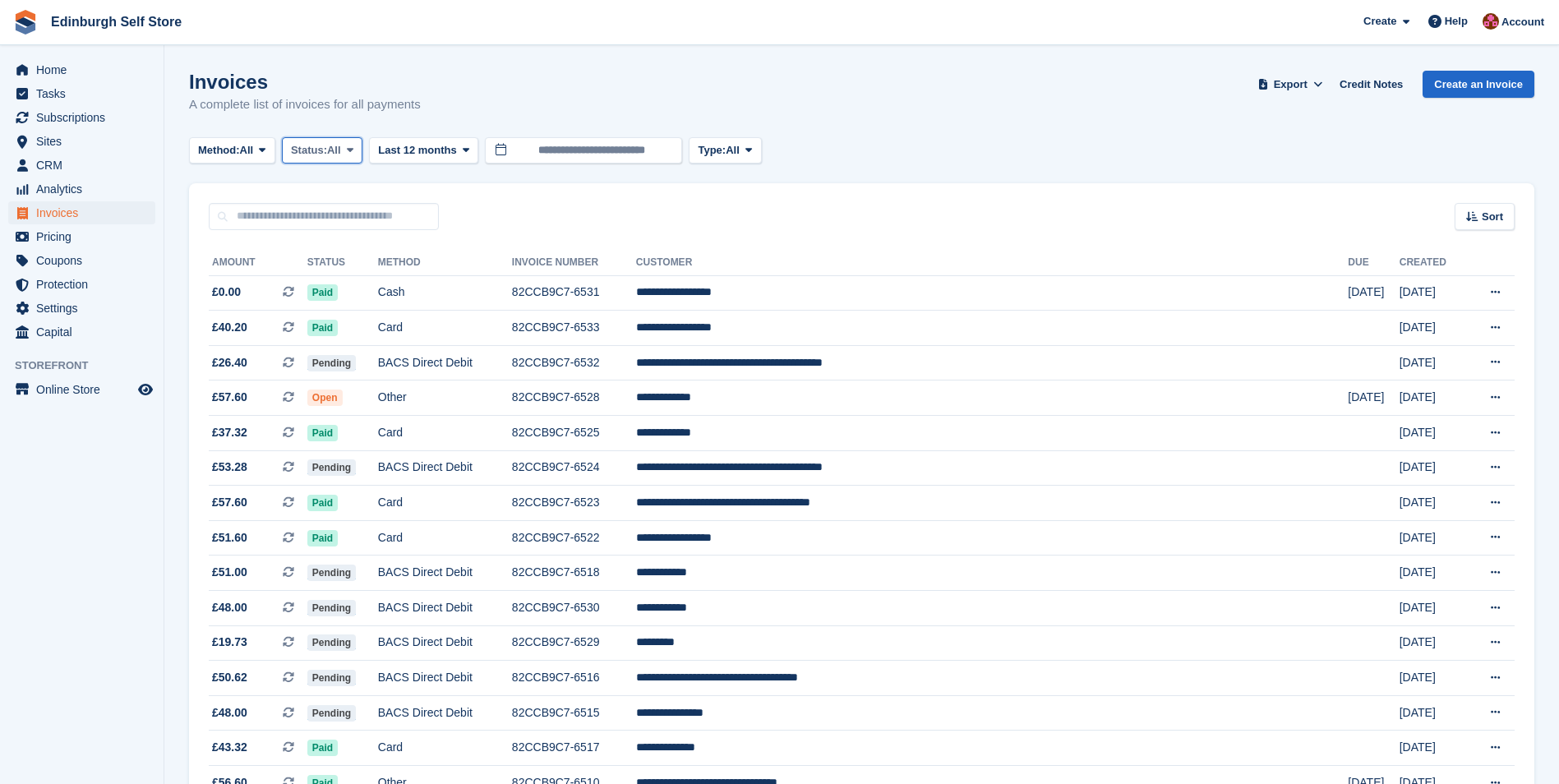
click at [354, 145] on icon at bounding box center [350, 149] width 7 height 11
click at [352, 278] on link "Open" at bounding box center [361, 278] width 143 height 29
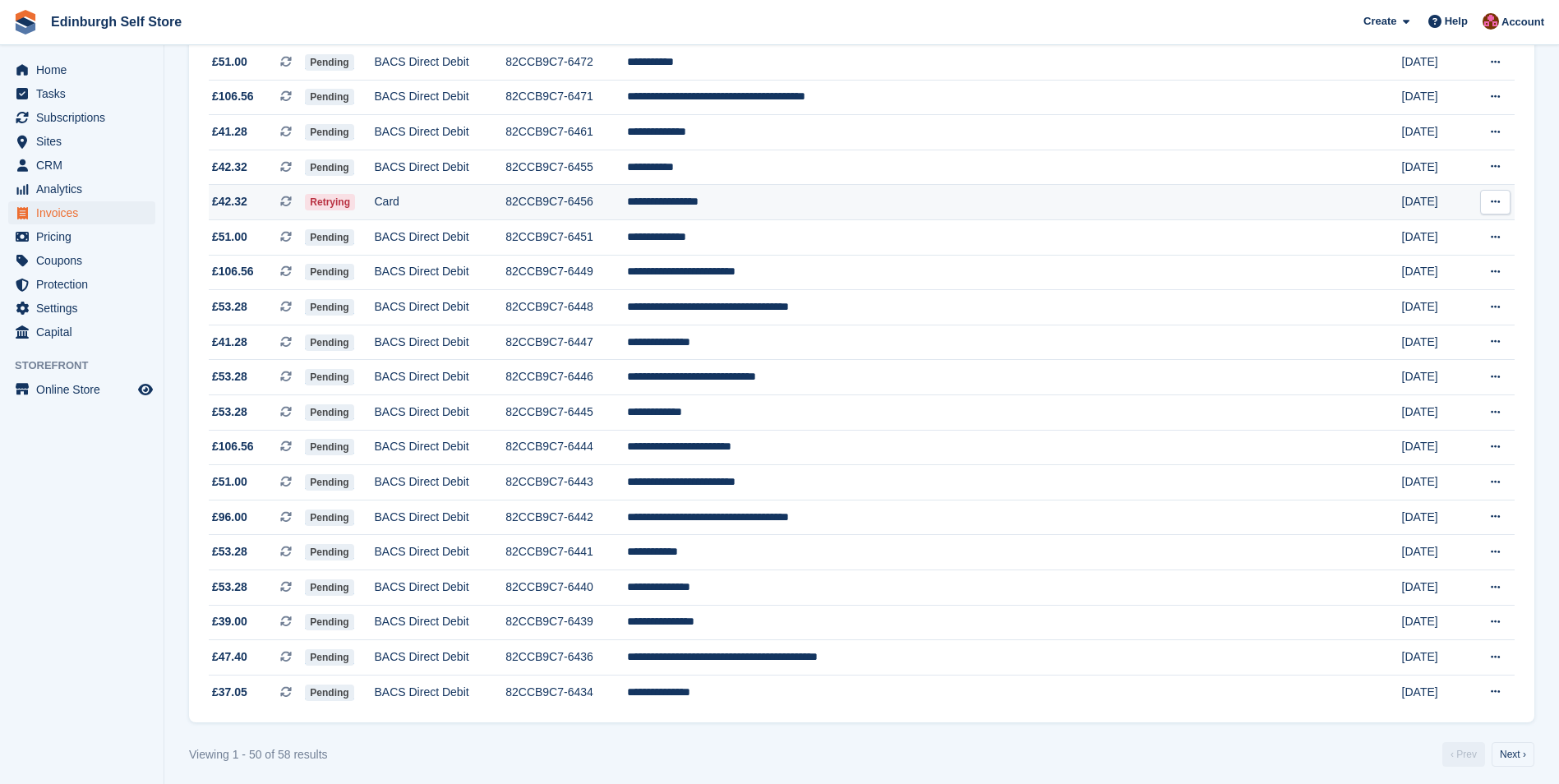
scroll to position [1323, 0]
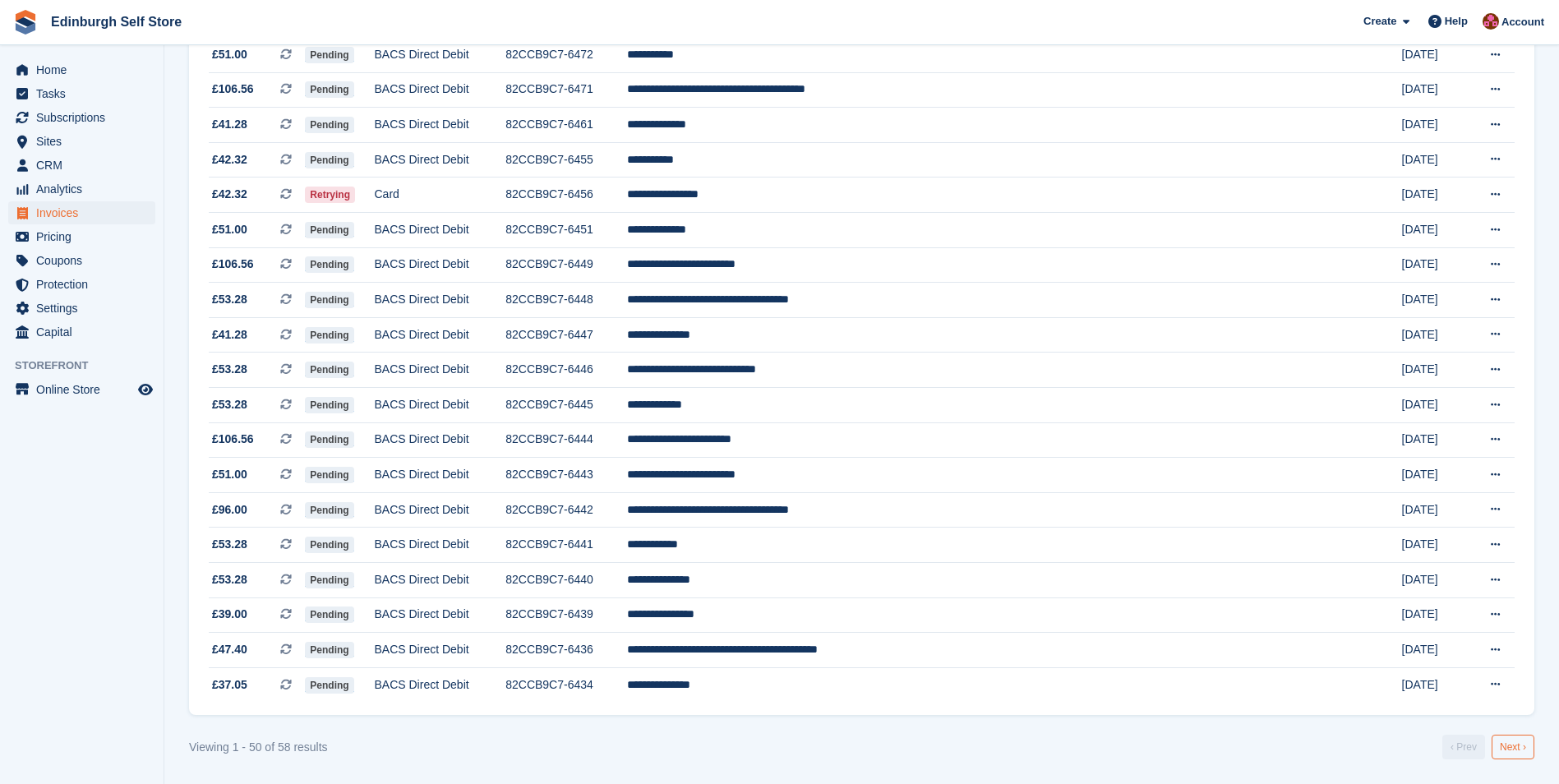
click at [1513, 748] on link "Next ›" at bounding box center [1513, 746] width 43 height 24
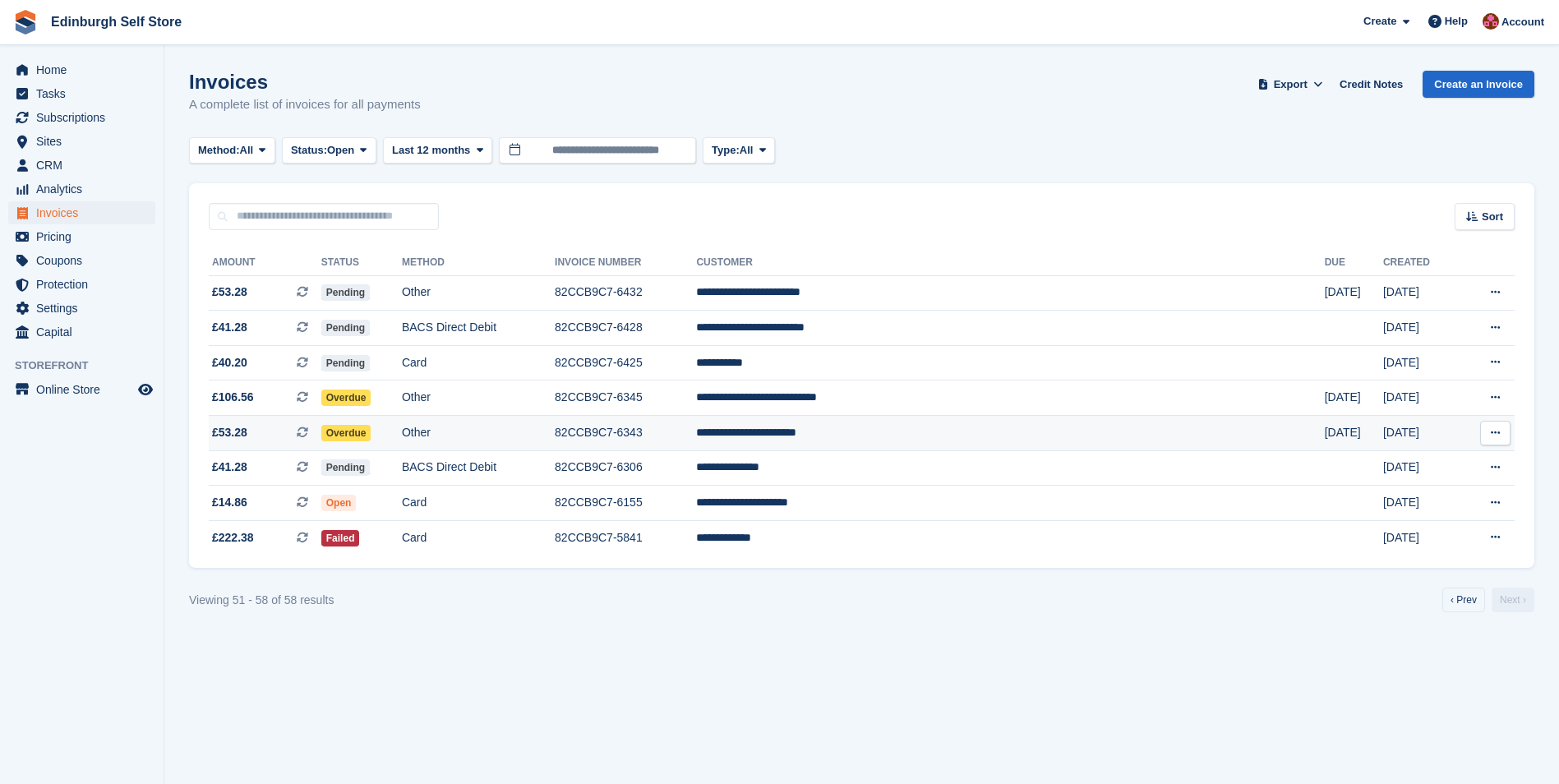
click at [910, 432] on td "**********" at bounding box center [1009, 433] width 627 height 35
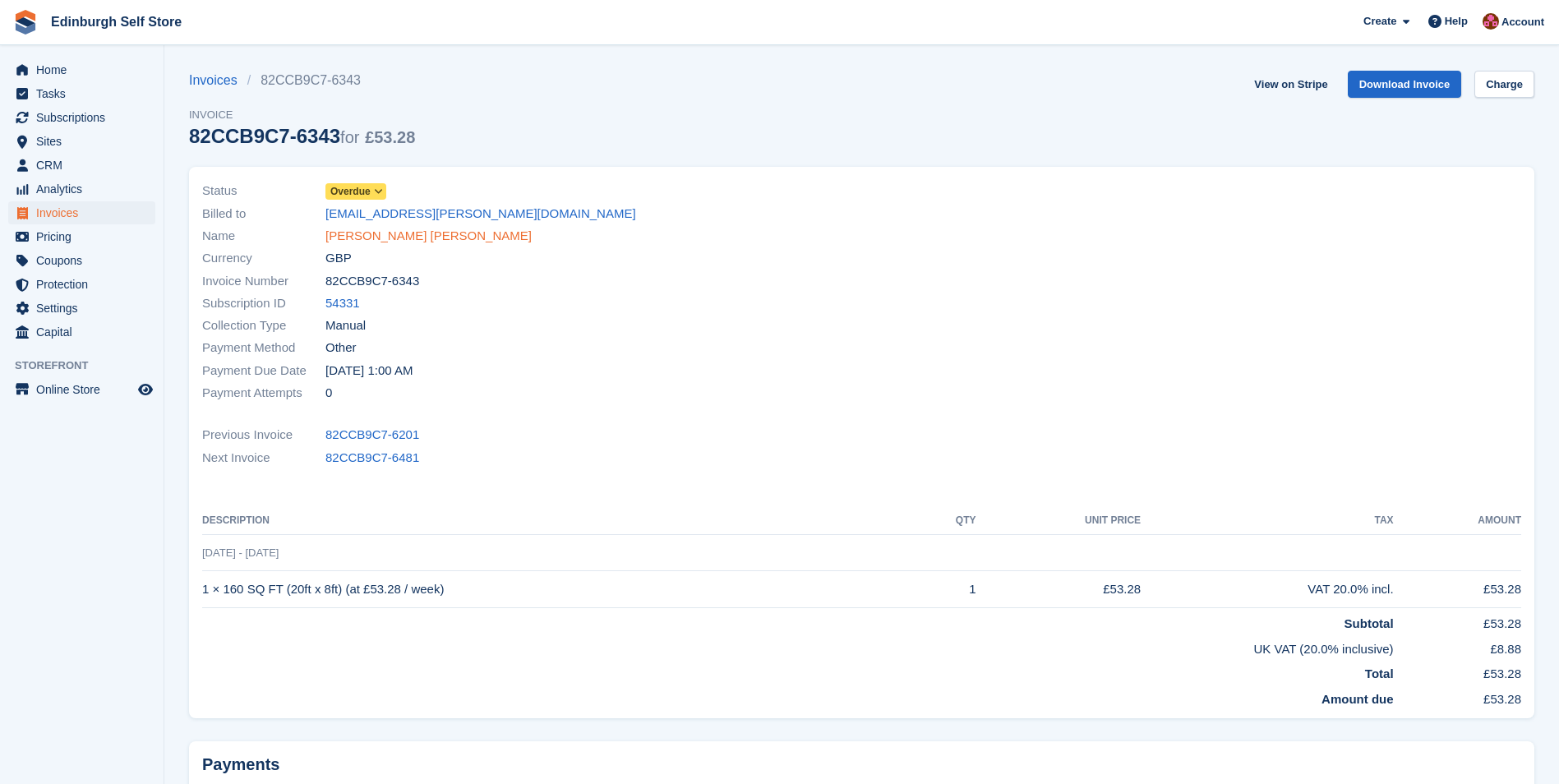
click at [410, 234] on link "[PERSON_NAME] [PERSON_NAME]" at bounding box center [429, 236] width 207 height 19
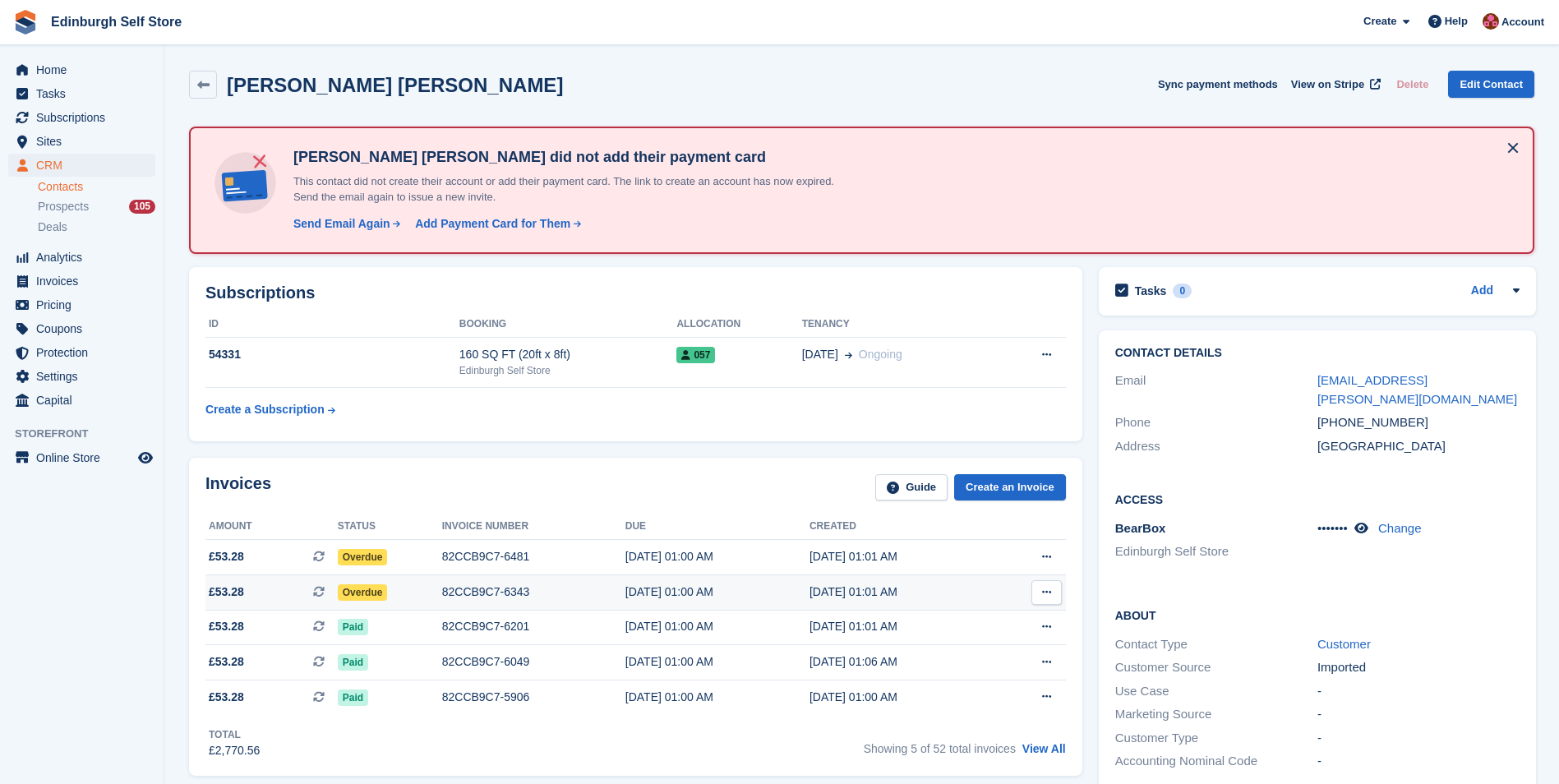
click at [487, 584] on div "82CCB9C7-6343" at bounding box center [534, 592] width 183 height 18
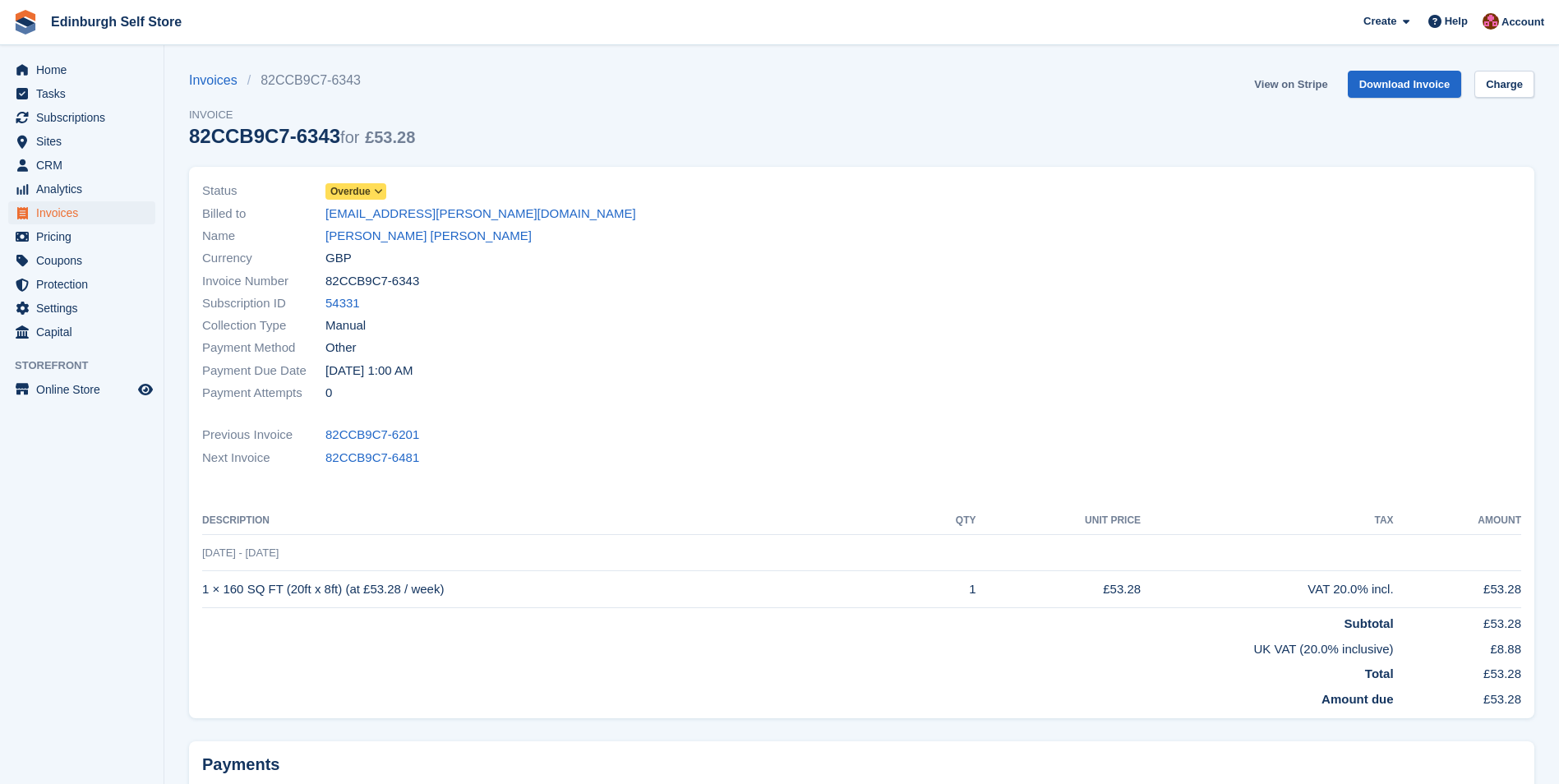
click at [1286, 80] on link "View on Stripe" at bounding box center [1290, 85] width 87 height 27
click at [399, 239] on link "[PERSON_NAME] [PERSON_NAME]" at bounding box center [429, 236] width 207 height 19
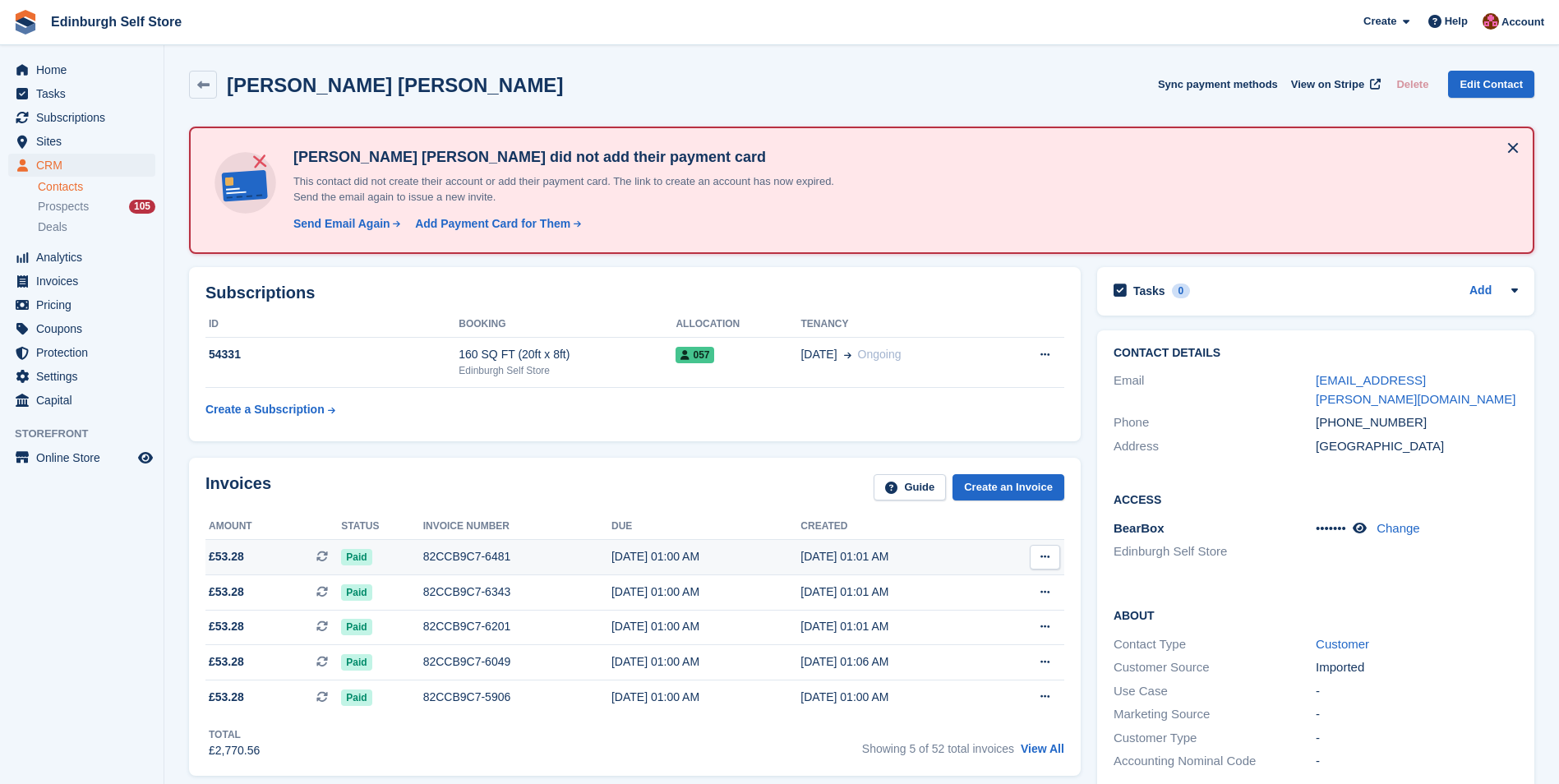
click at [447, 555] on div "82CCB9C7-6481" at bounding box center [516, 557] width 188 height 18
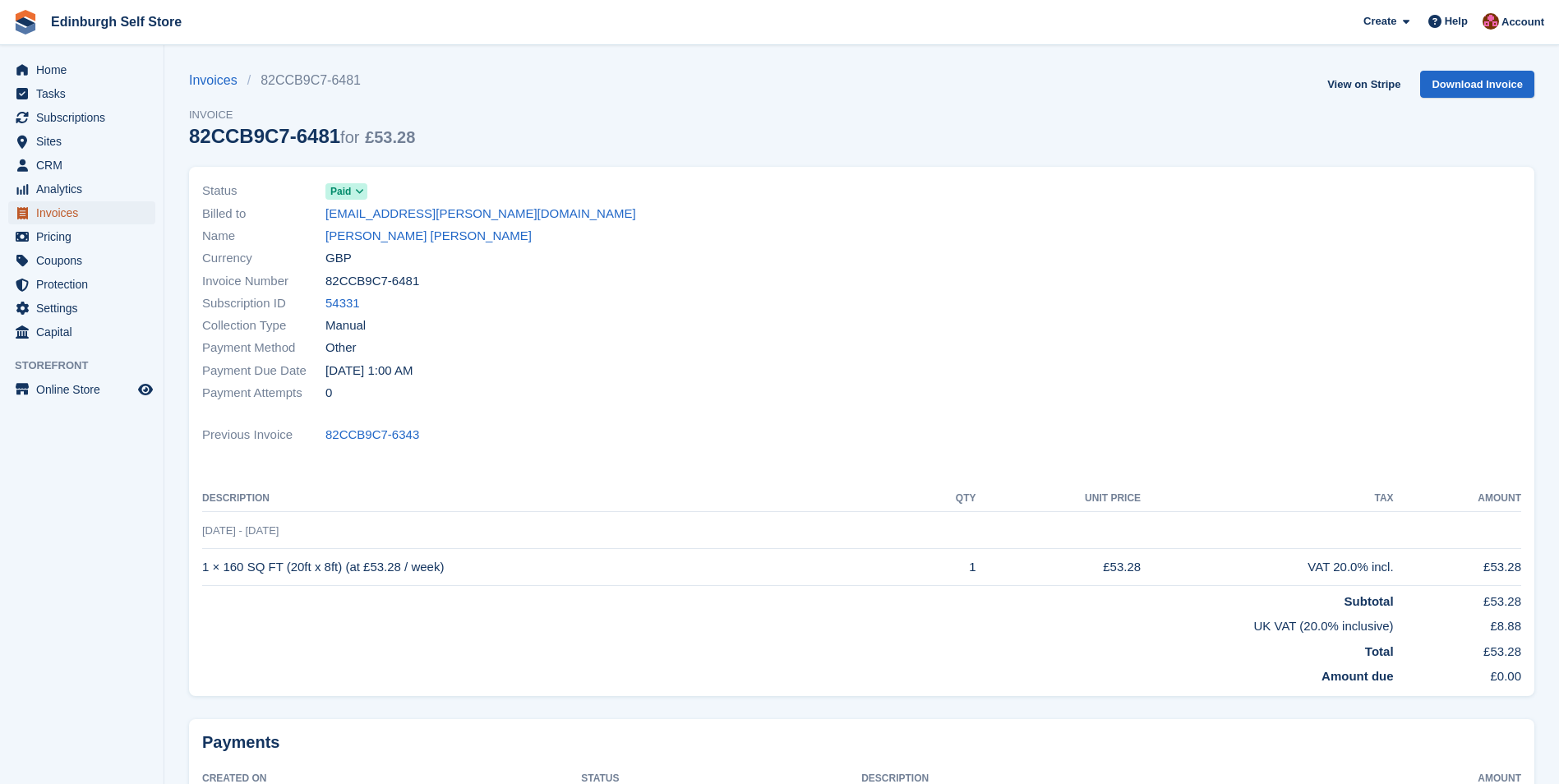
click at [104, 216] on span "Invoices" at bounding box center [85, 213] width 98 height 23
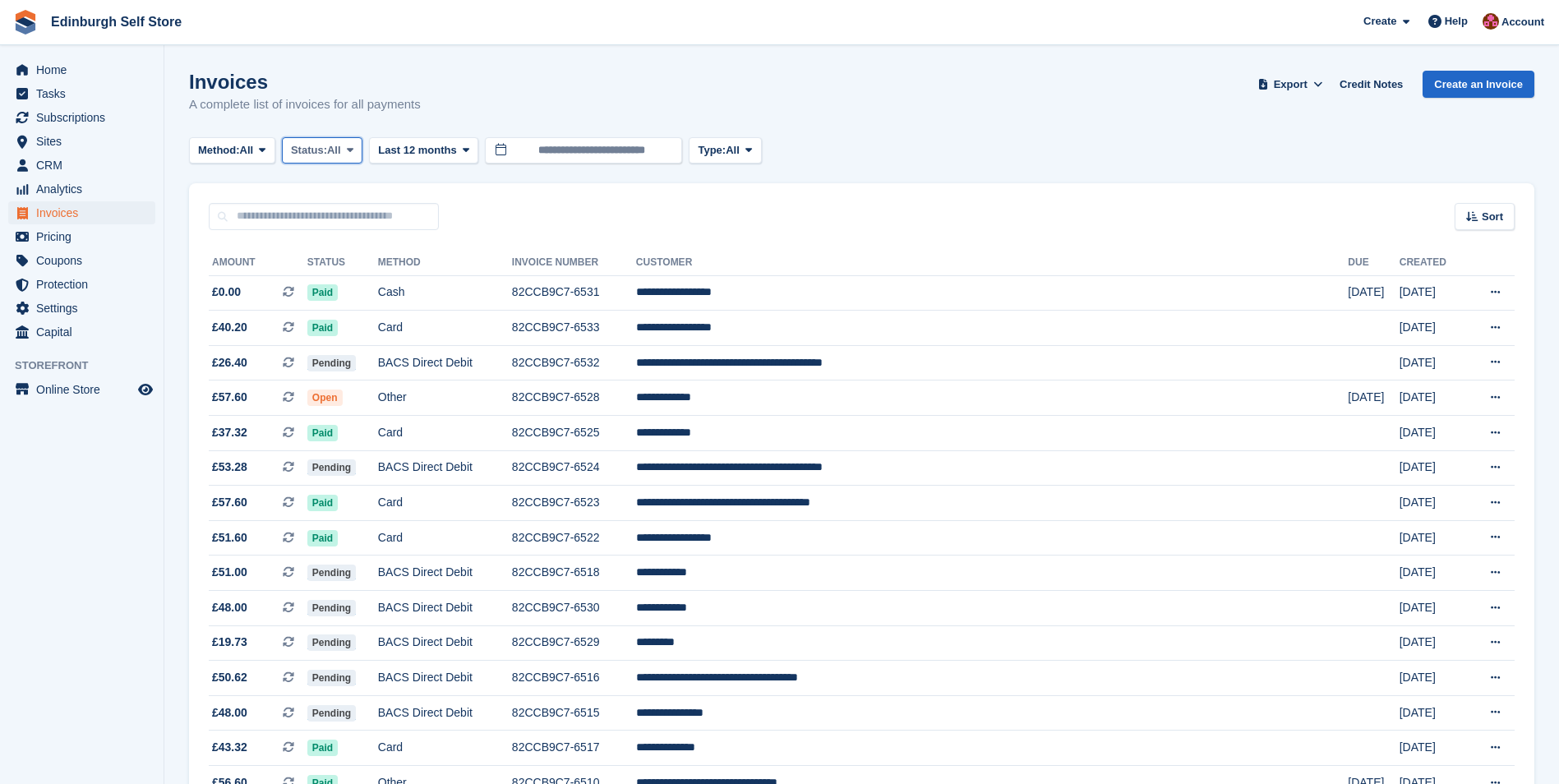
click at [354, 146] on icon at bounding box center [350, 149] width 7 height 11
click at [355, 276] on link "Open" at bounding box center [361, 278] width 143 height 29
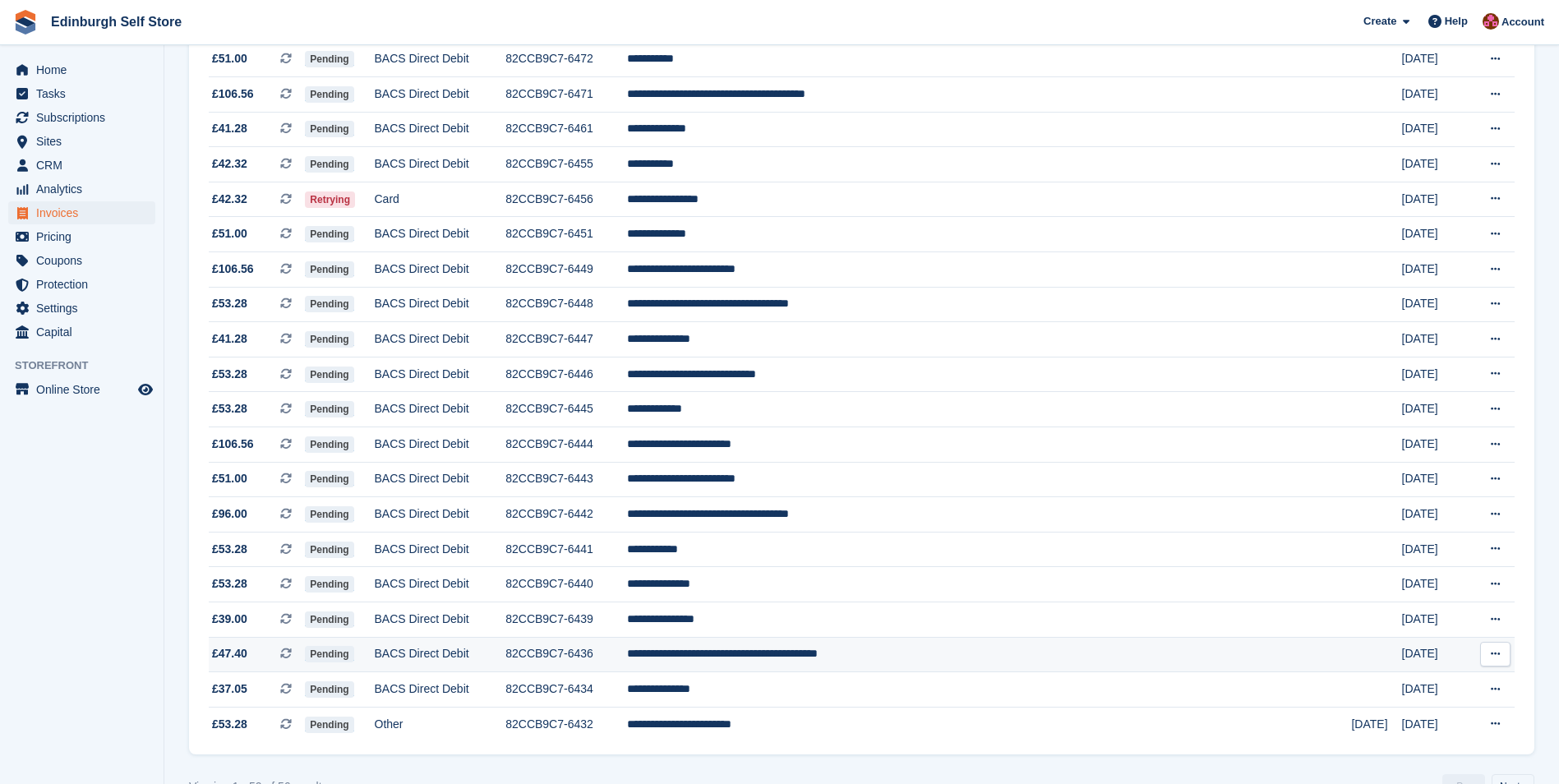
scroll to position [1323, 0]
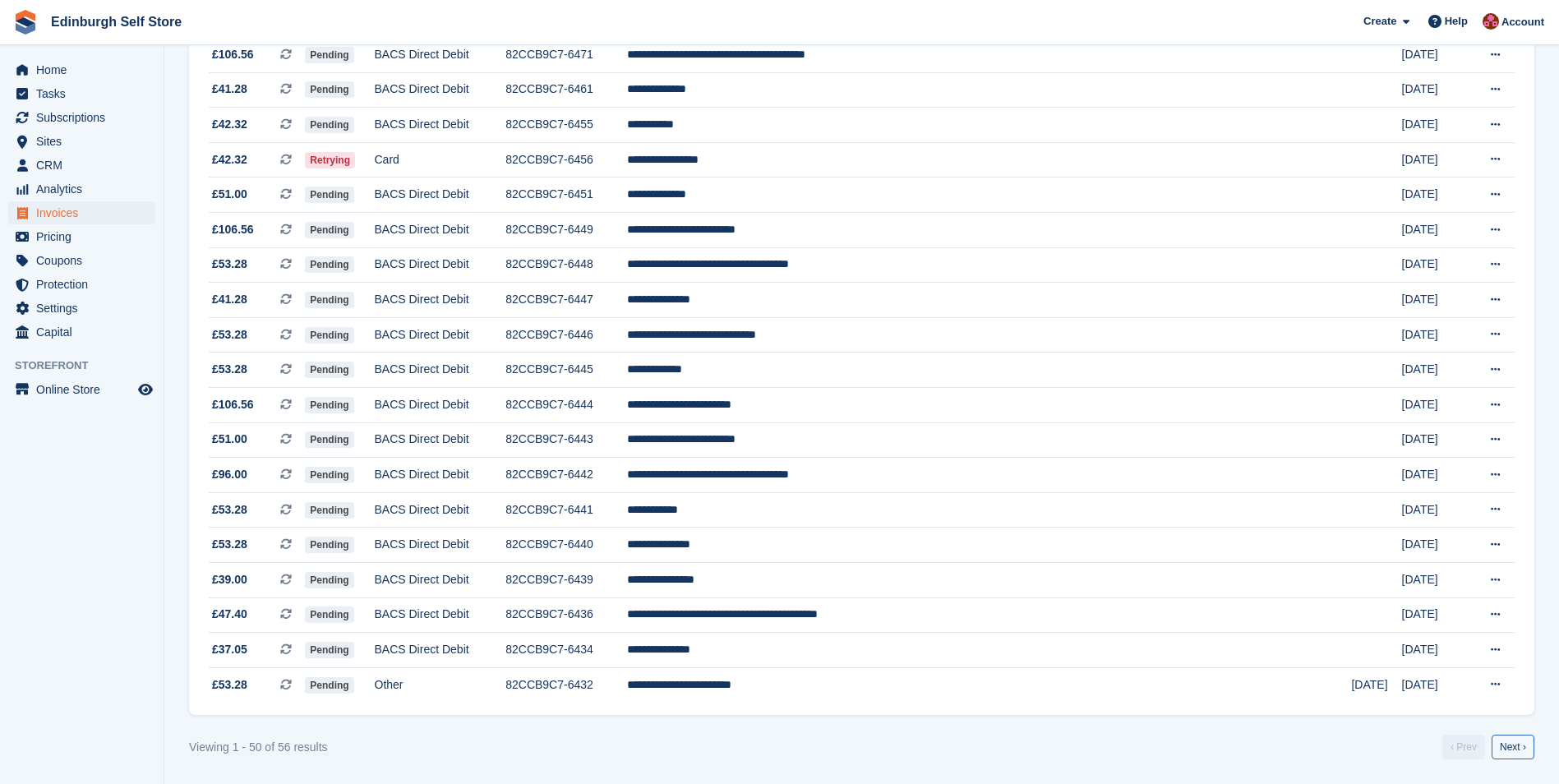
click at [1528, 748] on link "Next ›" at bounding box center [1513, 746] width 43 height 24
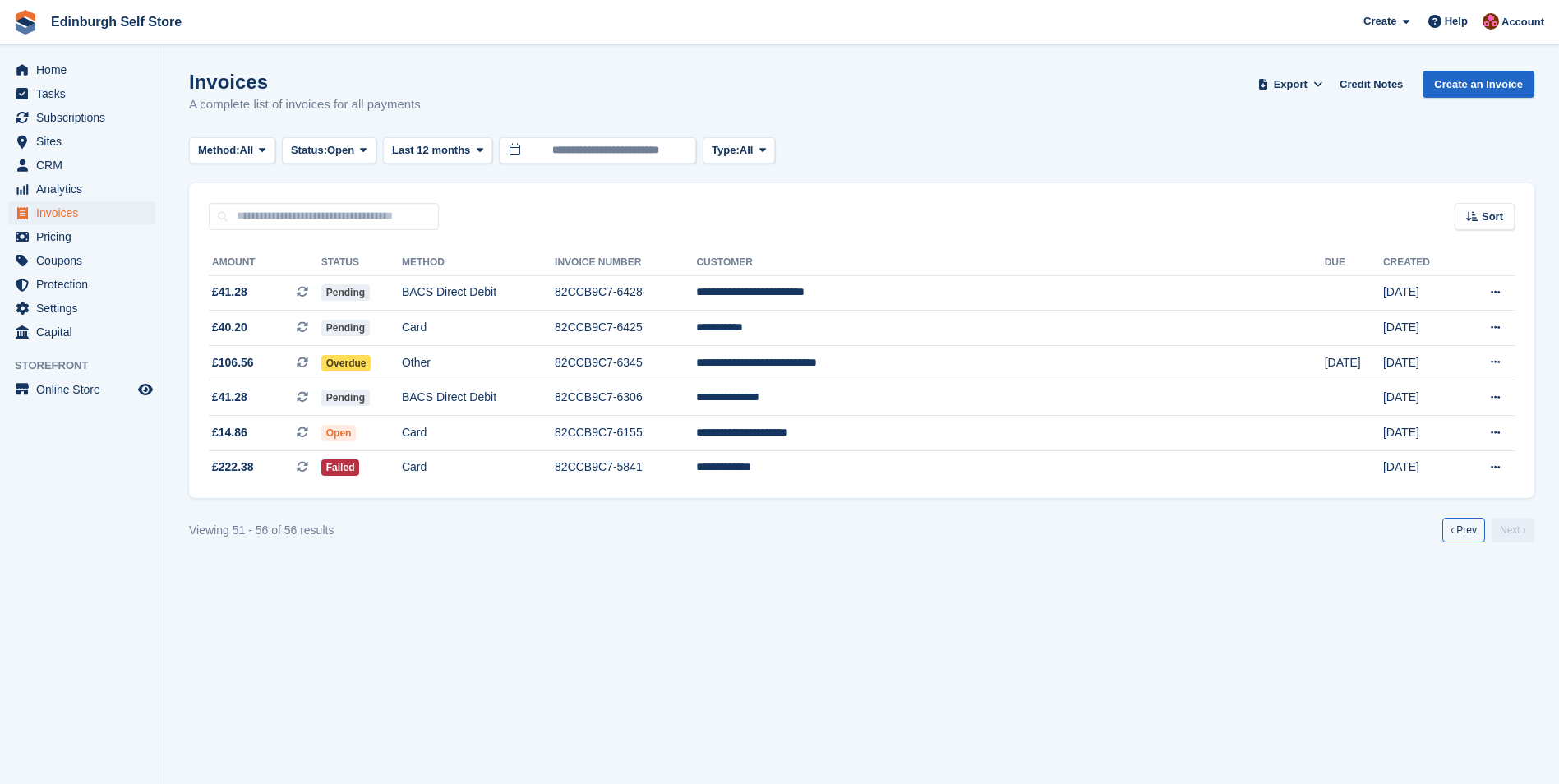
drag, startPoint x: 1466, startPoint y: 530, endPoint x: 1452, endPoint y: 537, distance: 15.7
click at [1466, 531] on link "‹ Prev" at bounding box center [1464, 529] width 43 height 24
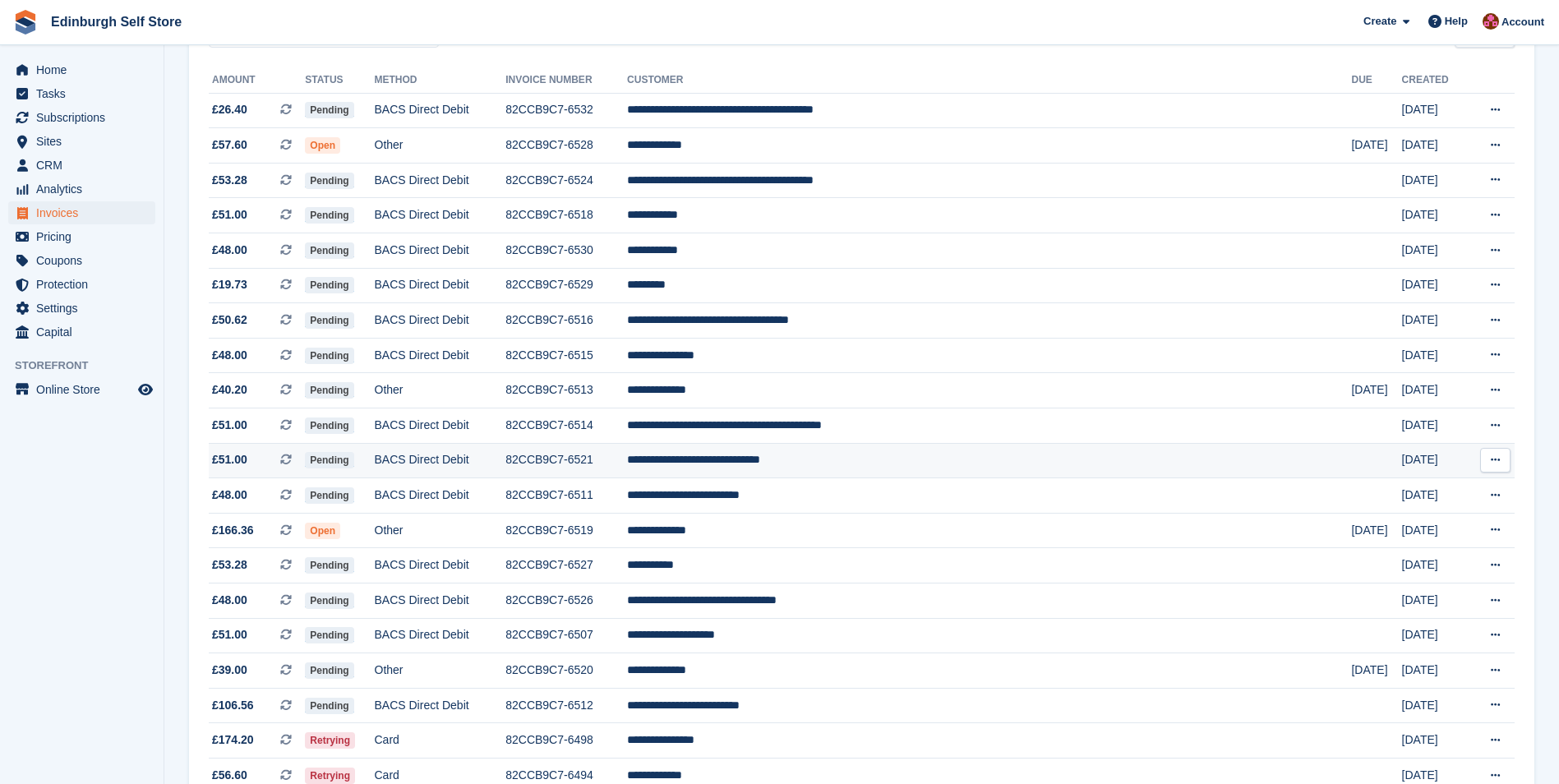
scroll to position [8, 0]
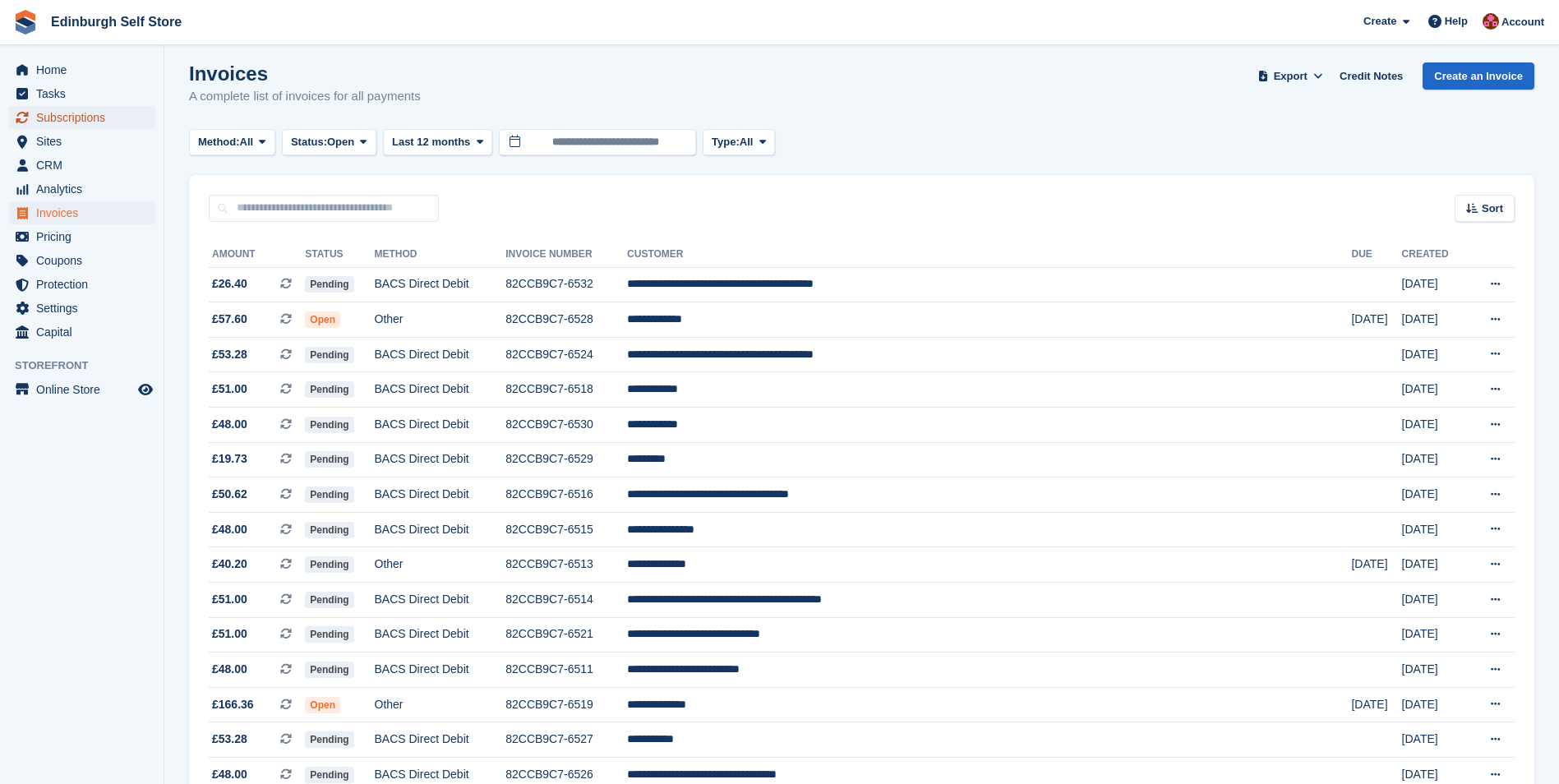
click at [86, 112] on span "Subscriptions" at bounding box center [85, 118] width 98 height 23
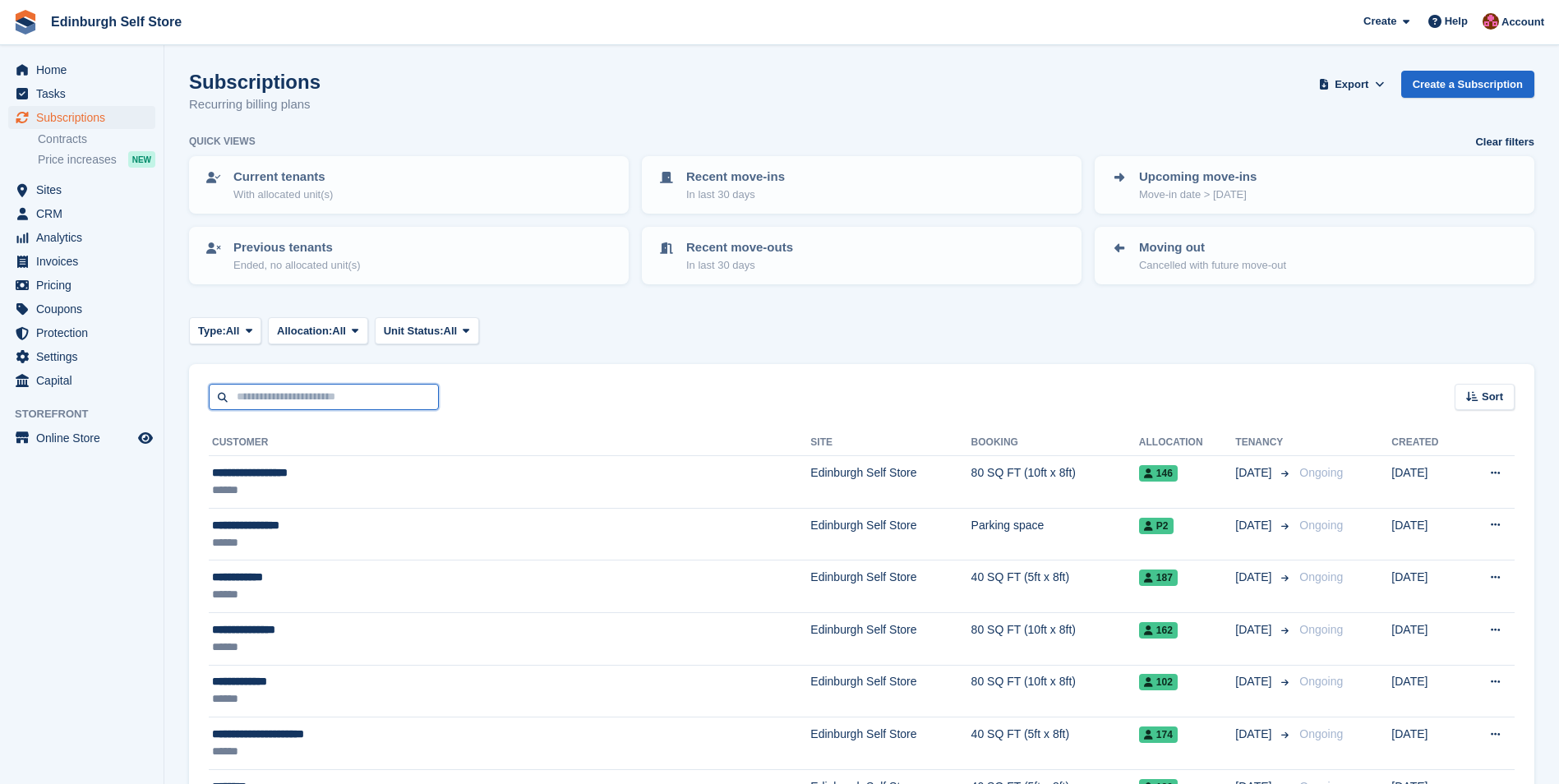
click at [259, 396] on input "text" at bounding box center [323, 397] width 230 height 27
type input "******"
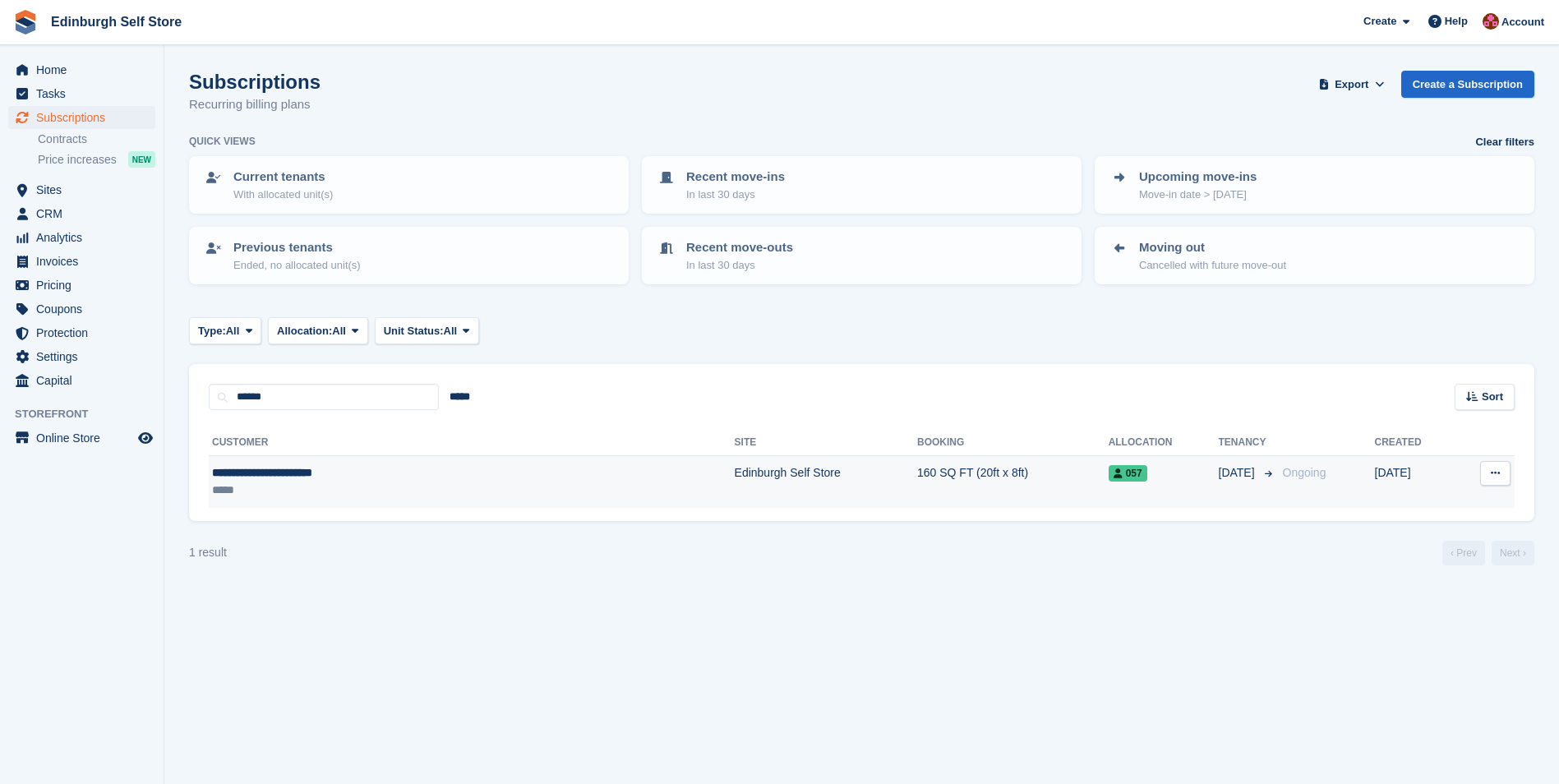
click at [735, 468] on td "Edinburgh Self Store" at bounding box center [825, 481] width 182 height 52
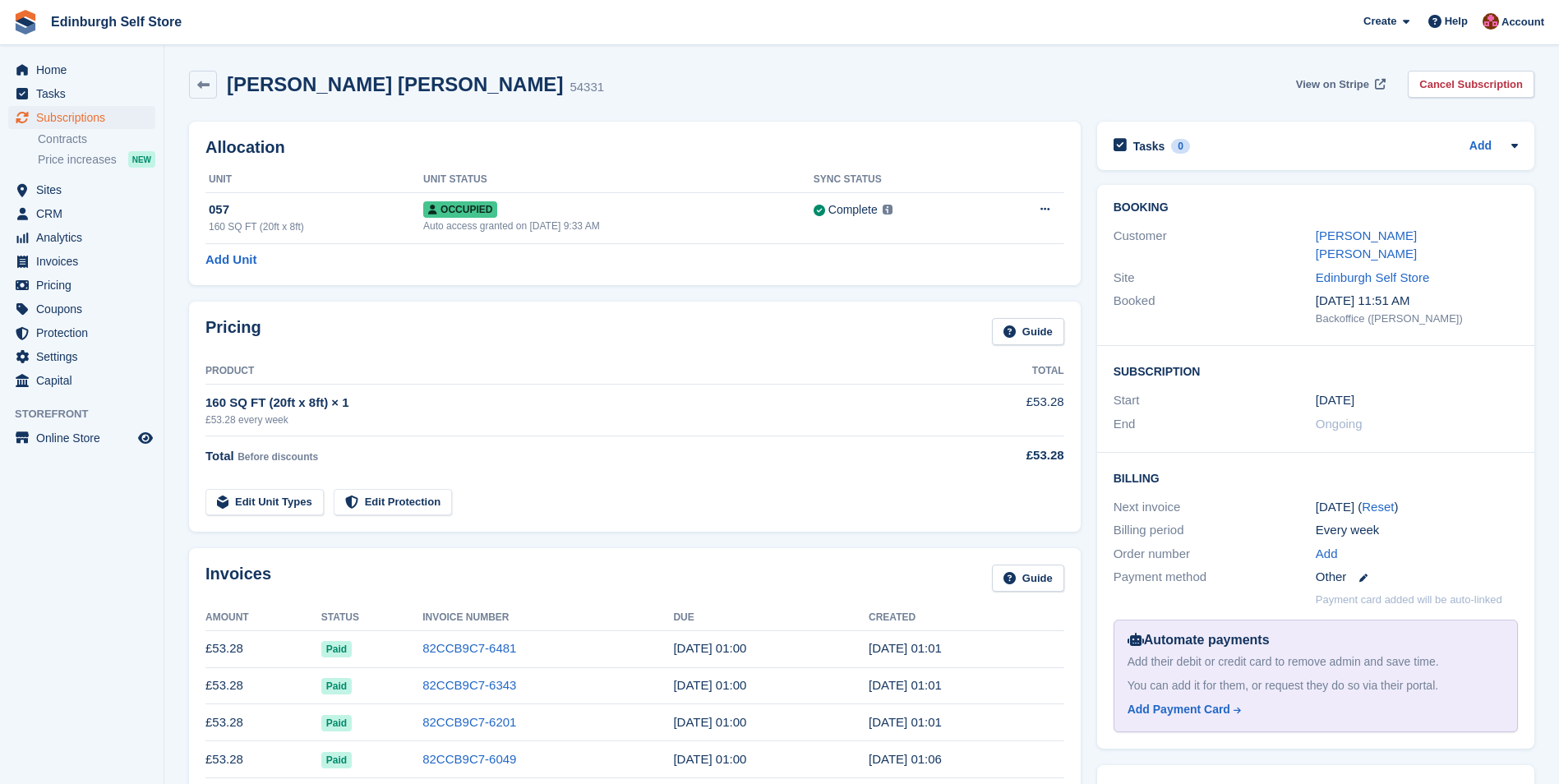
click at [1318, 88] on span "View on Stripe" at bounding box center [1332, 84] width 73 height 17
drag, startPoint x: 96, startPoint y: 115, endPoint x: 104, endPoint y: 124, distance: 12.0
click at [96, 115] on span "Subscriptions" at bounding box center [85, 118] width 98 height 23
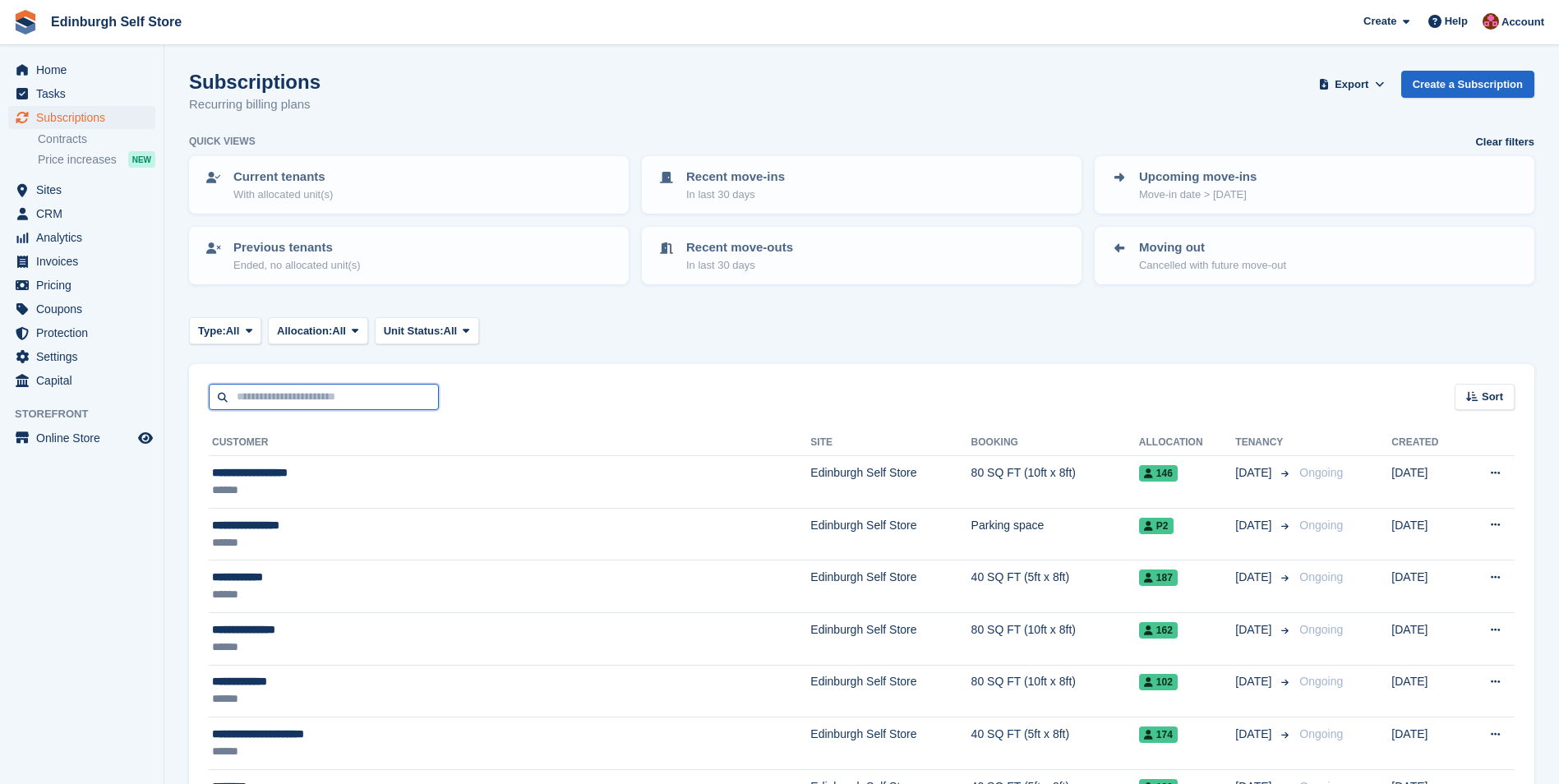
click at [268, 396] on input "text" at bounding box center [323, 397] width 230 height 27
type input "****"
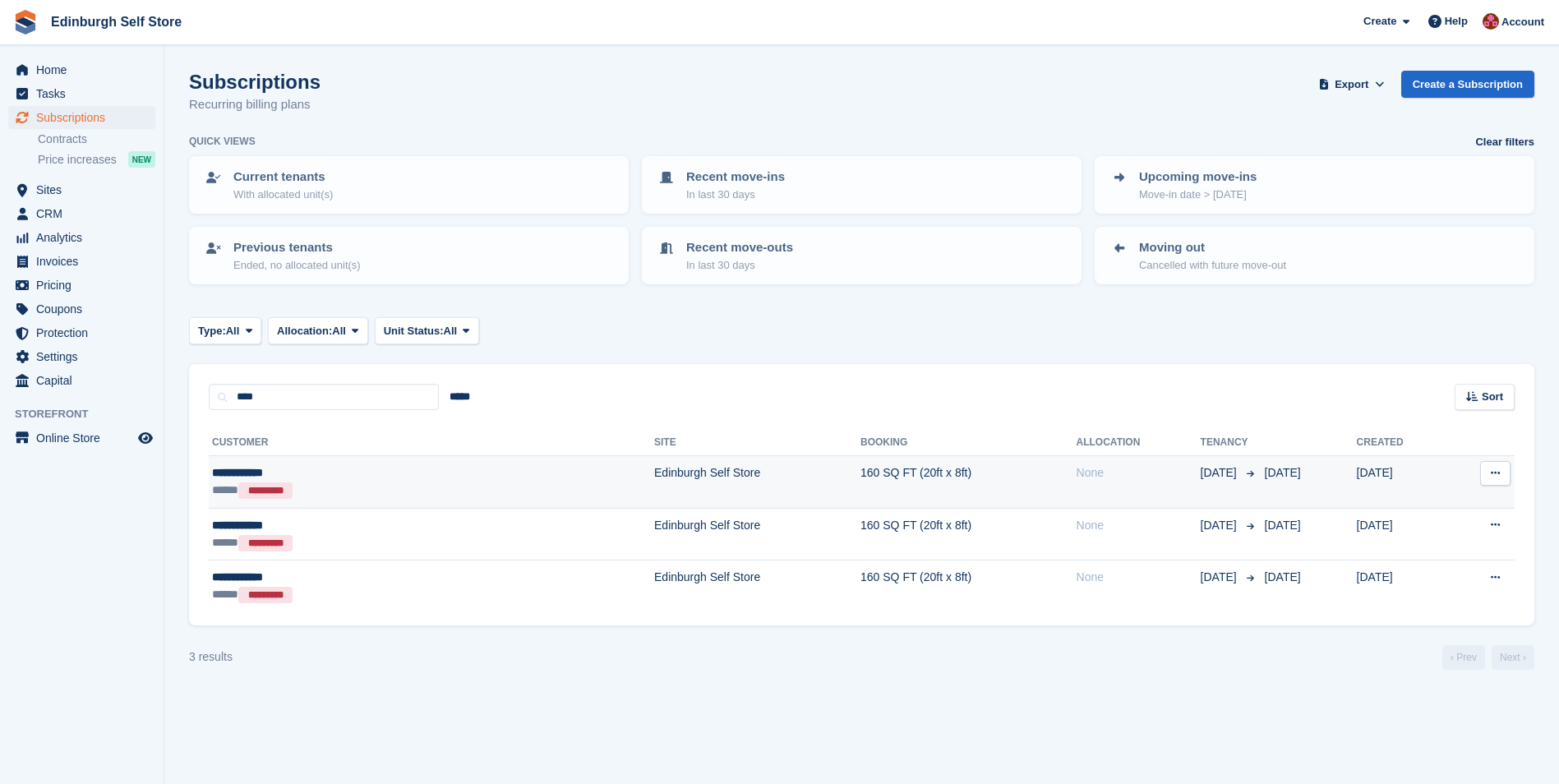
click at [860, 481] on td "160 SQ FT (20ft x 8ft)" at bounding box center [969, 482] width 216 height 53
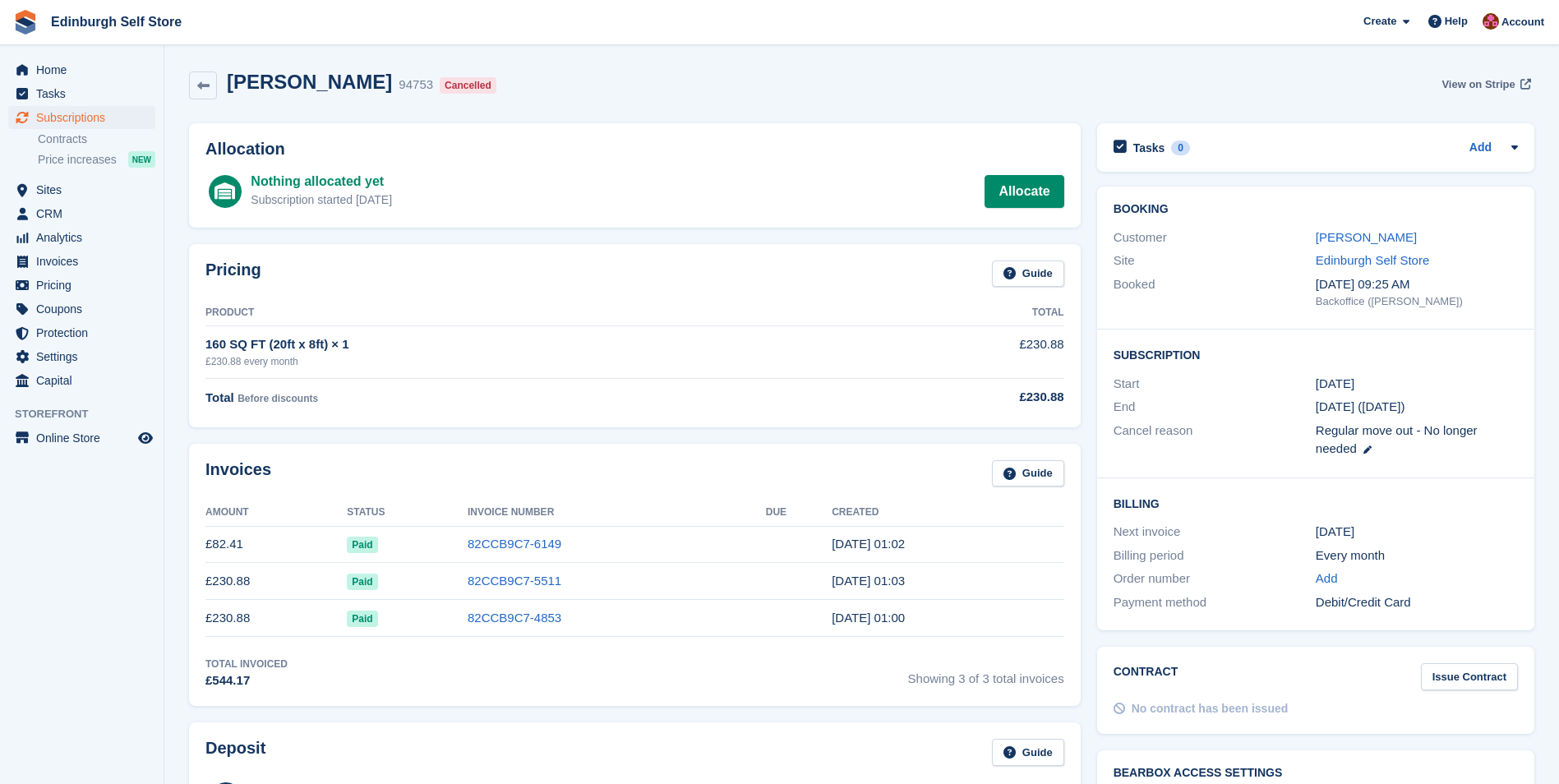
click at [1467, 79] on span "View on Stripe" at bounding box center [1477, 84] width 73 height 17
click at [96, 115] on span "Subscriptions" at bounding box center [85, 118] width 98 height 23
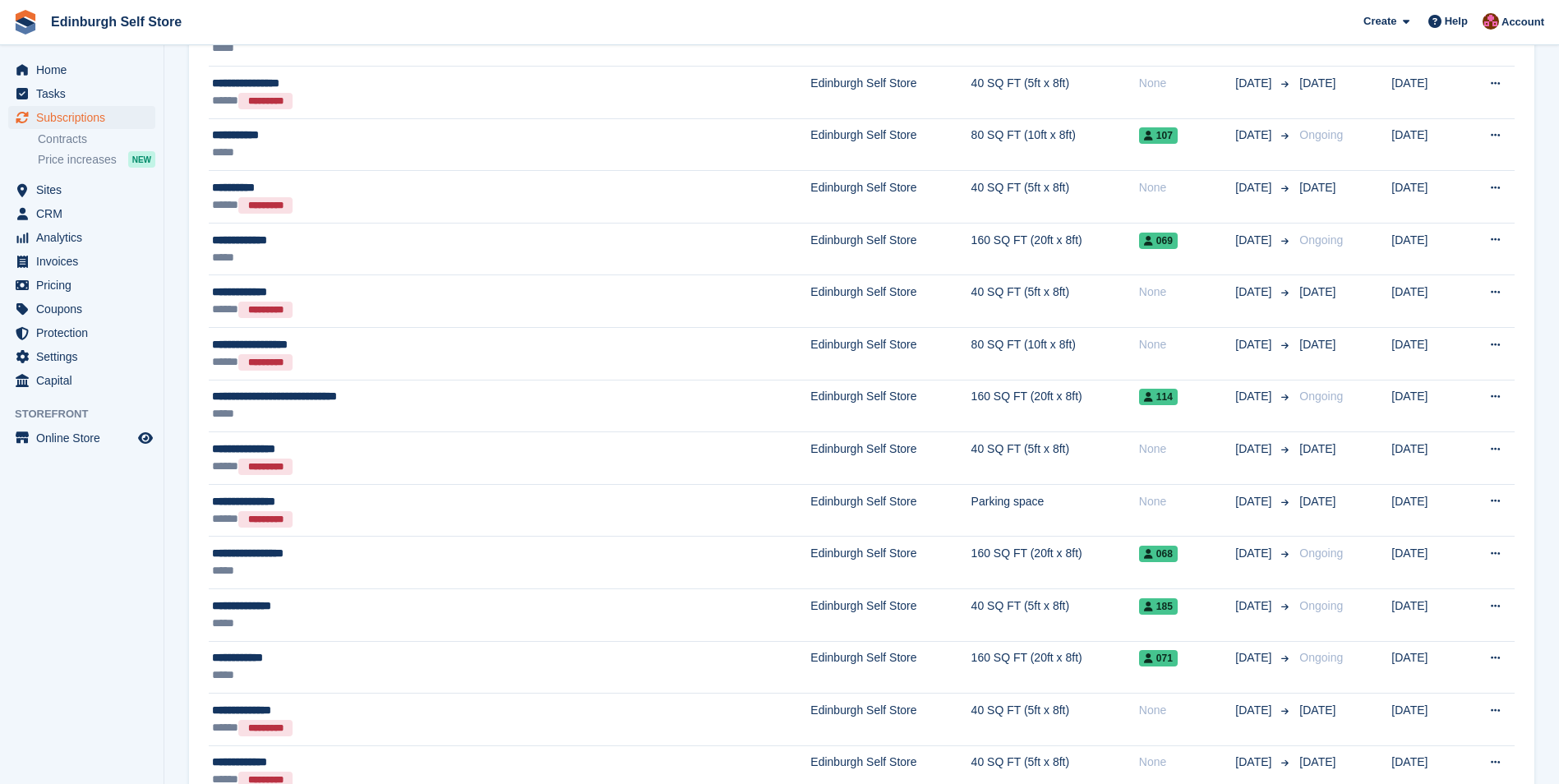
scroll to position [2366, 0]
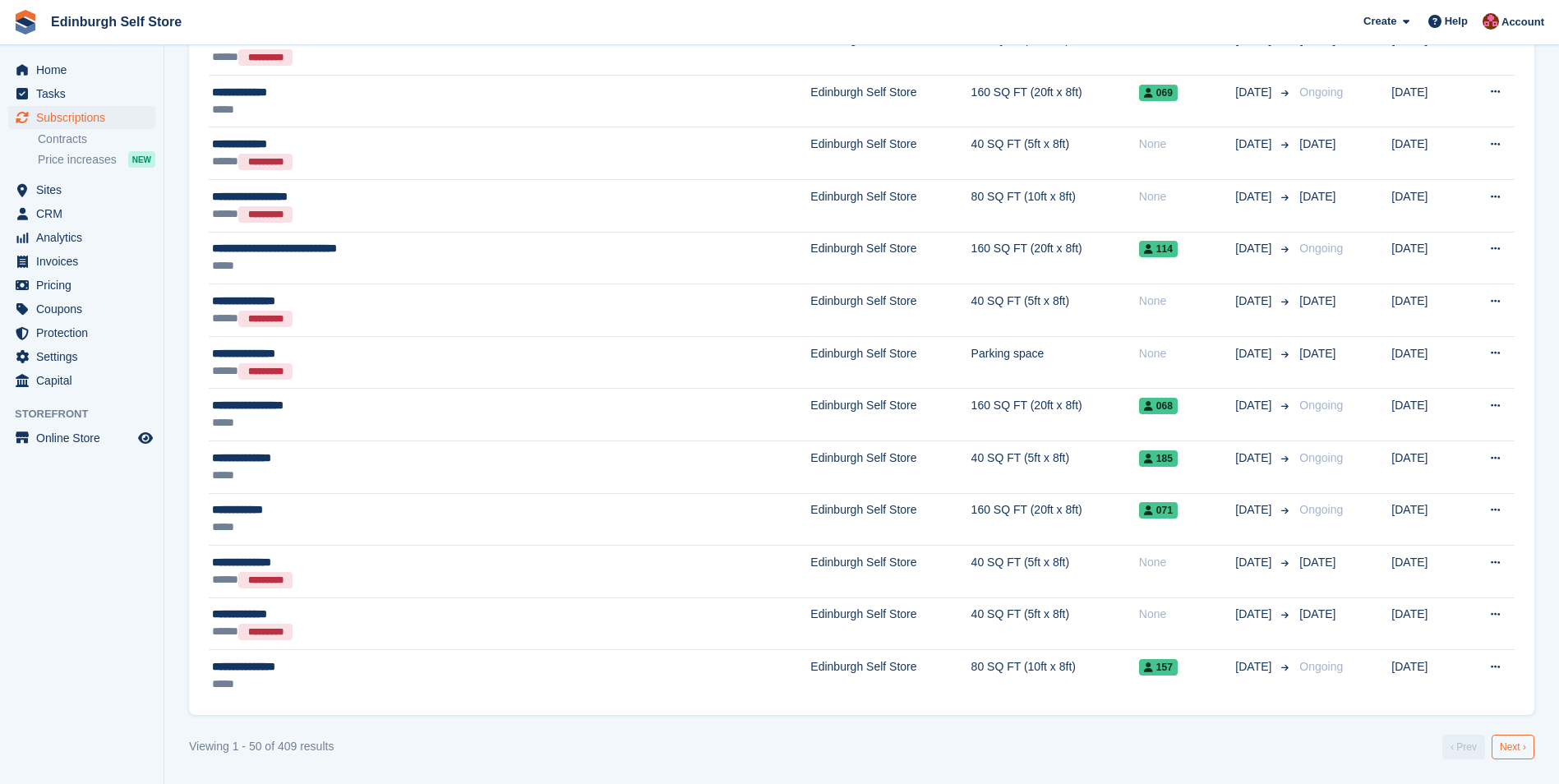
click at [1511, 748] on link "Next ›" at bounding box center [1513, 746] width 43 height 24
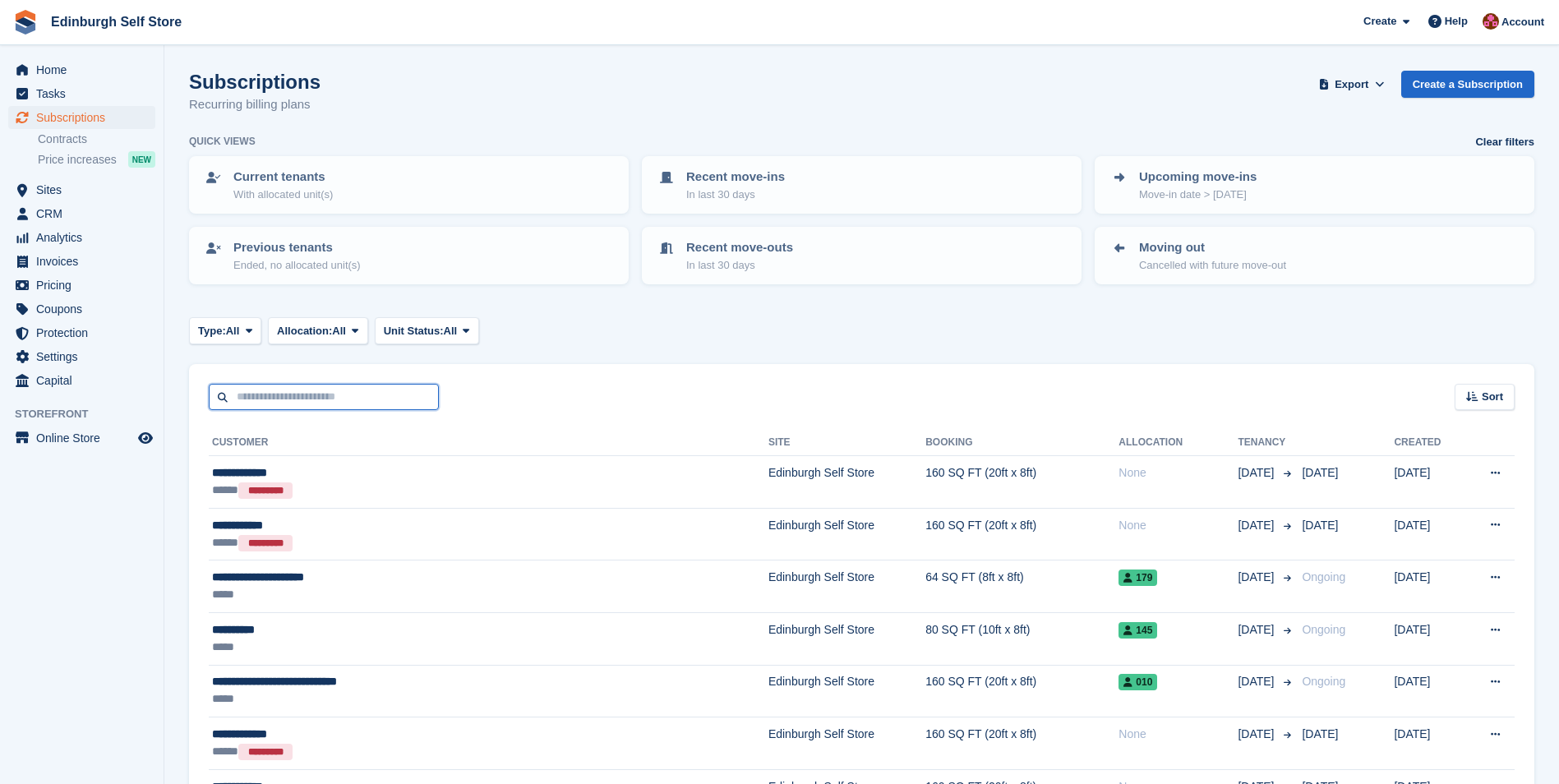
drag, startPoint x: 301, startPoint y: 396, endPoint x: 262, endPoint y: 381, distance: 41.8
click at [301, 396] on input "text" at bounding box center [323, 397] width 230 height 27
type input "******"
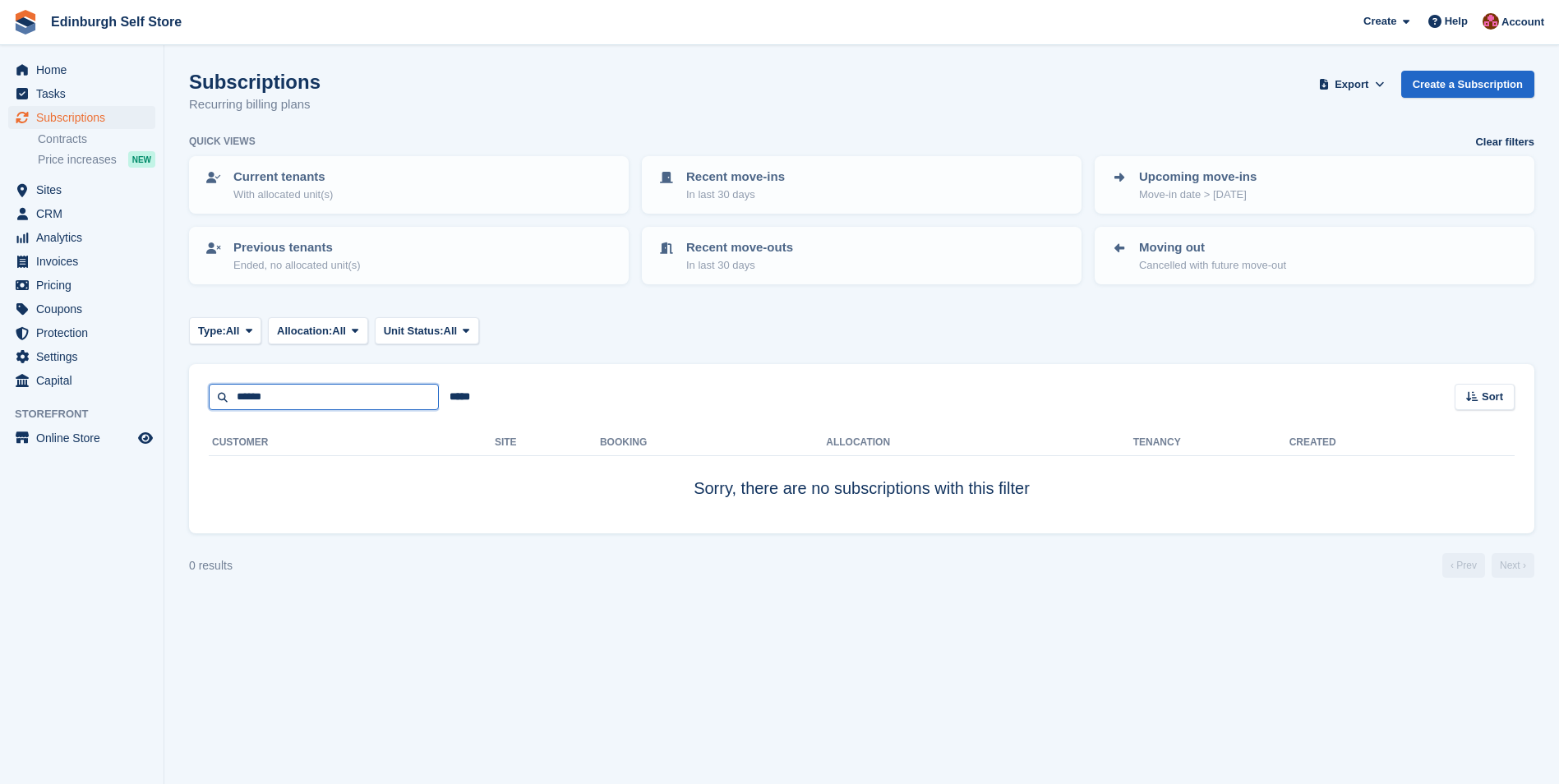
click at [299, 392] on input "******" at bounding box center [323, 397] width 230 height 27
type input "****"
drag, startPoint x: 298, startPoint y: 395, endPoint x: 289, endPoint y: 395, distance: 9.0
click at [291, 395] on input "****" at bounding box center [323, 397] width 230 height 27
type input "***"
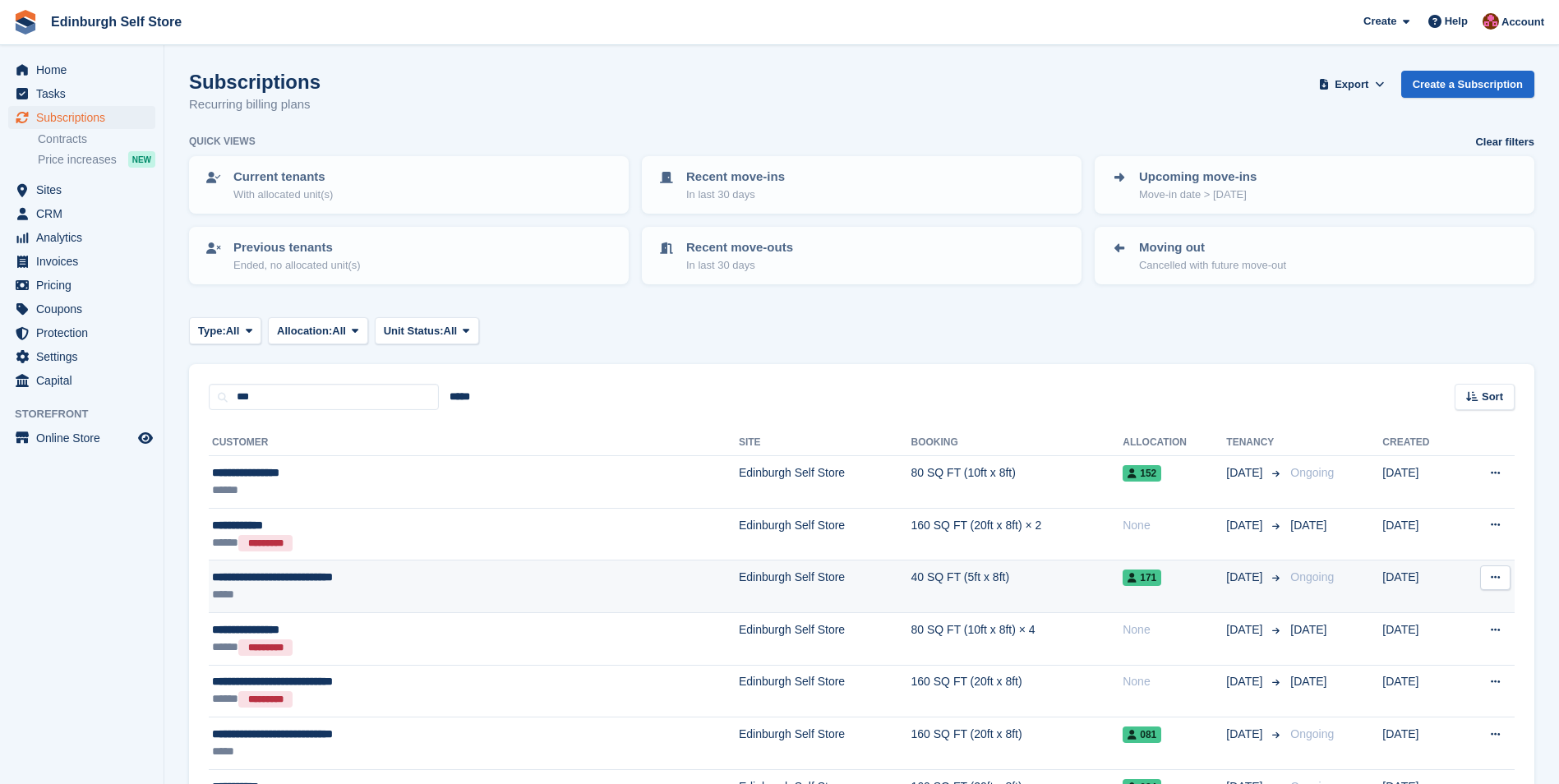
click at [369, 578] on div "**********" at bounding box center [374, 578] width 323 height 18
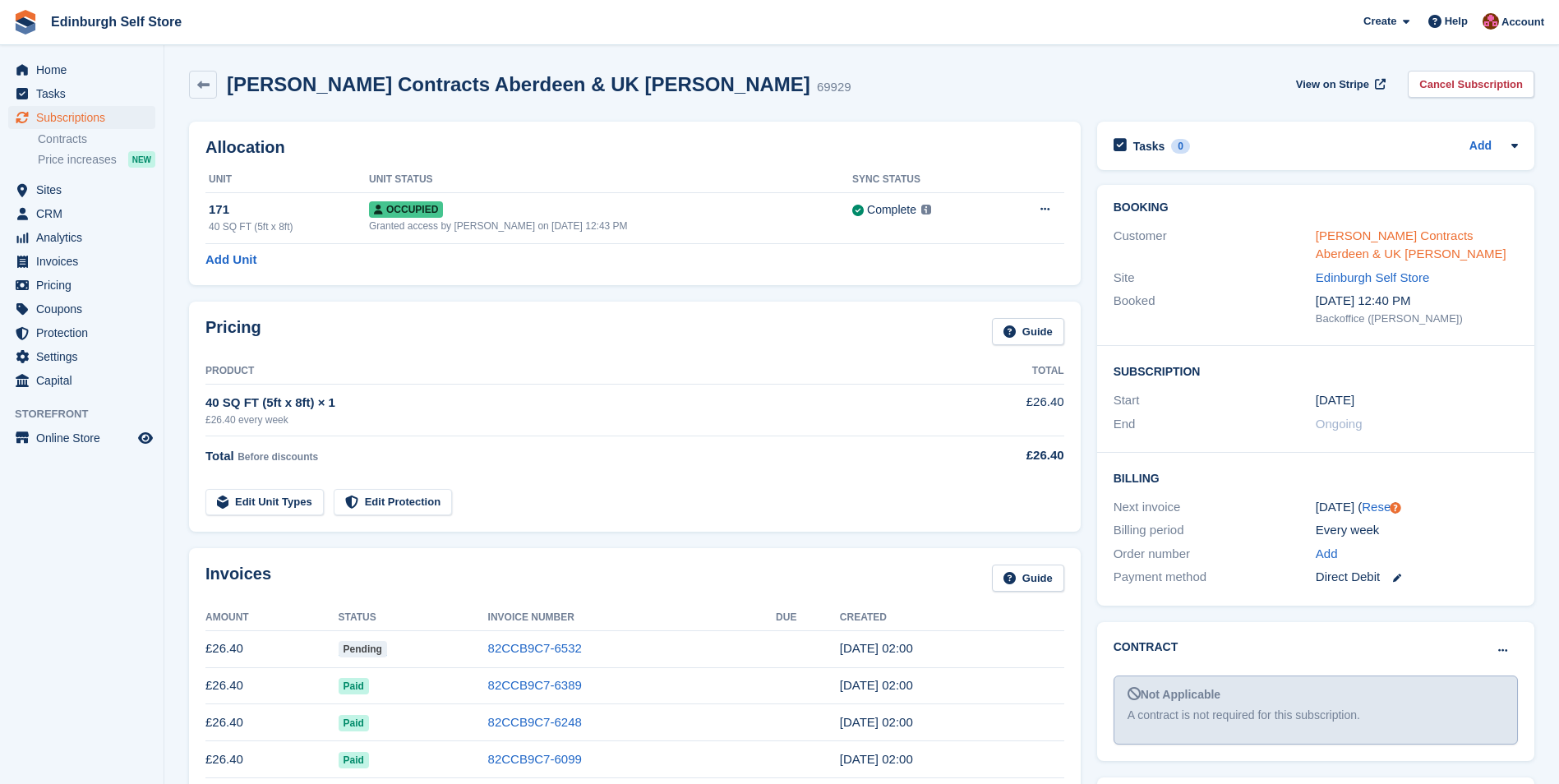
click at [1382, 236] on link "[PERSON_NAME] Contracts Aberdeen & UK [PERSON_NAME]" at bounding box center [1411, 244] width 191 height 33
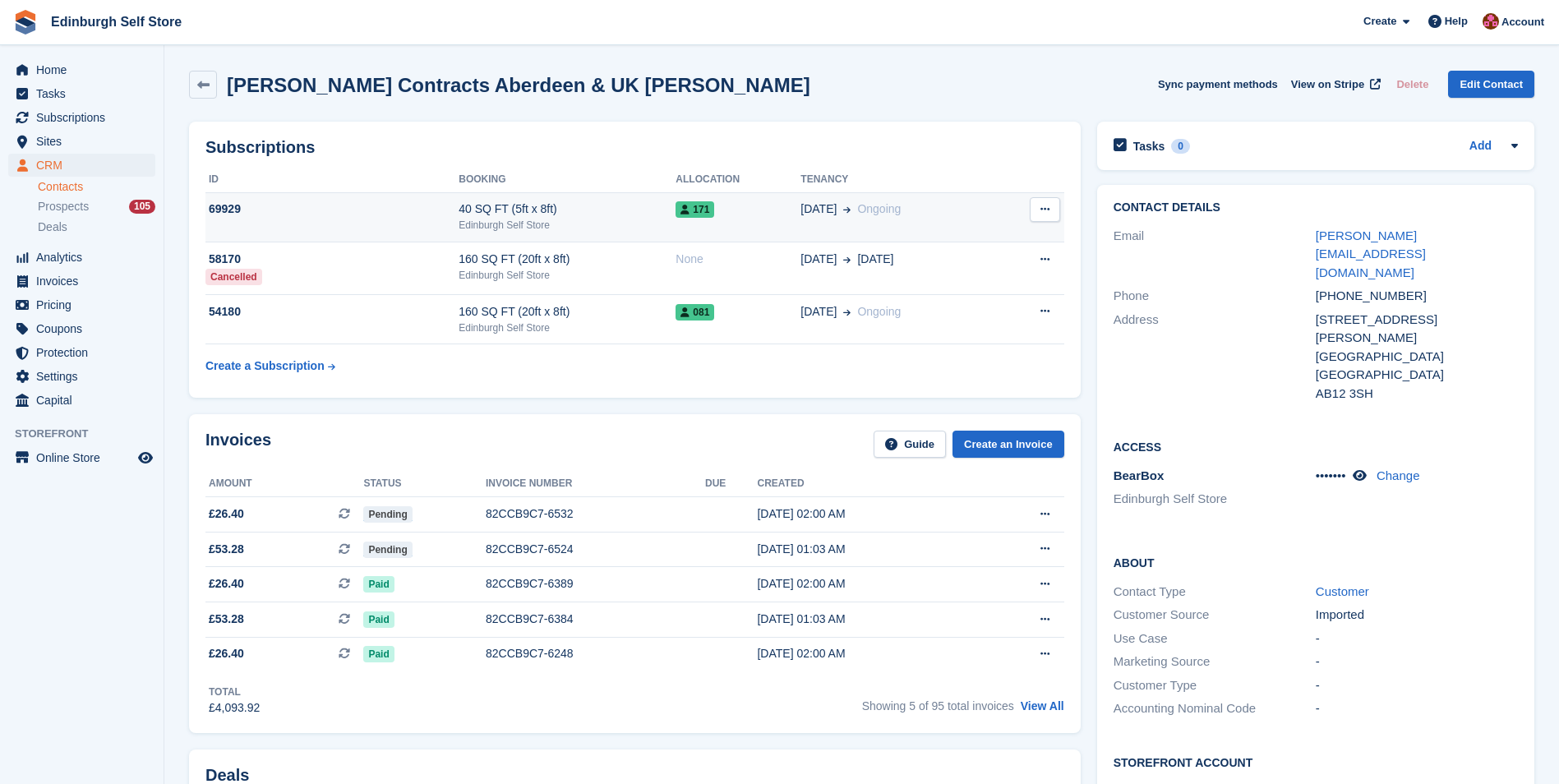
click at [582, 207] on div "40 SQ FT (5ft x 8ft)" at bounding box center [567, 209] width 217 height 18
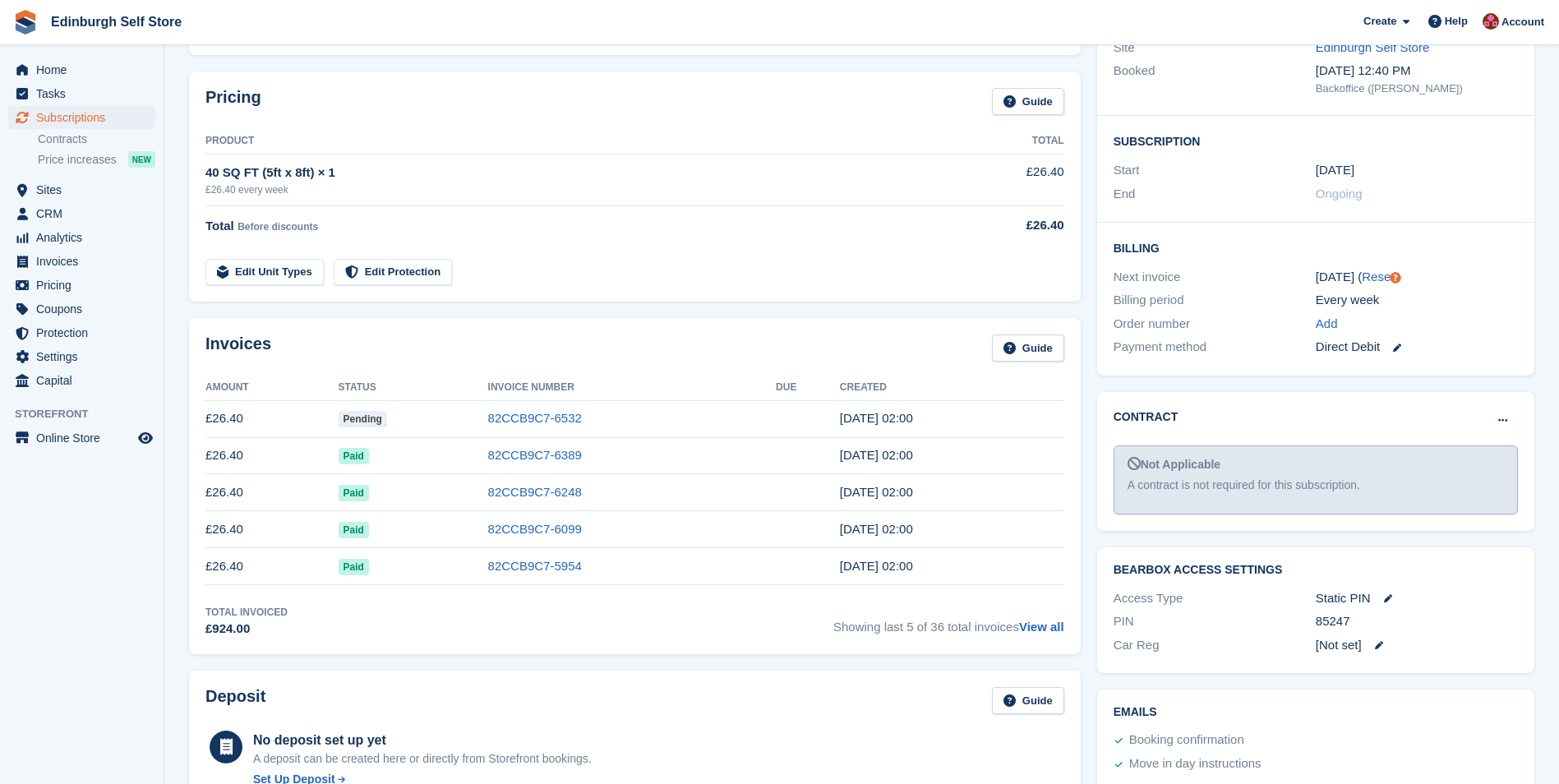
scroll to position [246, 0]
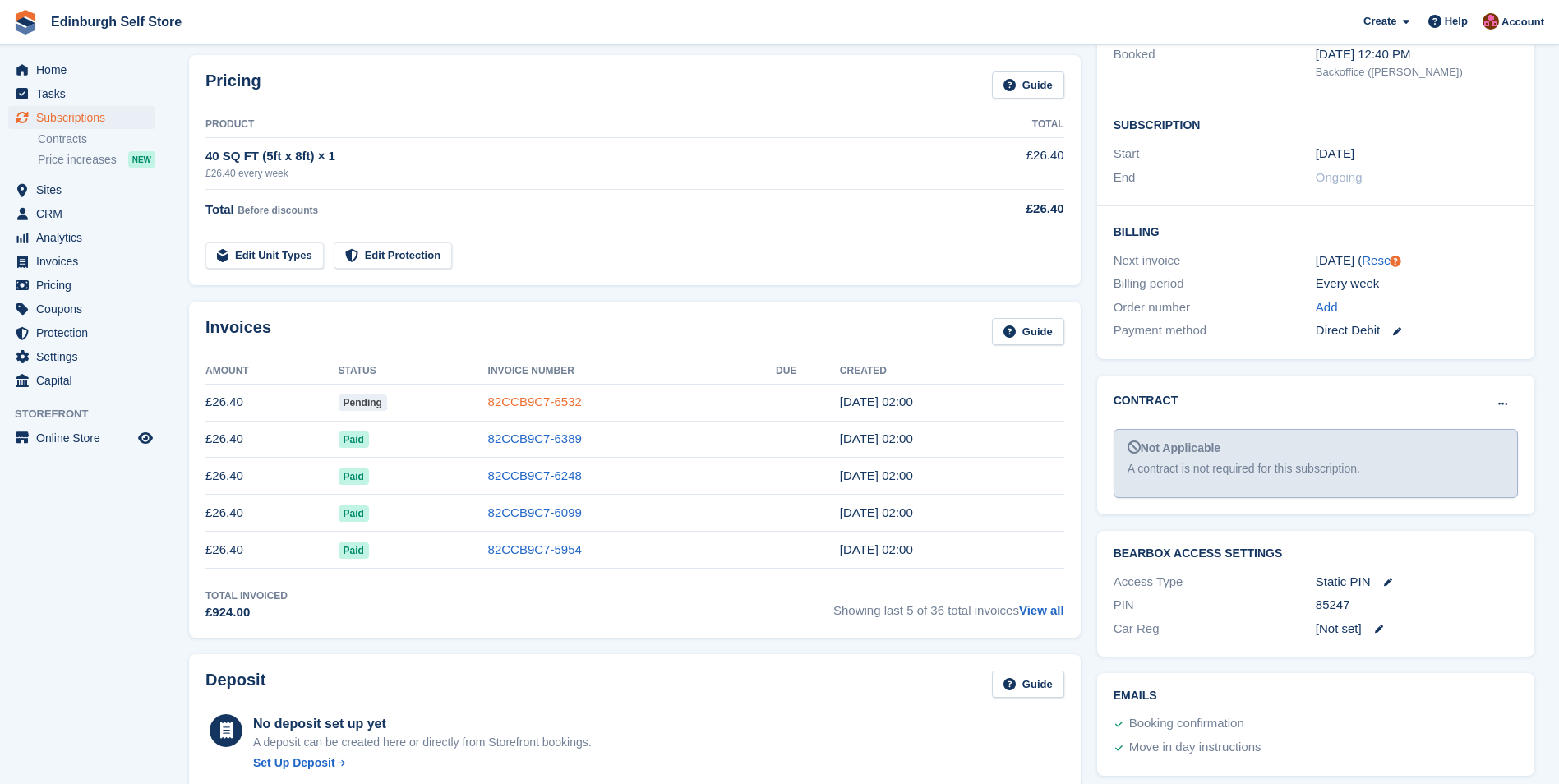
click at [548, 399] on link "82CCB9C7-6532" at bounding box center [535, 401] width 94 height 14
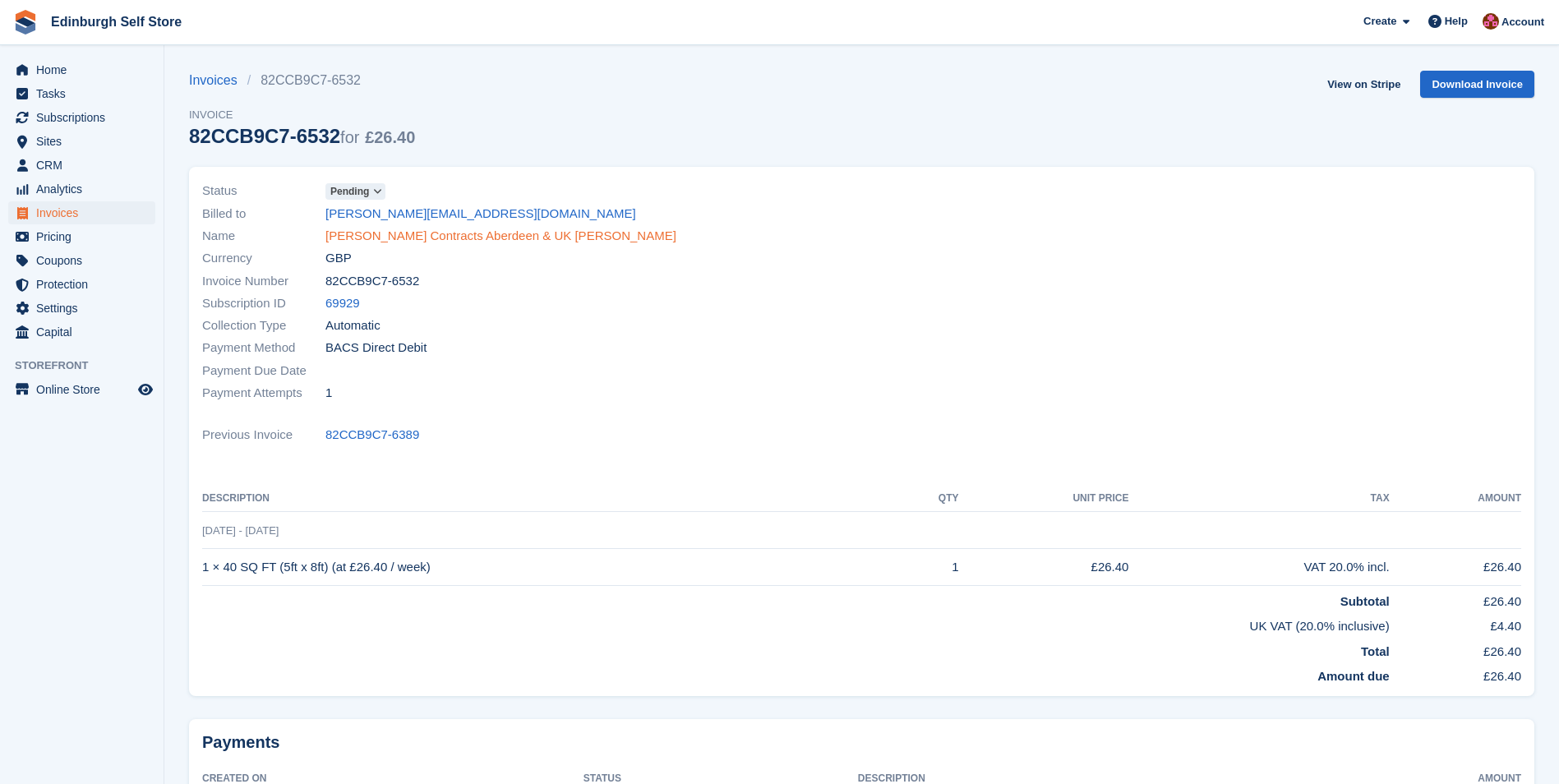
click at [427, 234] on link "[PERSON_NAME] Contracts Aberdeen & UK [PERSON_NAME]" at bounding box center [501, 236] width 351 height 19
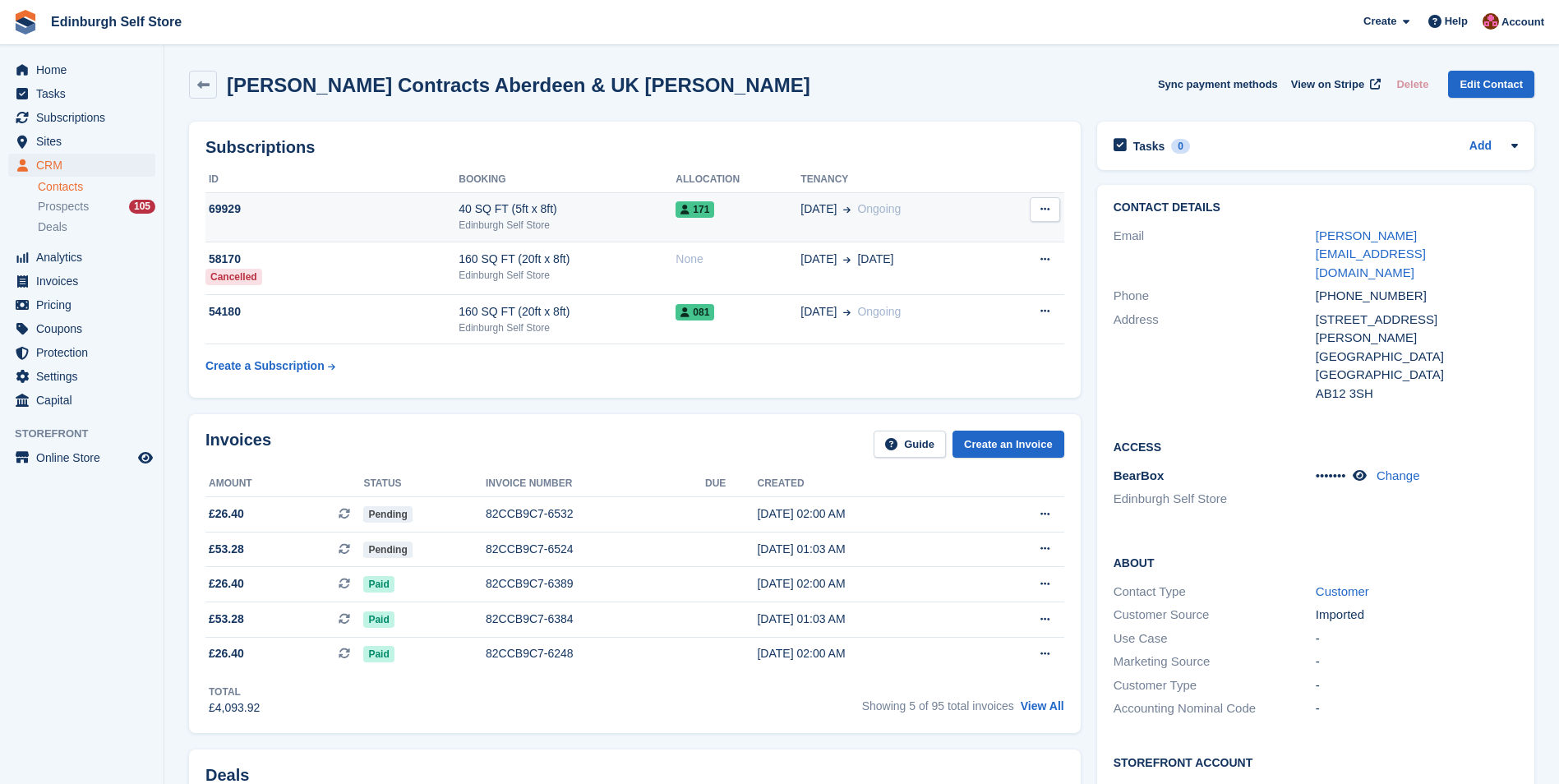
click at [589, 209] on div "40 SQ FT (5ft x 8ft)" at bounding box center [567, 209] width 217 height 18
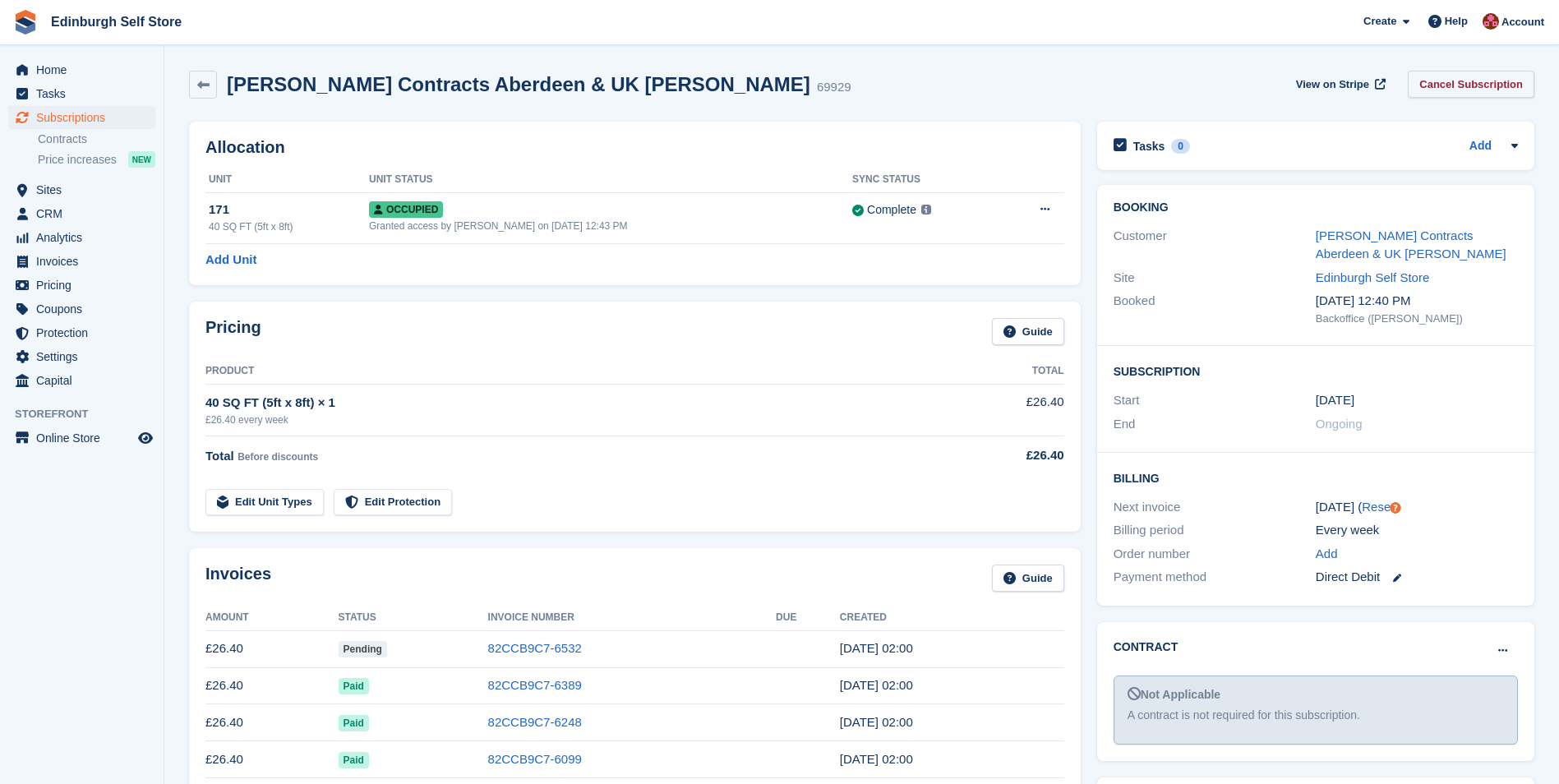
click at [1454, 82] on link "Cancel Subscription" at bounding box center [1471, 85] width 127 height 27
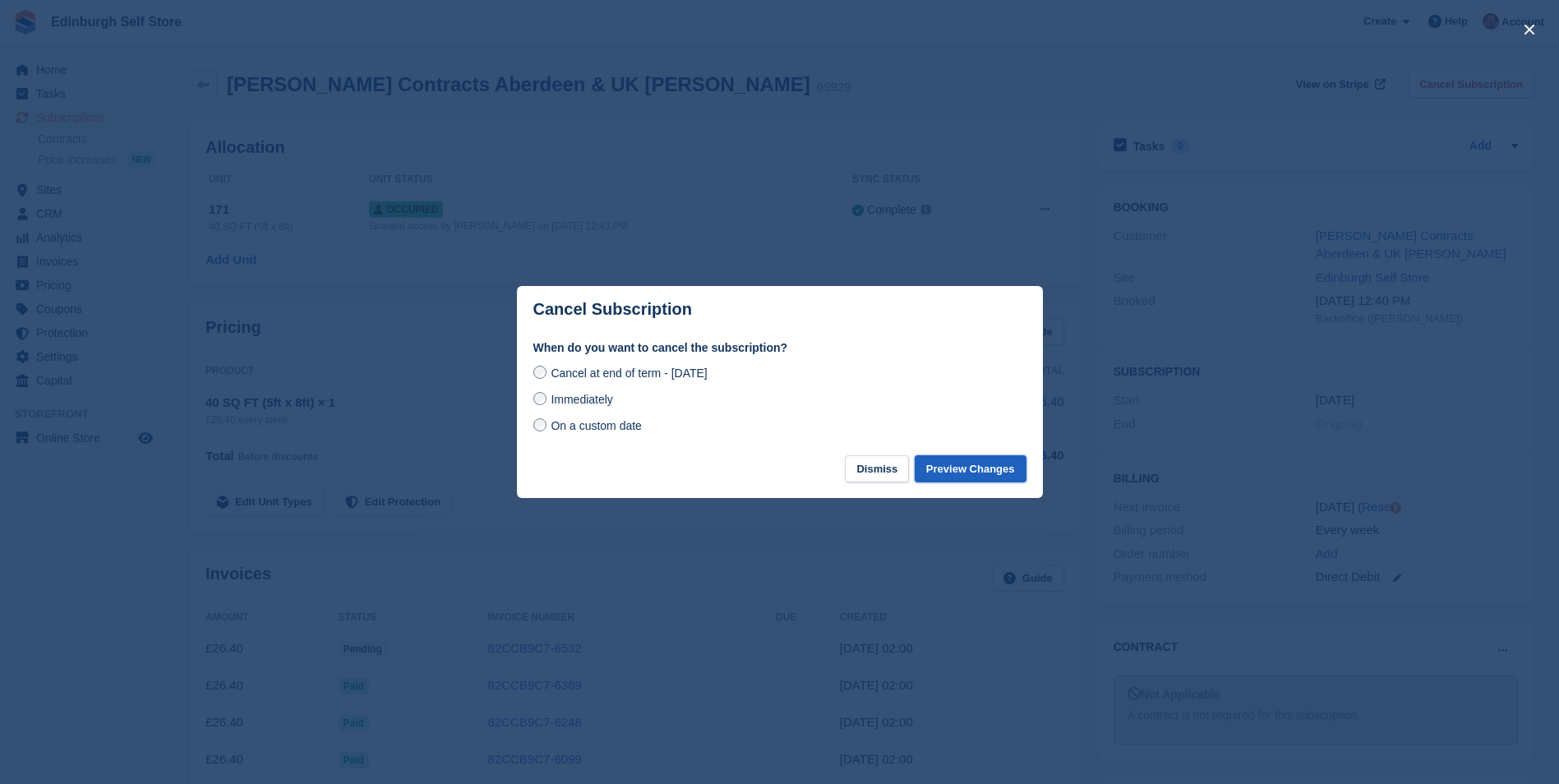
click at [962, 473] on button "Preview Changes" at bounding box center [970, 468] width 112 height 27
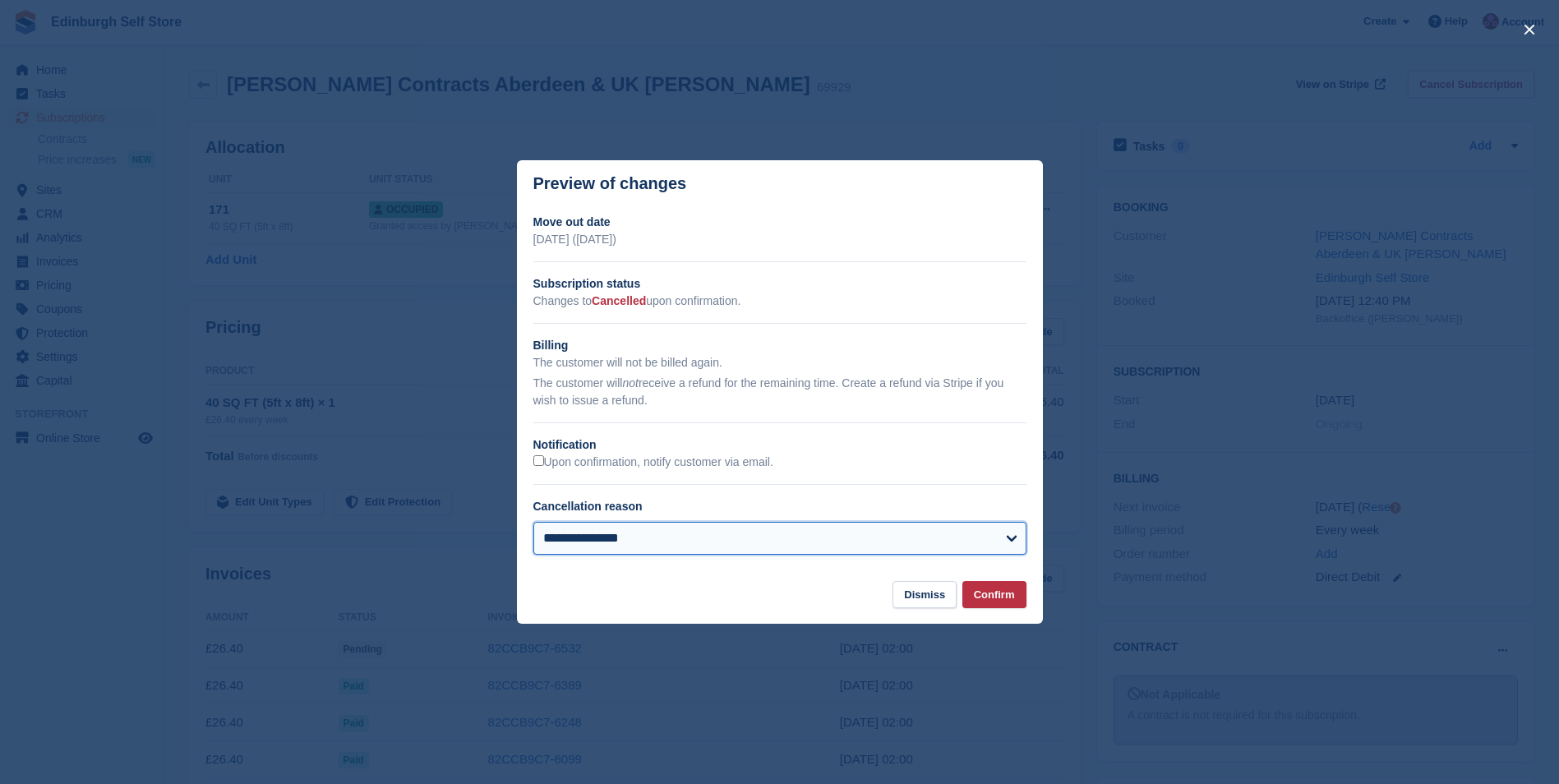
click at [746, 533] on select "**********" at bounding box center [780, 539] width 493 height 33
select select "**********"
click at [533, 523] on select "**********" at bounding box center [780, 539] width 493 height 33
click at [993, 597] on button "Confirm" at bounding box center [995, 594] width 64 height 27
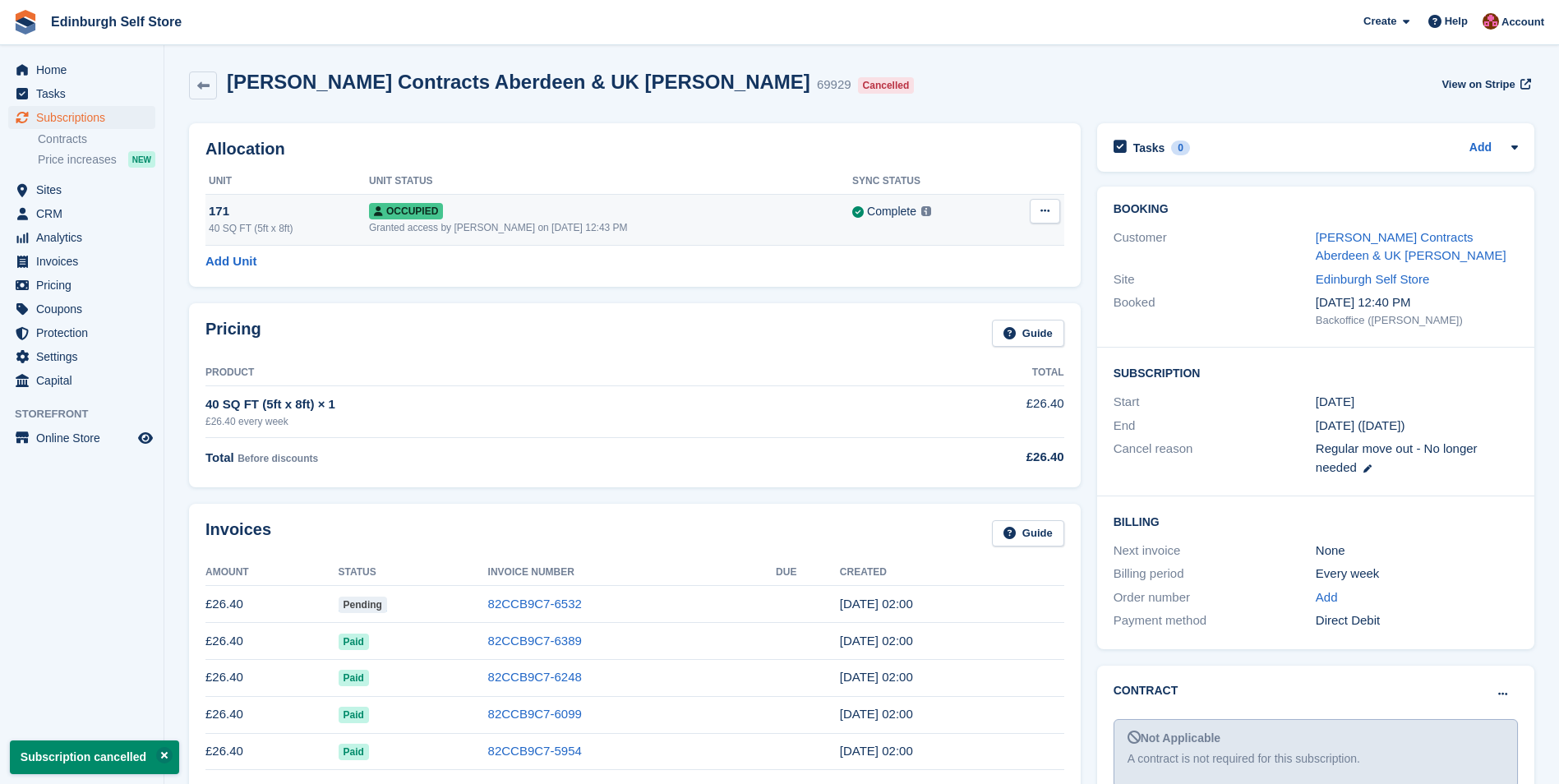
click at [1042, 212] on icon at bounding box center [1045, 210] width 9 height 11
click at [938, 280] on p "Deallocate" at bounding box center [981, 279] width 143 height 21
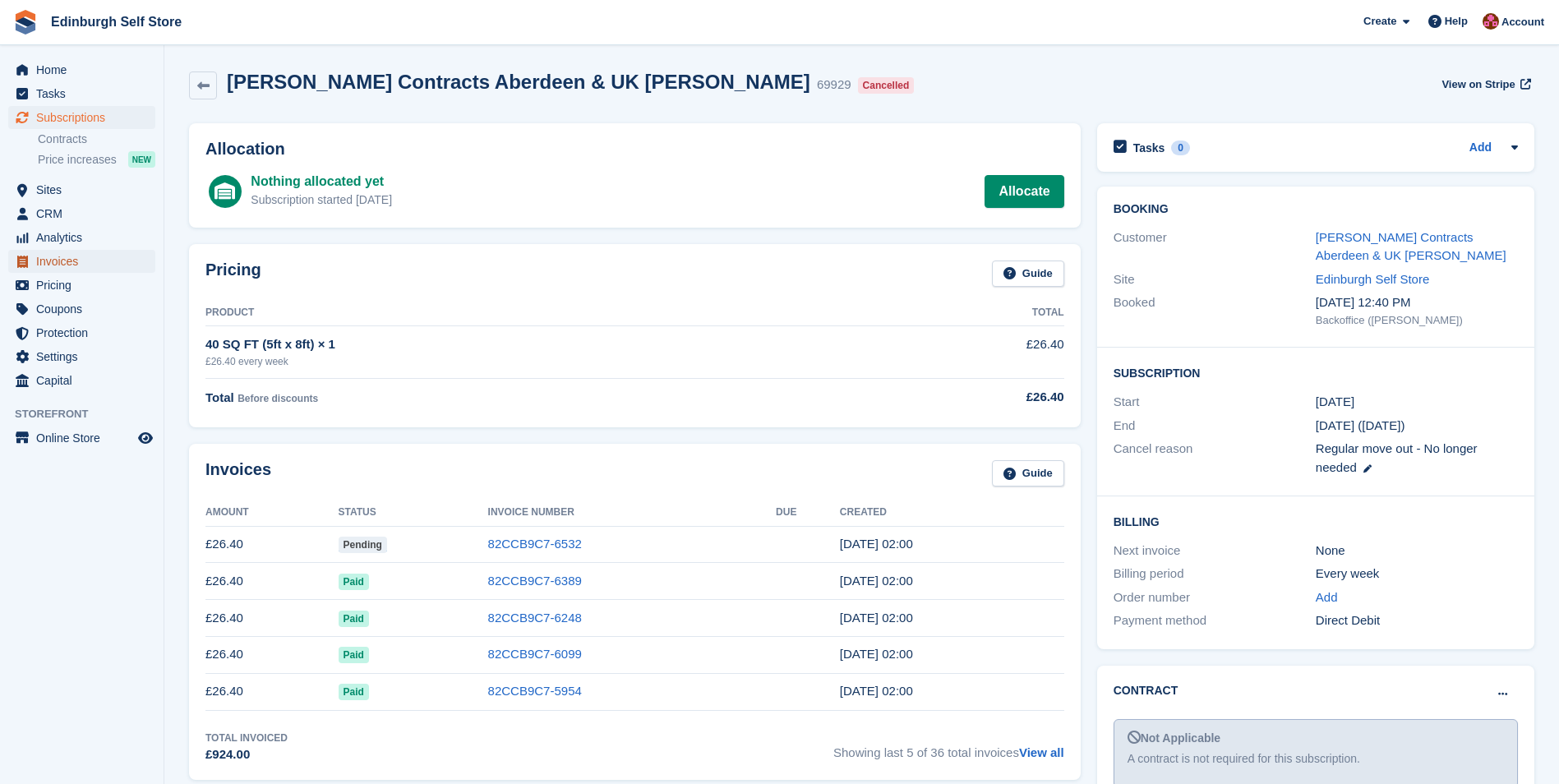
click at [104, 262] on span "Invoices" at bounding box center [85, 261] width 98 height 23
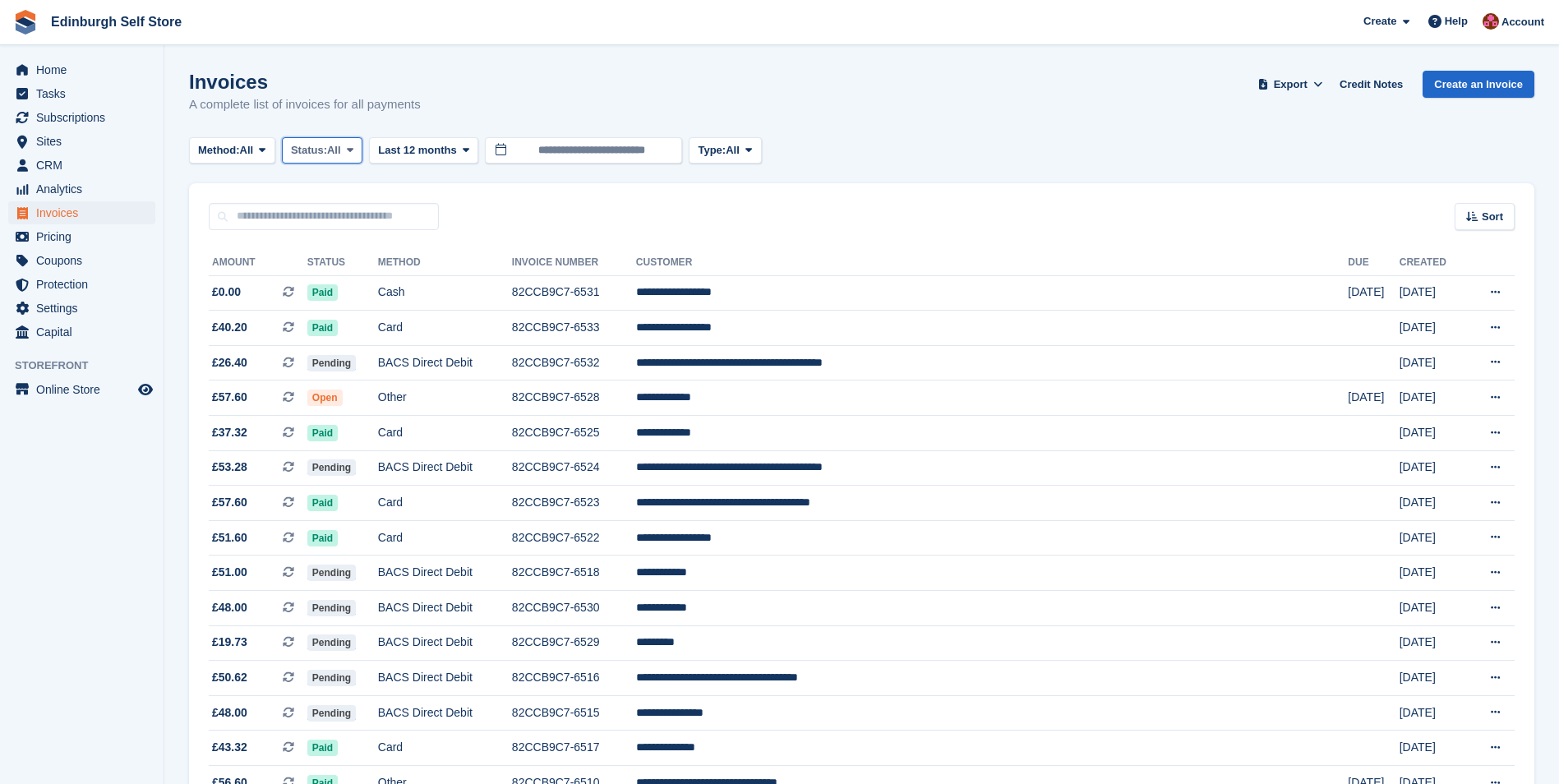
click at [354, 145] on icon at bounding box center [350, 149] width 7 height 11
click at [362, 289] on link "Open" at bounding box center [361, 278] width 143 height 29
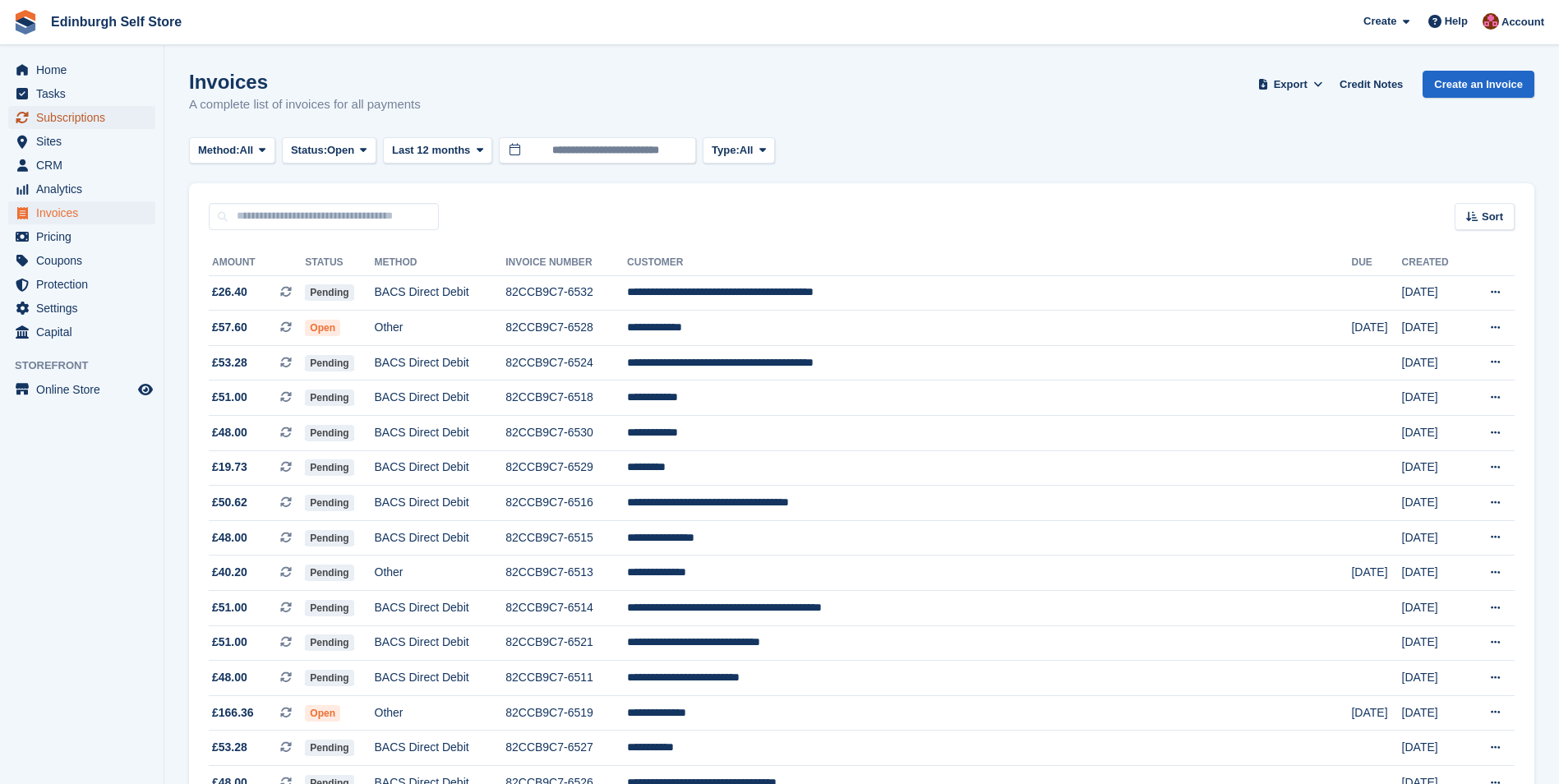
drag, startPoint x: 95, startPoint y: 118, endPoint x: 202, endPoint y: 168, distance: 118.1
click at [95, 119] on span "Subscriptions" at bounding box center [85, 118] width 98 height 23
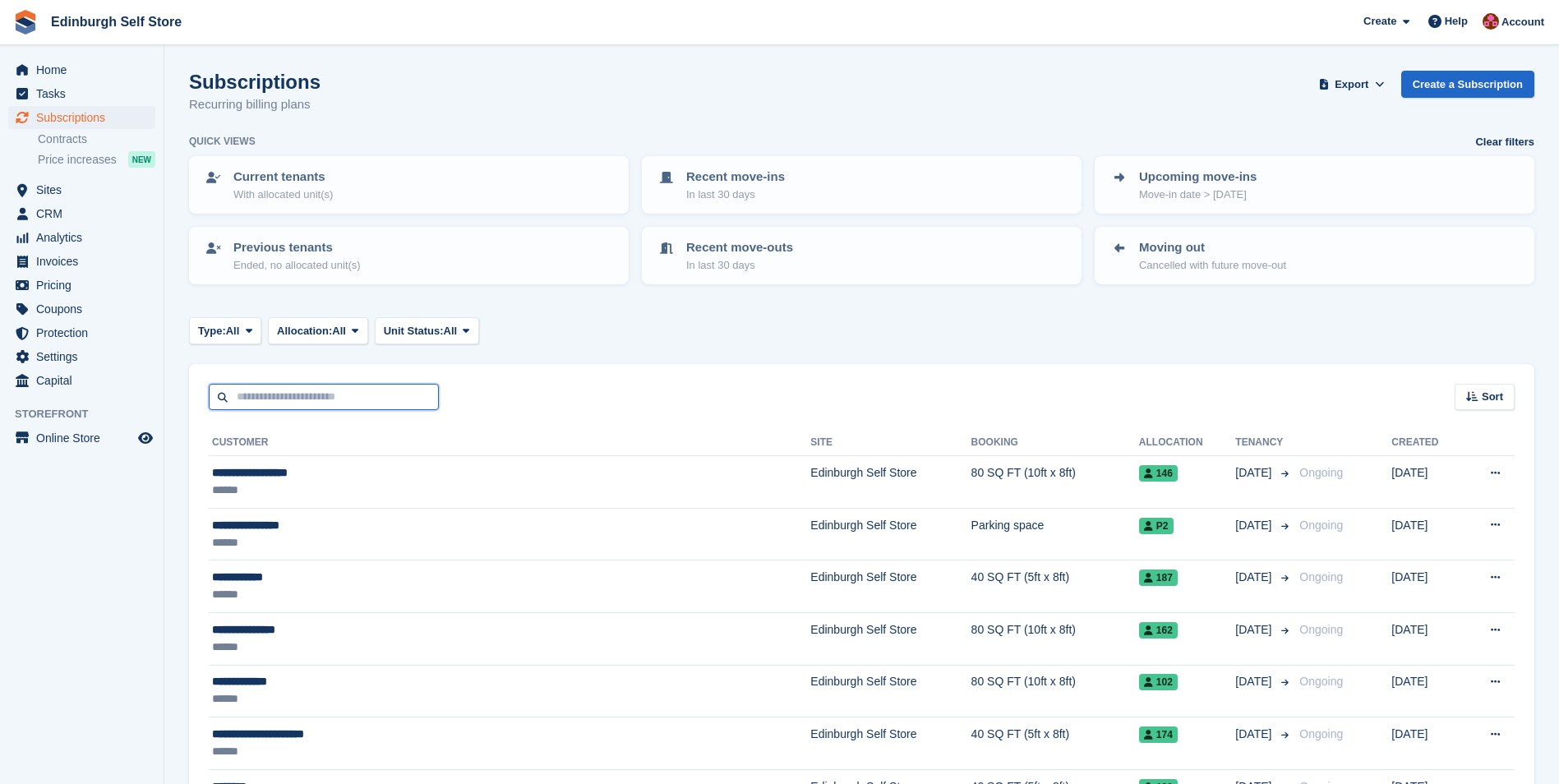
click at [280, 395] on input "text" at bounding box center [323, 397] width 230 height 27
type input "****"
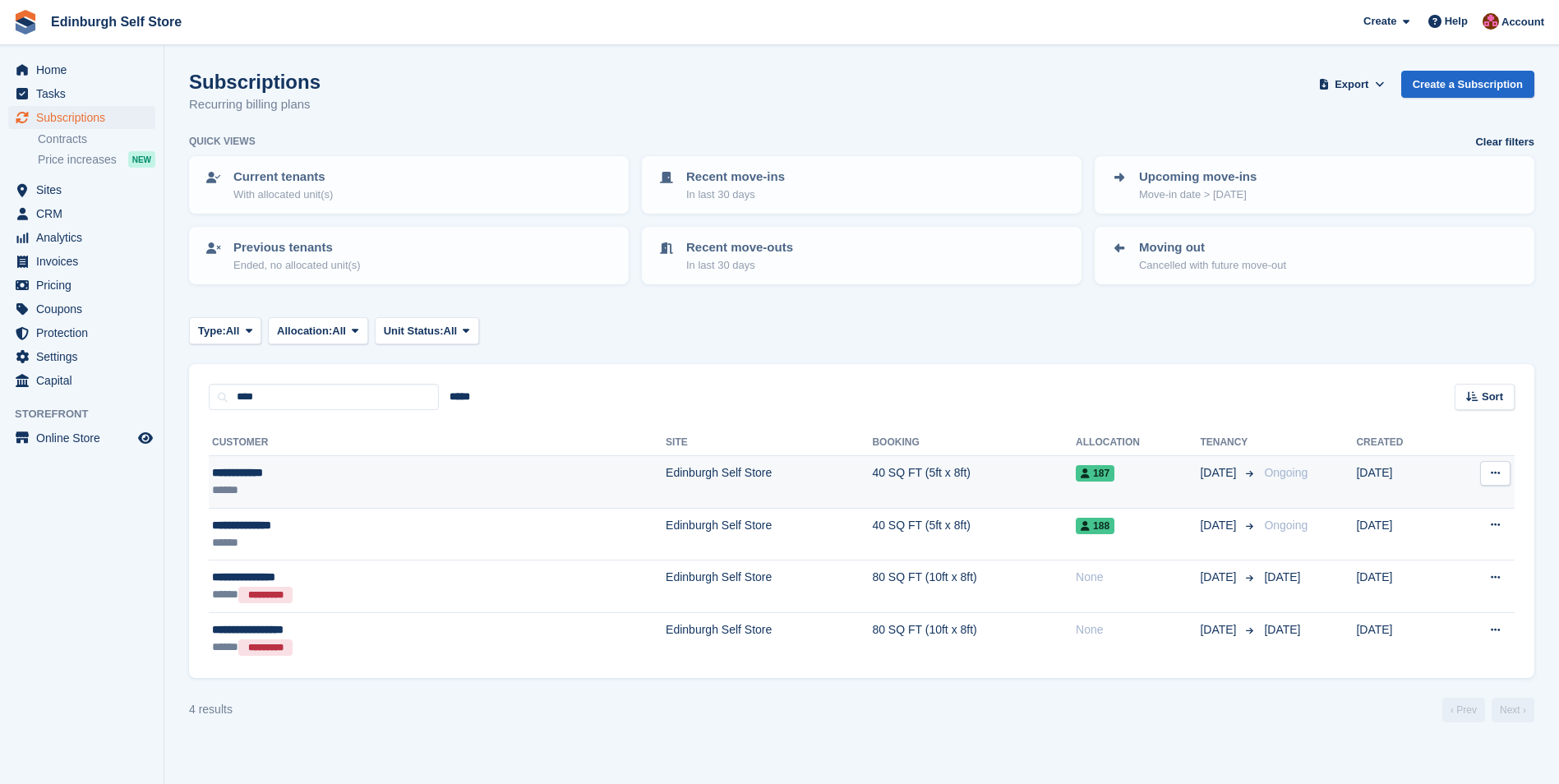
click at [665, 473] on td "Edinburgh Self Store" at bounding box center [769, 482] width 207 height 53
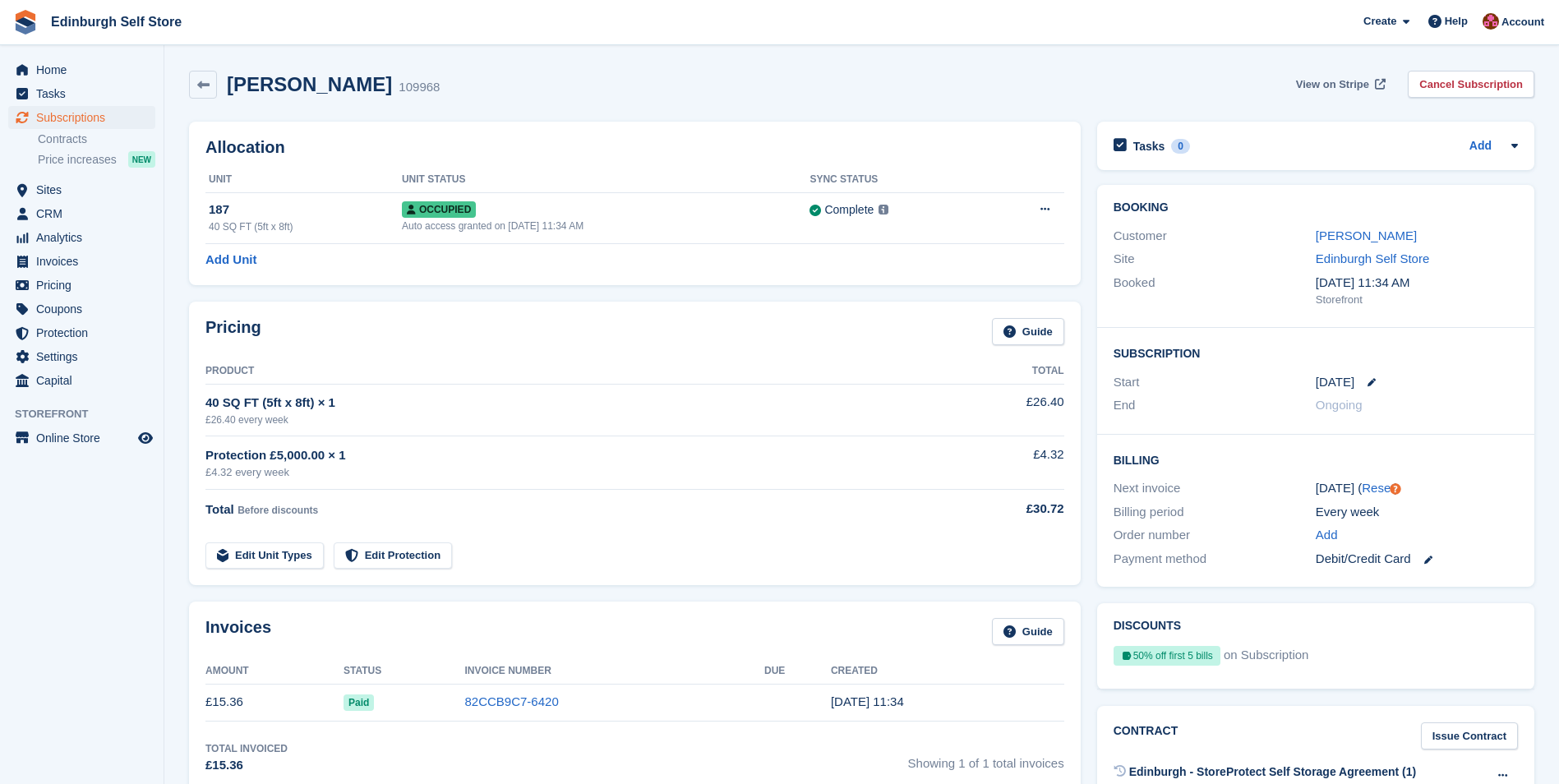
click at [1326, 82] on span "View on Stripe" at bounding box center [1332, 84] width 73 height 17
click at [100, 266] on span "Invoices" at bounding box center [85, 261] width 98 height 23
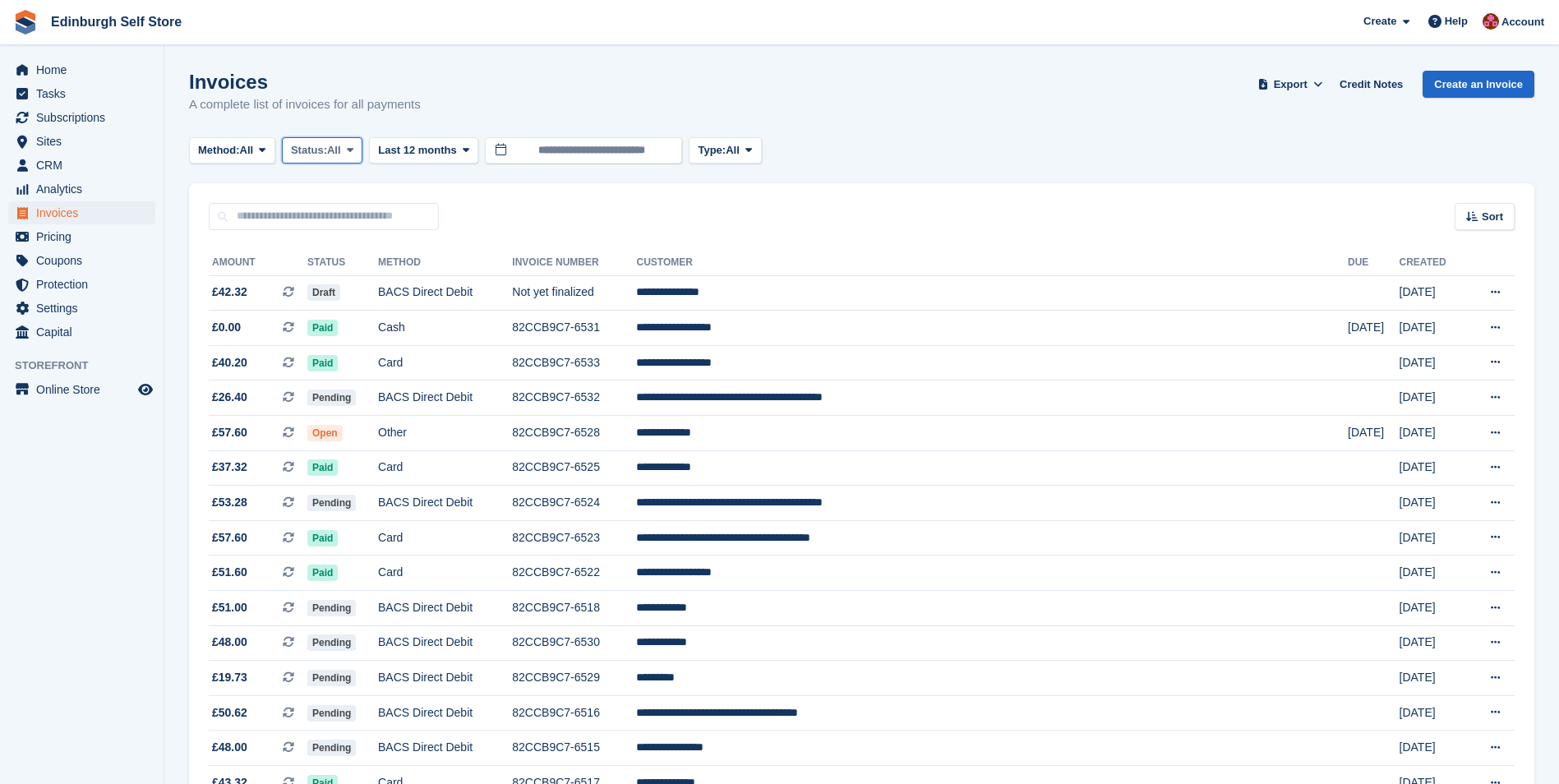
click at [354, 147] on icon at bounding box center [350, 149] width 7 height 11
click at [365, 281] on link "Open" at bounding box center [361, 278] width 143 height 29
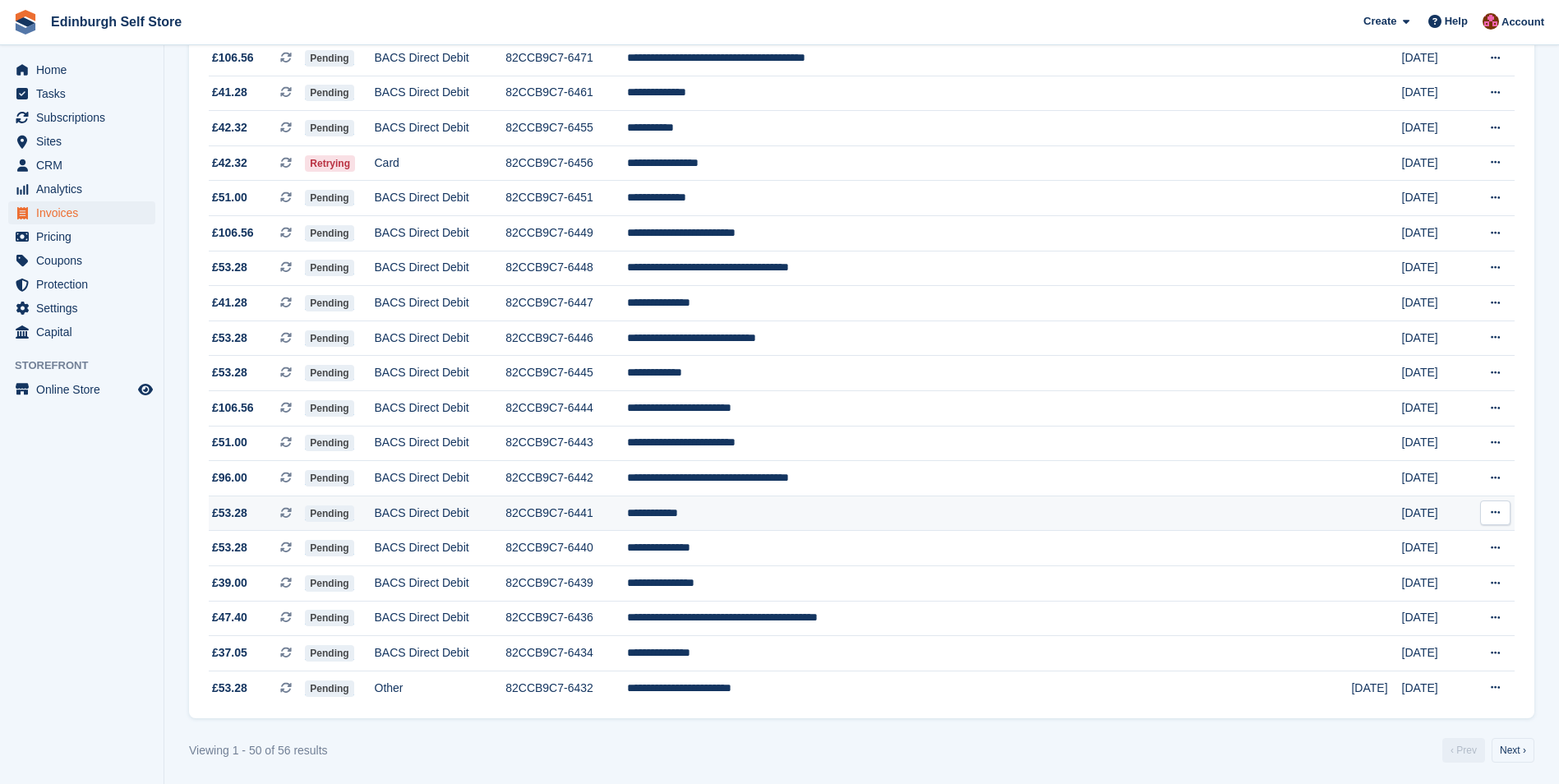
scroll to position [1323, 0]
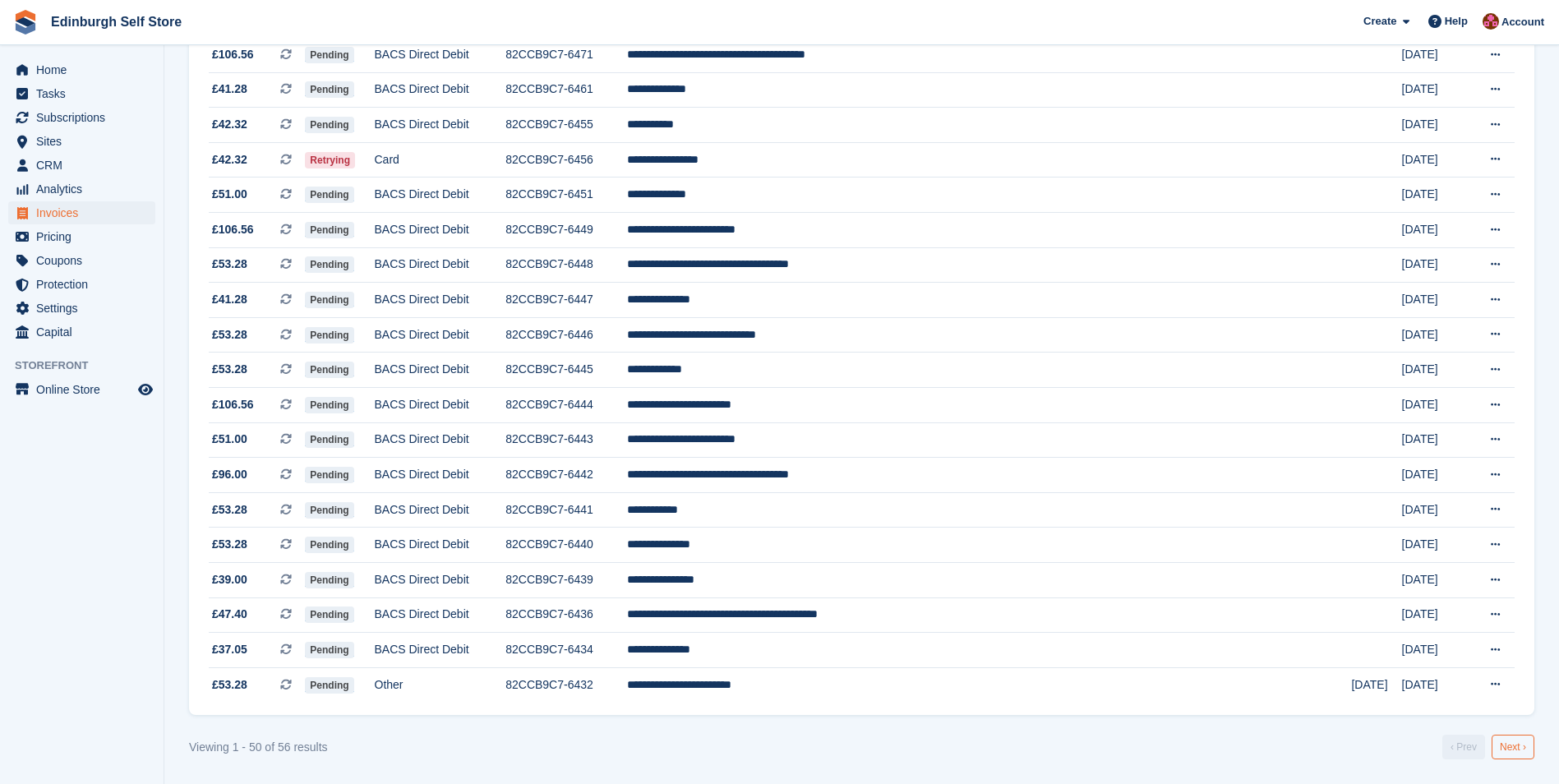
click at [1524, 750] on link "Next ›" at bounding box center [1513, 746] width 43 height 24
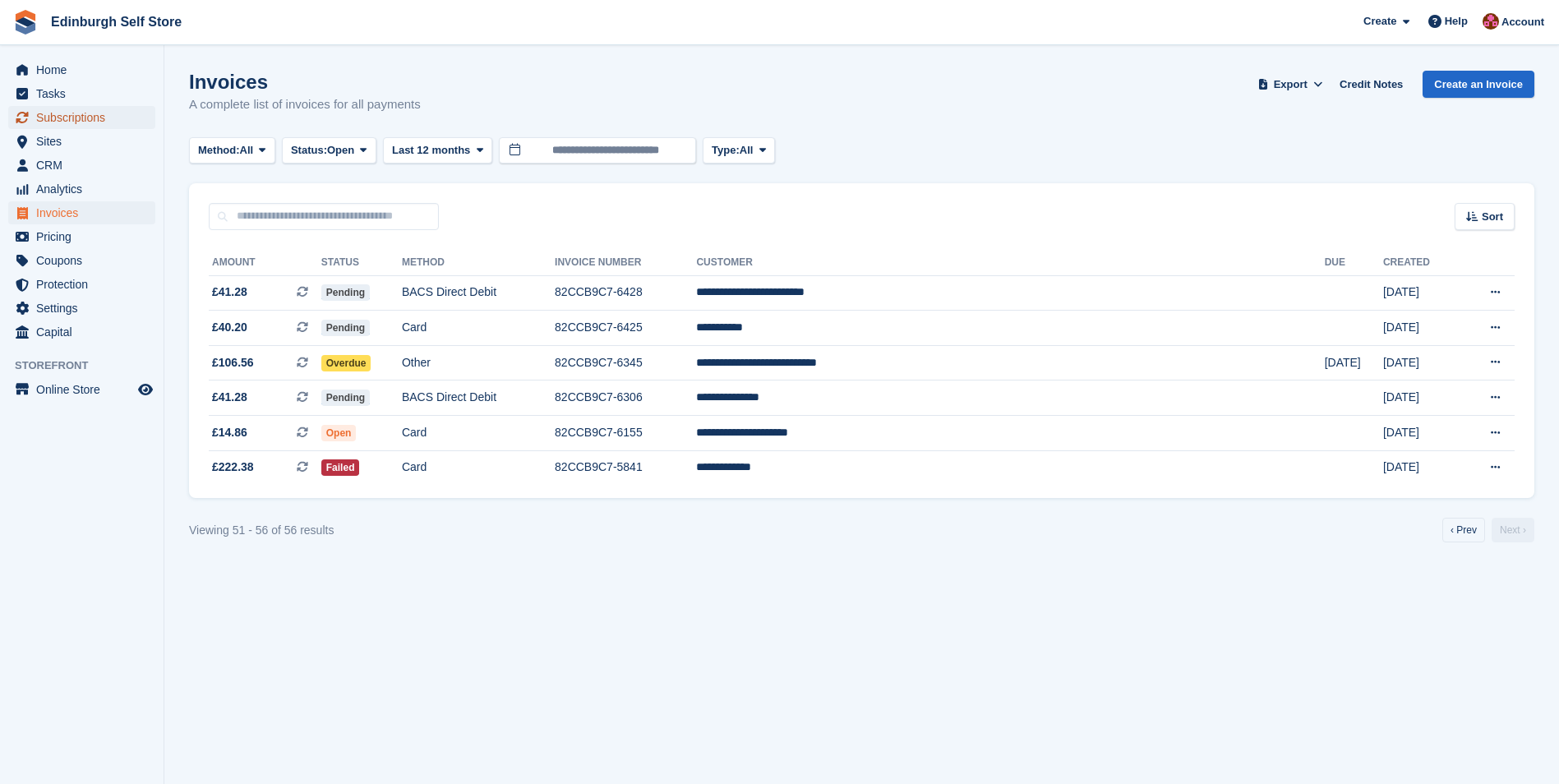
click at [84, 115] on span "Subscriptions" at bounding box center [85, 118] width 98 height 23
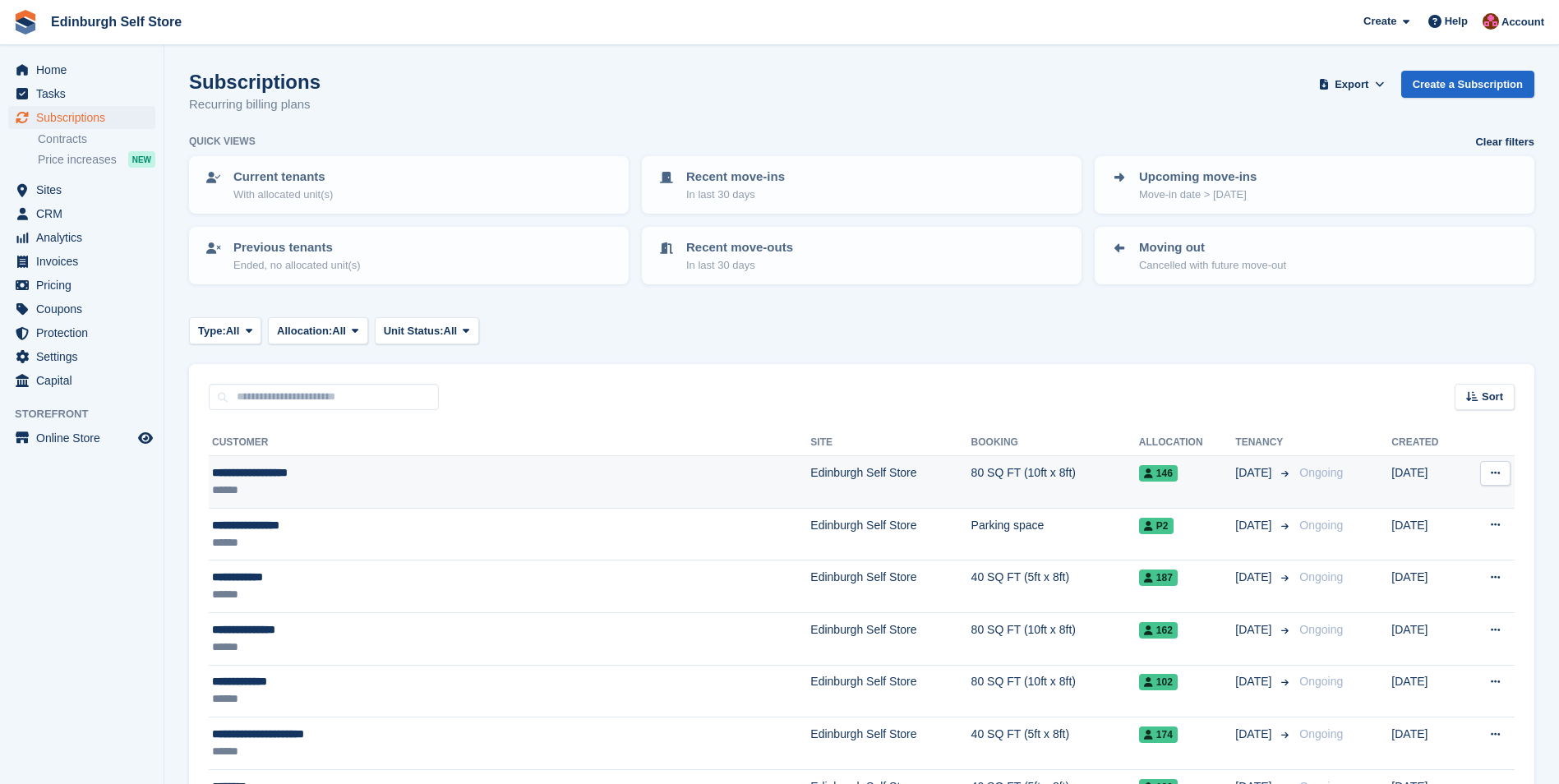
click at [504, 483] on div "******" at bounding box center [410, 490] width 396 height 18
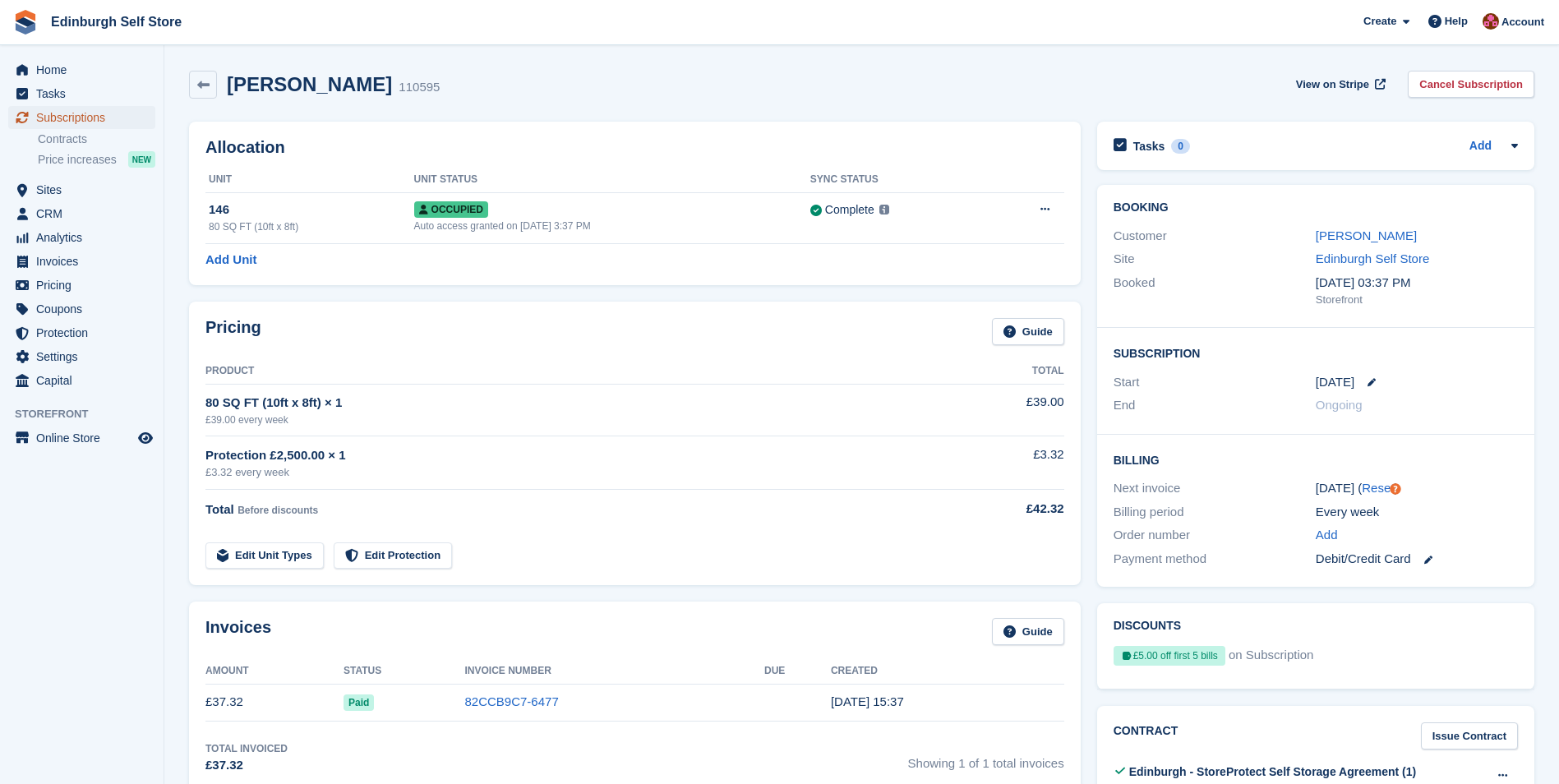
click at [81, 114] on span "Subscriptions" at bounding box center [85, 118] width 98 height 23
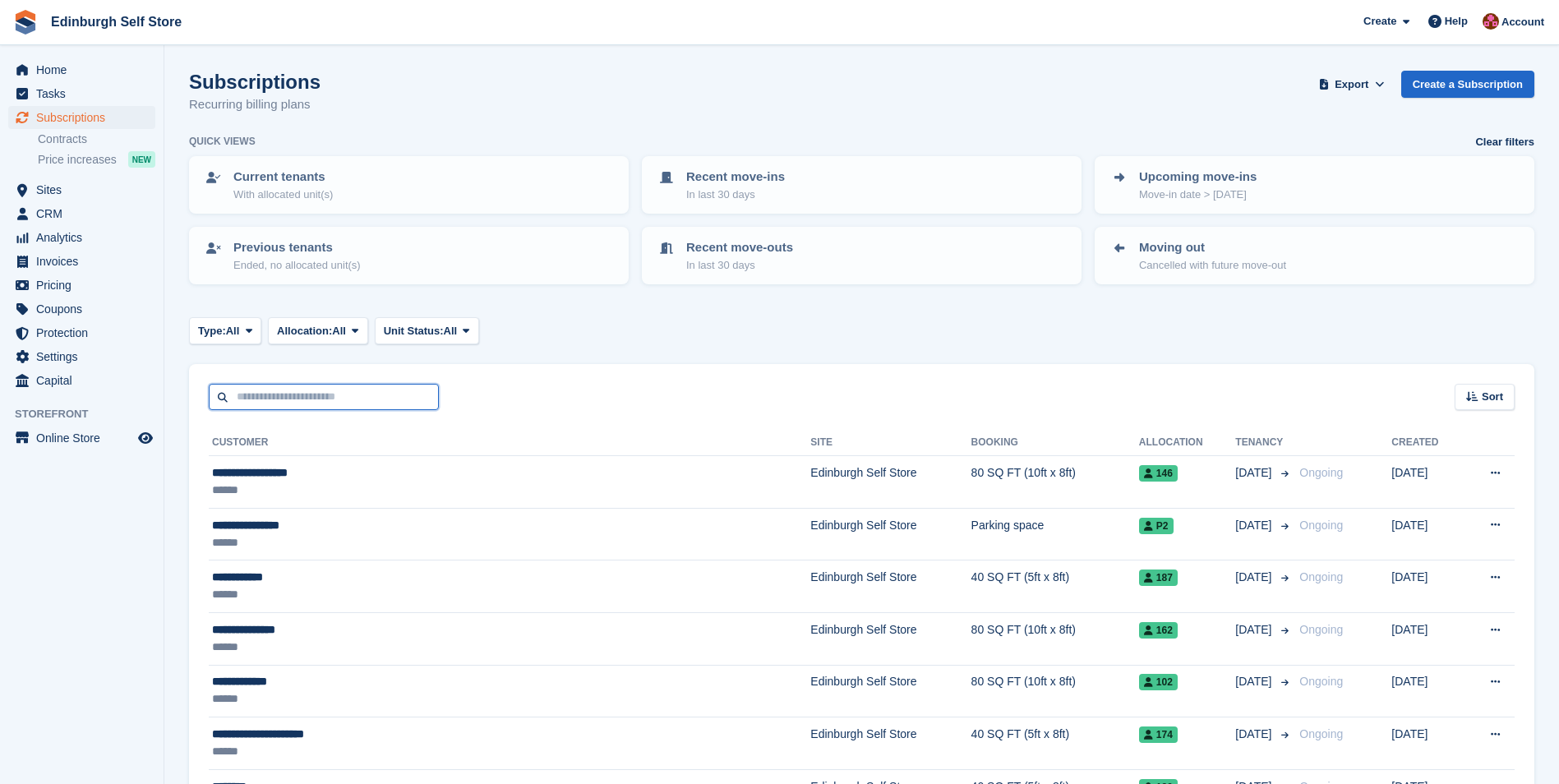
click at [298, 398] on input "text" at bounding box center [323, 397] width 230 height 27
type input "****"
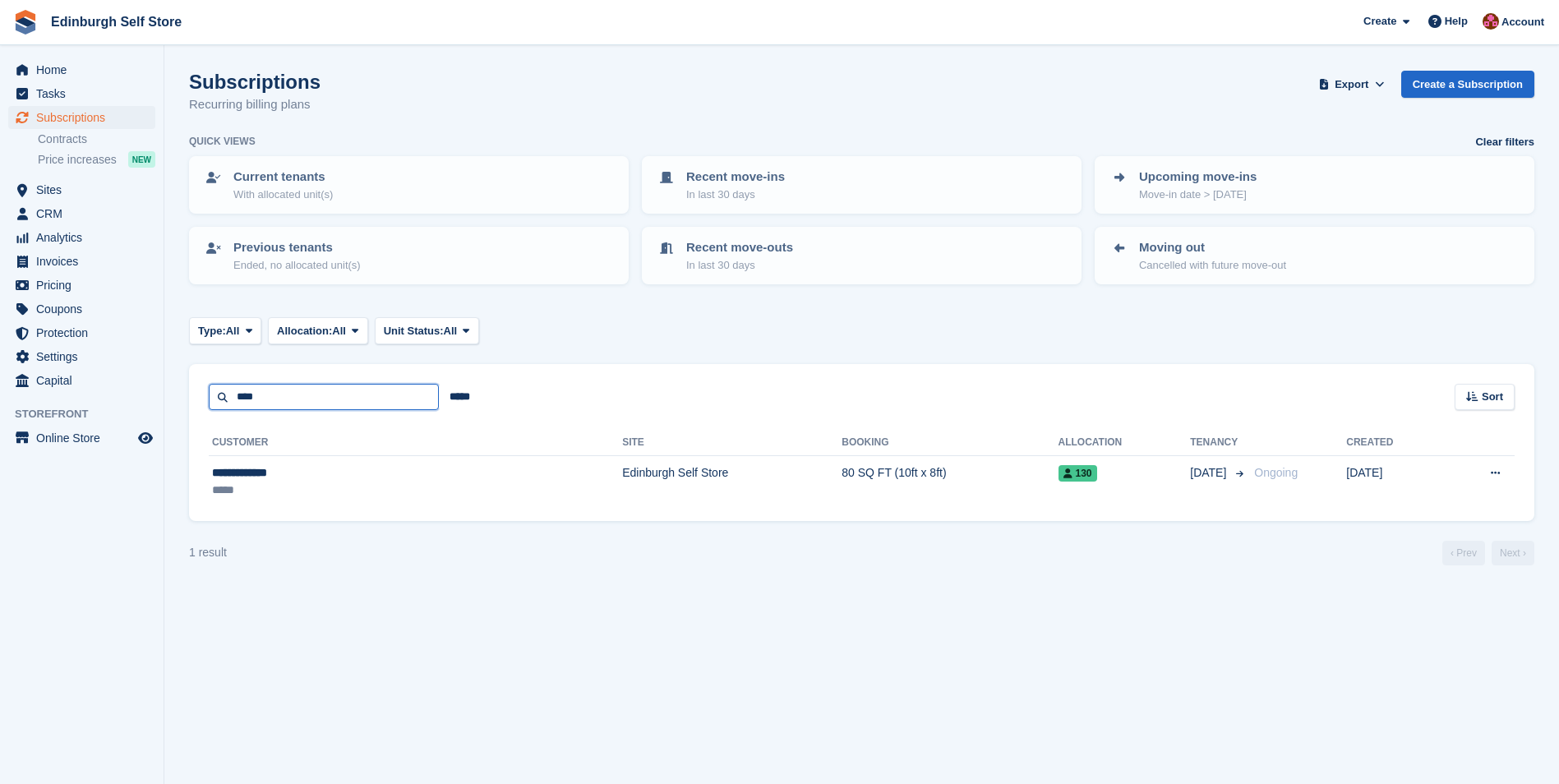
click at [279, 395] on input "****" at bounding box center [323, 397] width 230 height 27
type input "******"
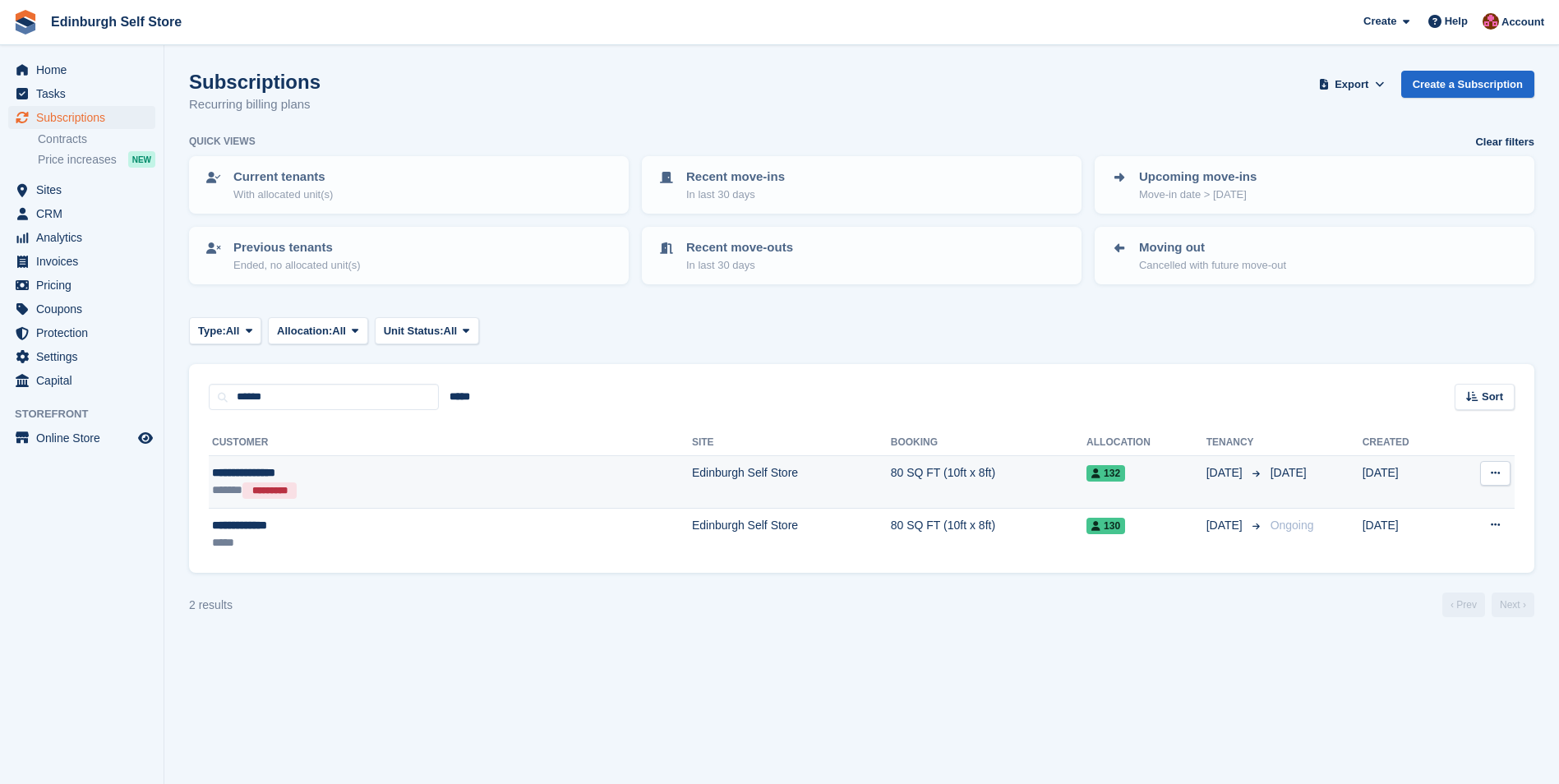
click at [692, 466] on td "Edinburgh Self Store" at bounding box center [791, 482] width 199 height 53
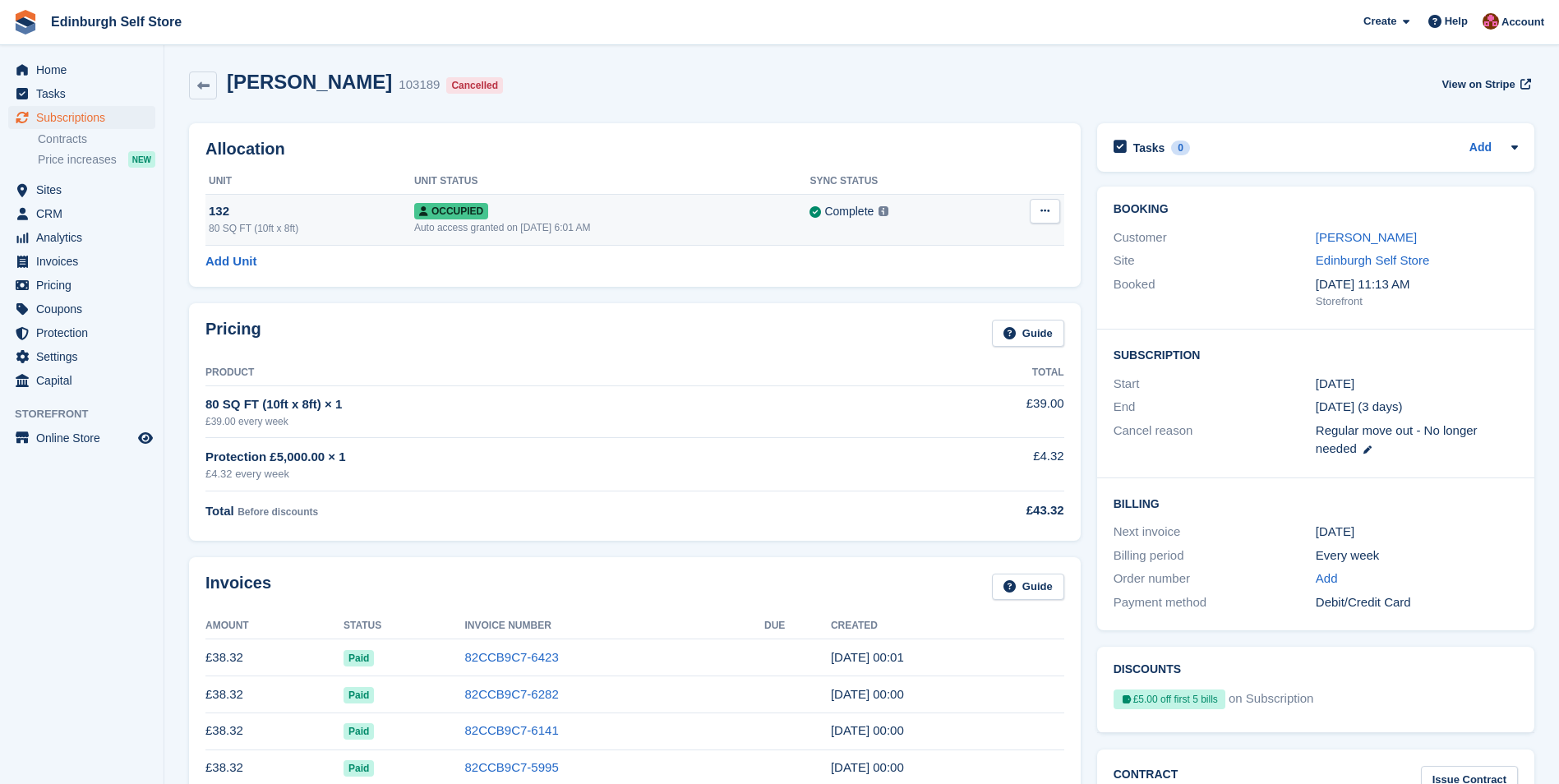
click at [1036, 208] on button at bounding box center [1045, 210] width 30 height 24
click at [966, 273] on p "Deallocate" at bounding box center [981, 279] width 143 height 21
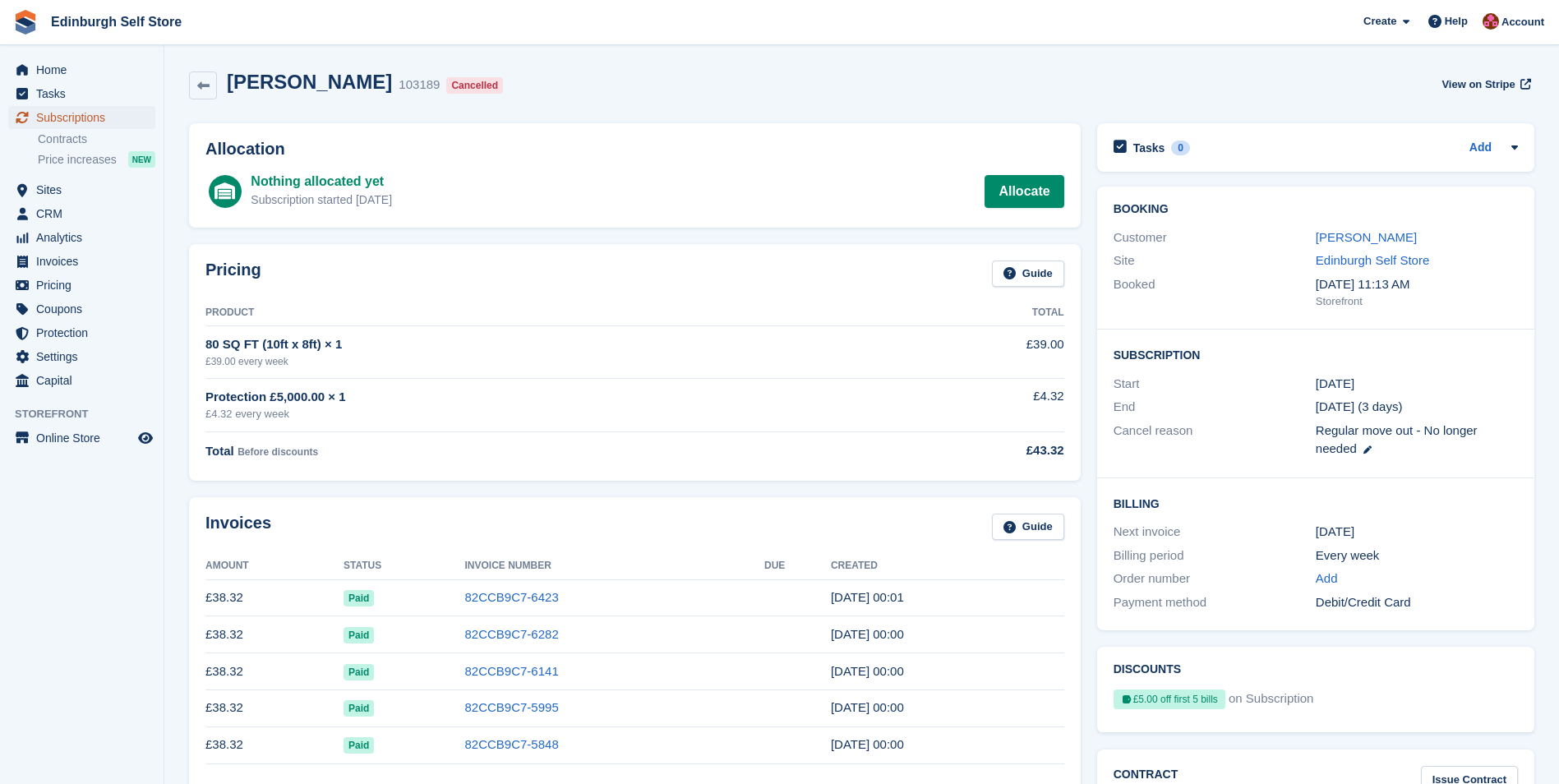
click at [109, 116] on span "Subscriptions" at bounding box center [85, 118] width 98 height 23
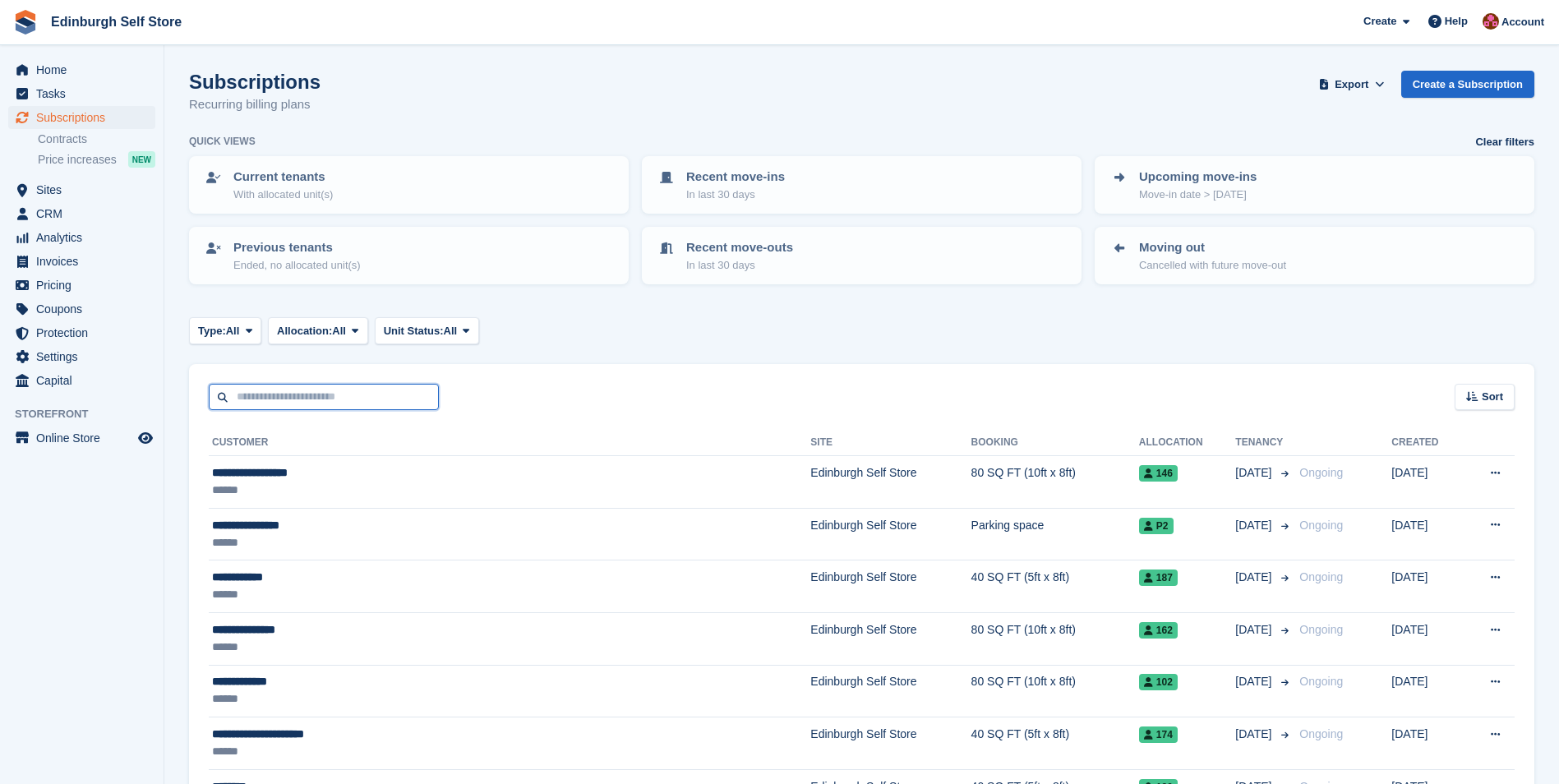
click at [294, 392] on input "text" at bounding box center [323, 397] width 230 height 27
type input "*****"
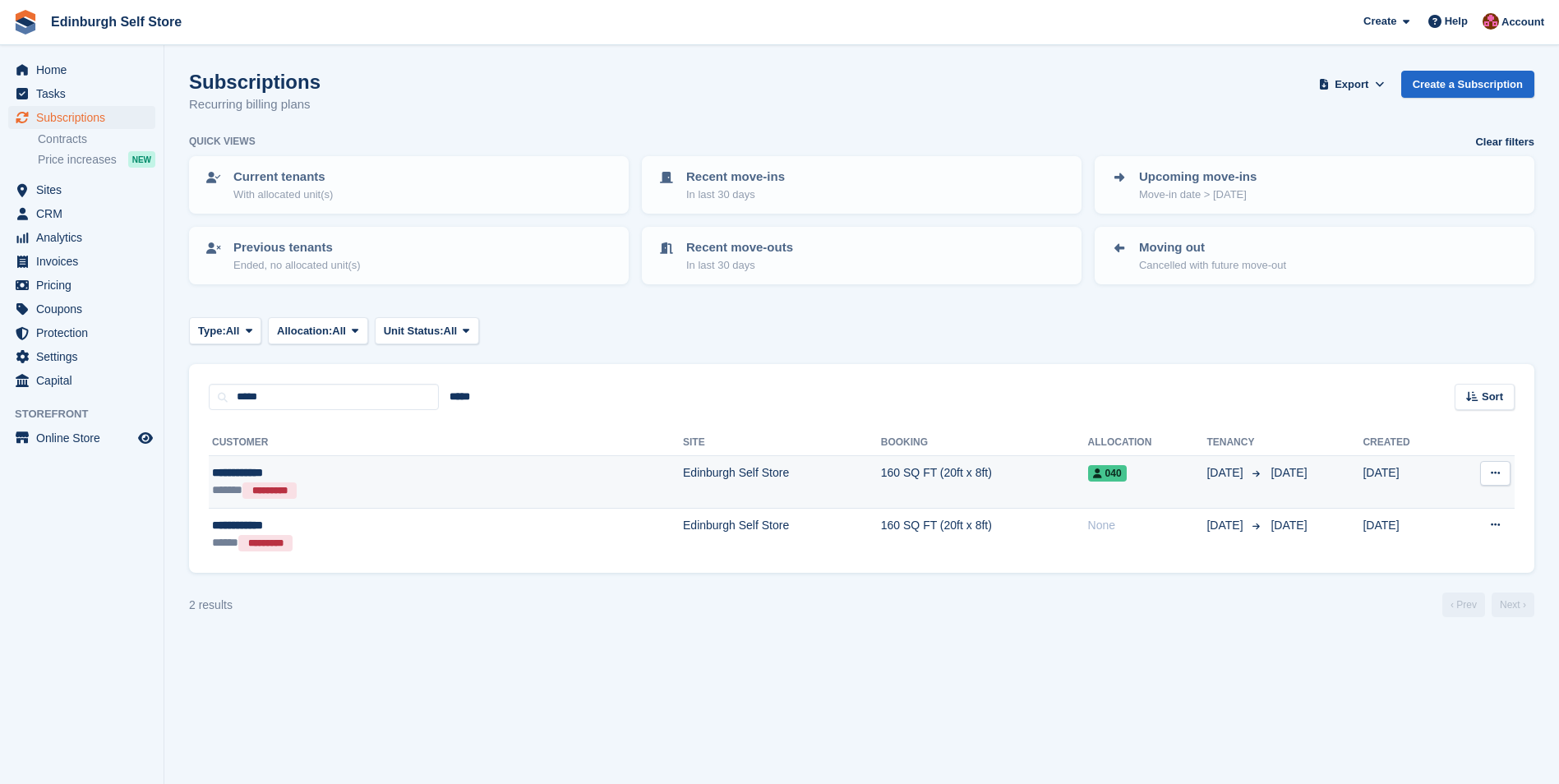
click at [881, 476] on td "160 SQ FT (20ft x 8ft)" at bounding box center [984, 482] width 208 height 53
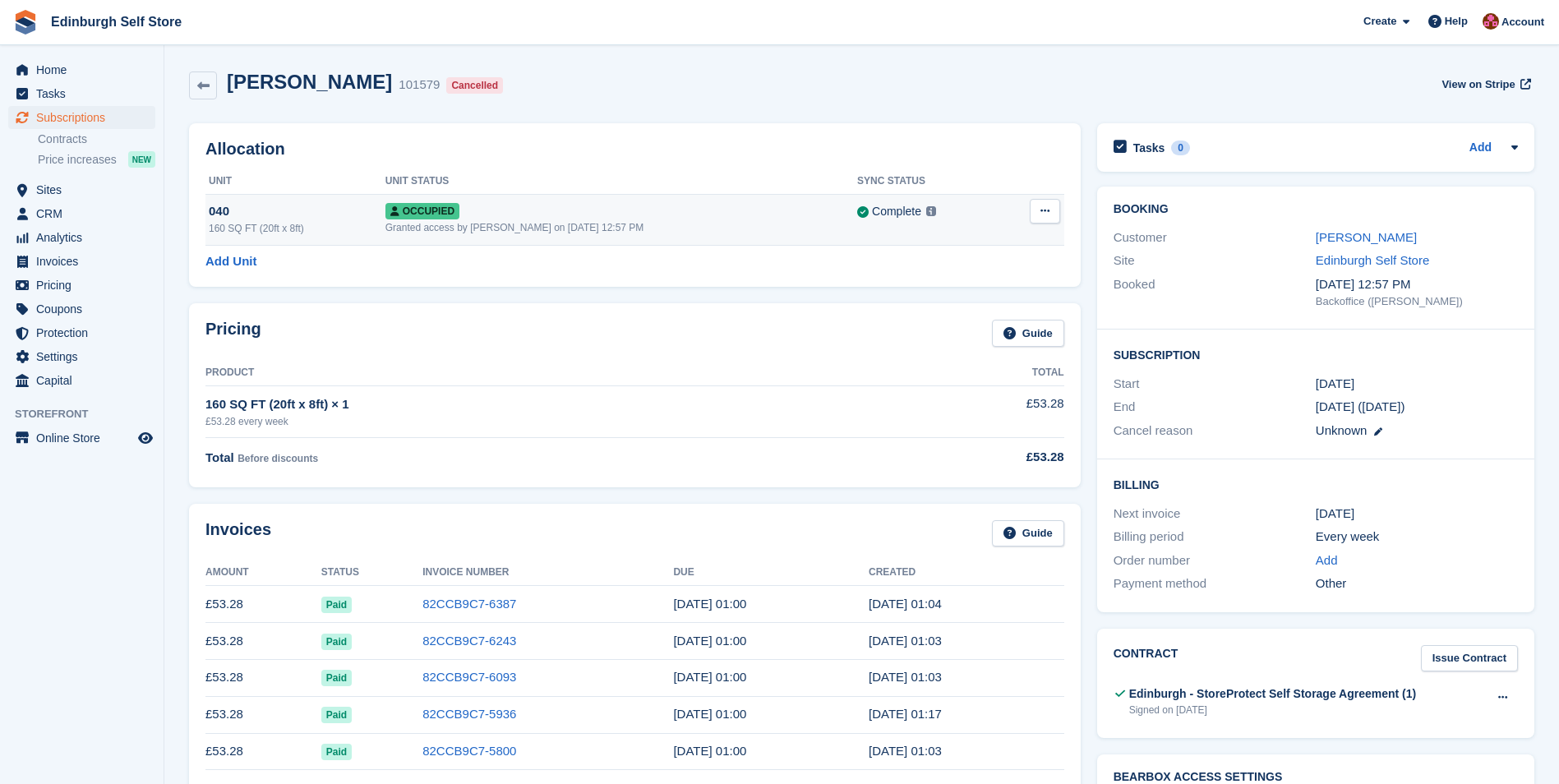
click at [1046, 208] on icon at bounding box center [1045, 210] width 9 height 11
drag, startPoint x: 961, startPoint y: 276, endPoint x: 865, endPoint y: 72, distance: 225.5
click at [959, 276] on p "Deallocate" at bounding box center [981, 279] width 143 height 21
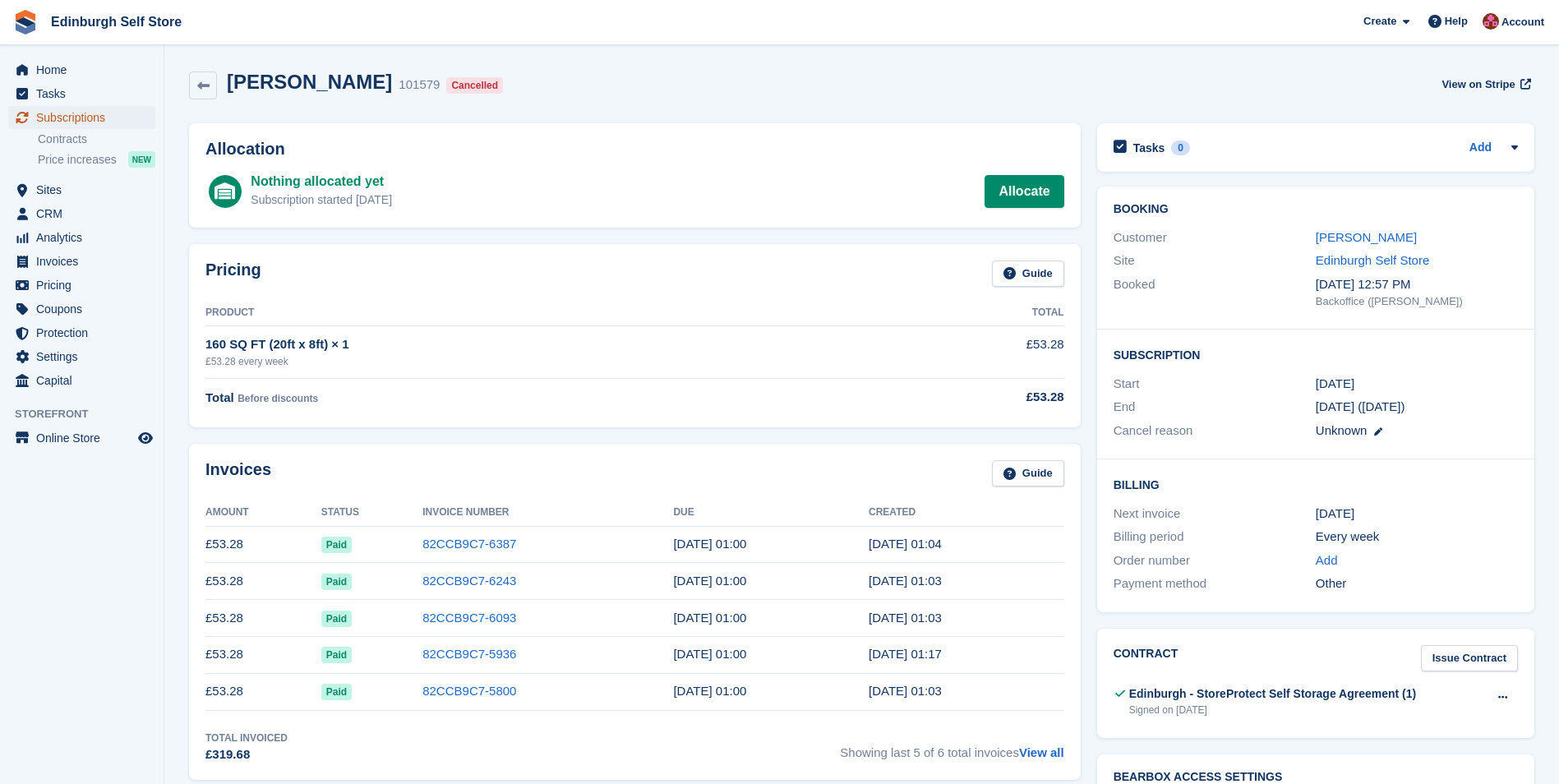
drag, startPoint x: 82, startPoint y: 113, endPoint x: 93, endPoint y: 122, distance: 14.2
click at [83, 116] on span "Subscriptions" at bounding box center [85, 118] width 98 height 23
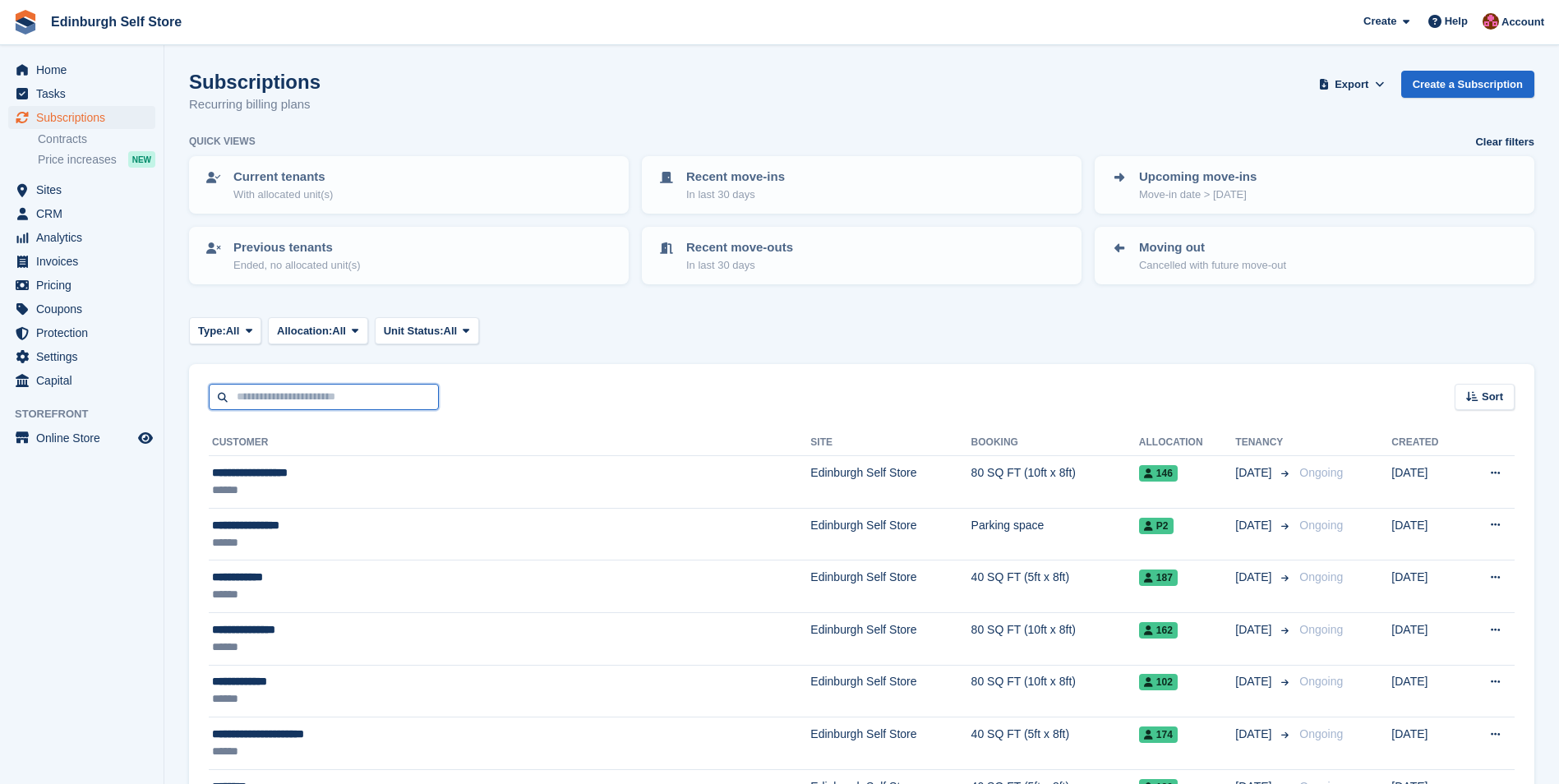
click at [278, 397] on input "text" at bounding box center [323, 397] width 230 height 27
type input "***"
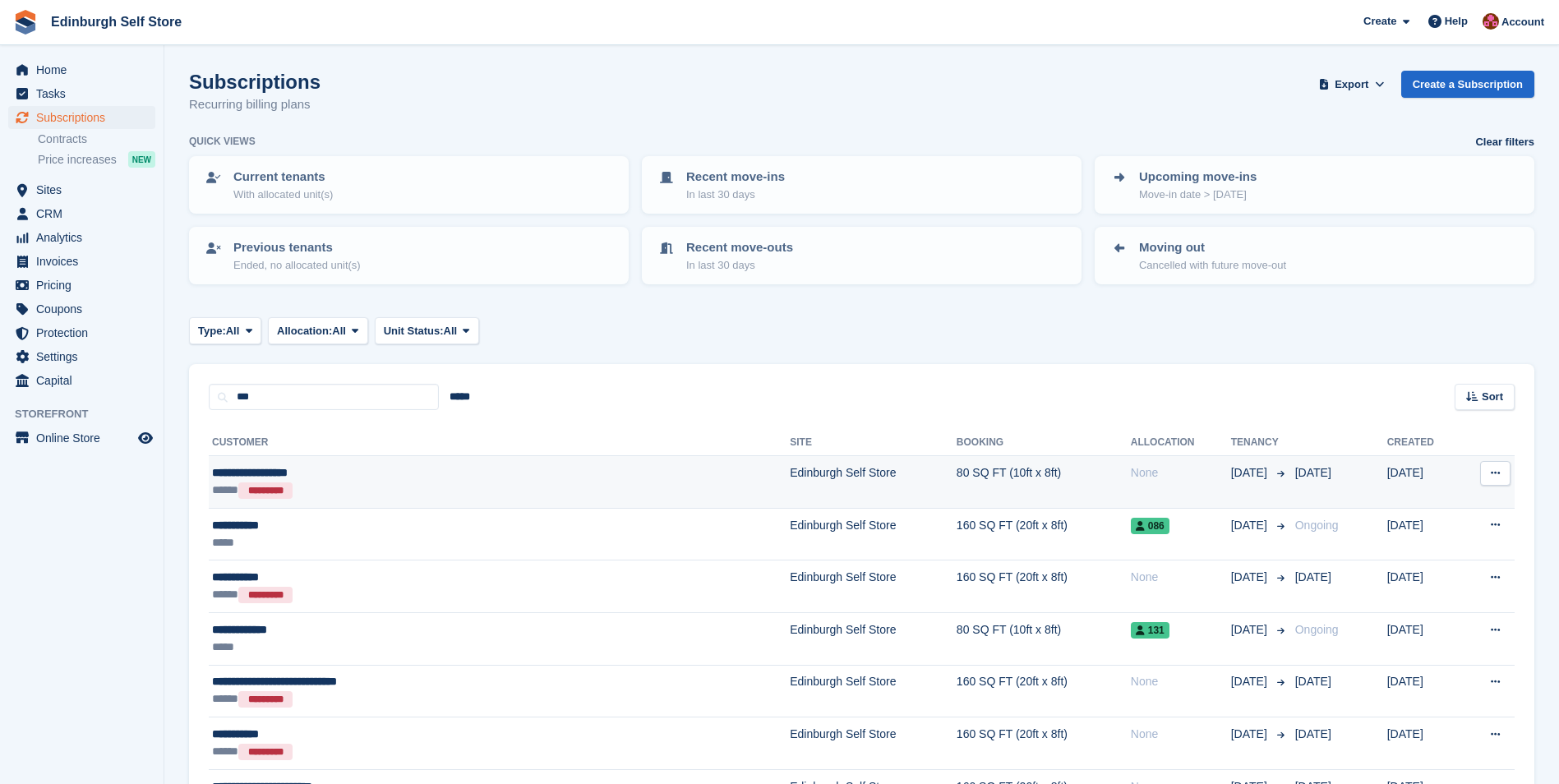
click at [790, 475] on td "Edinburgh Self Store" at bounding box center [873, 482] width 167 height 53
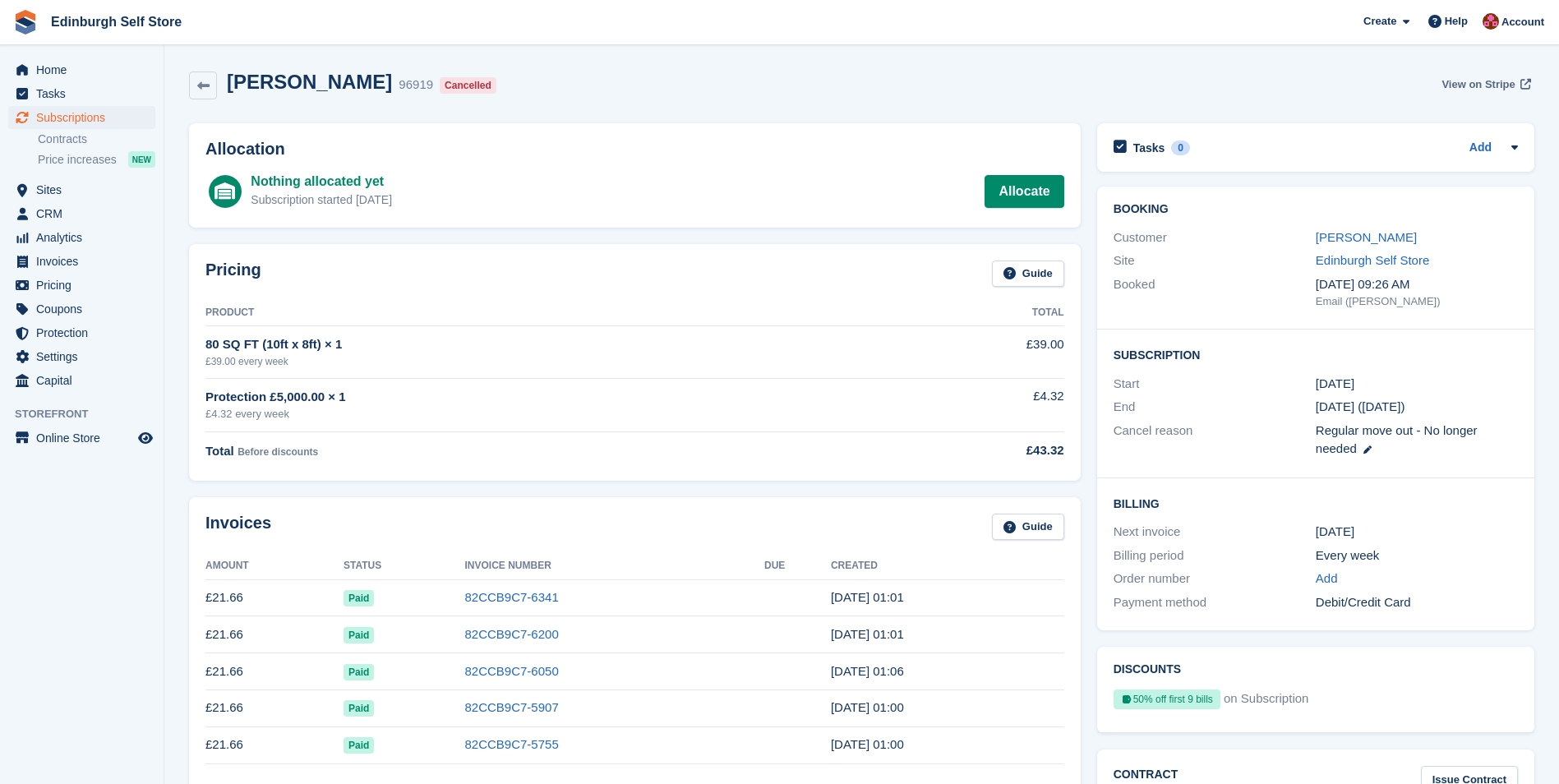
click at [1471, 82] on span "View on Stripe" at bounding box center [1477, 84] width 73 height 17
